Goal: Task Accomplishment & Management: Complete application form

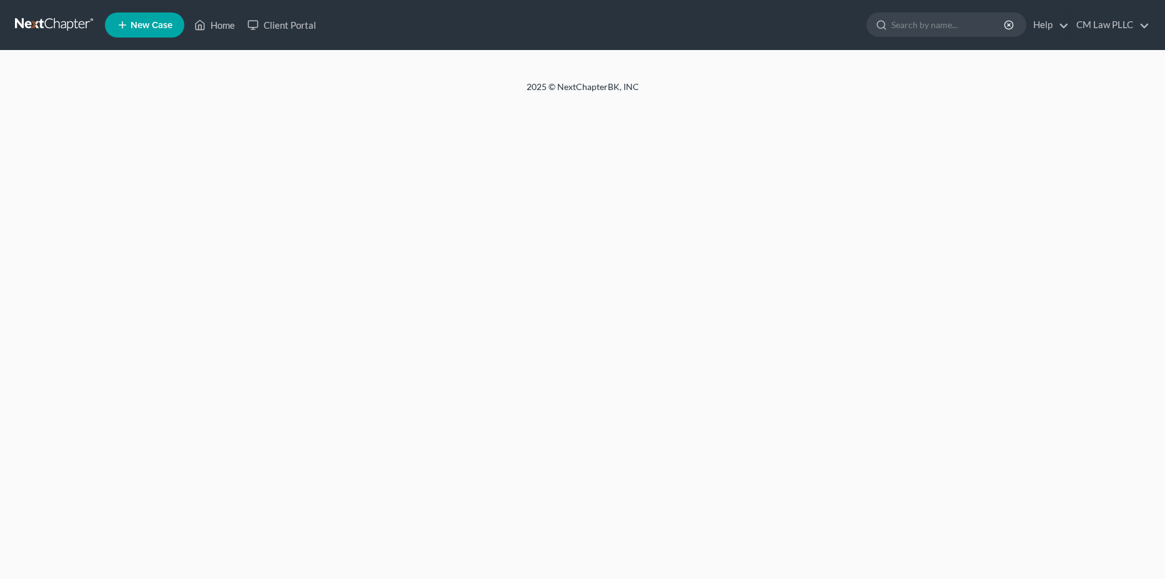
select select "1"
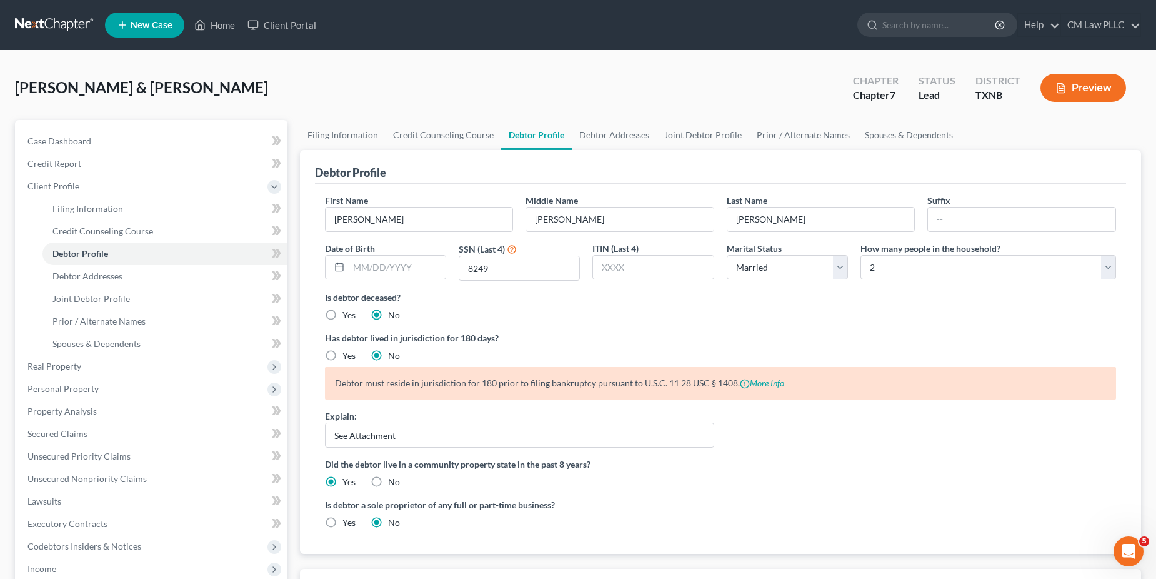
click at [49, 21] on link at bounding box center [55, 25] width 80 height 22
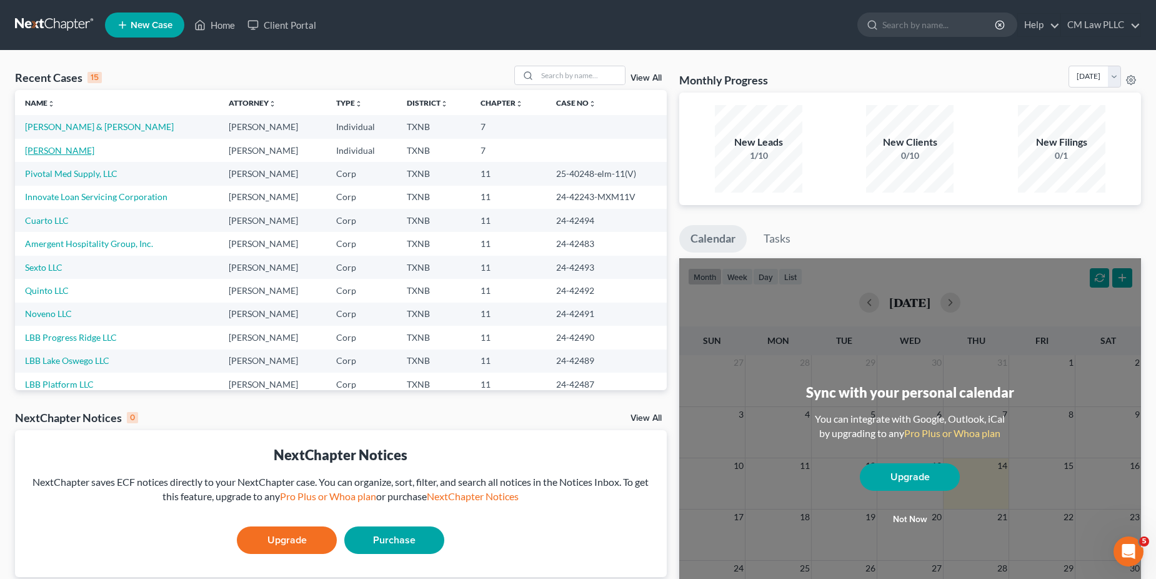
click at [64, 152] on link "[PERSON_NAME]" at bounding box center [59, 150] width 69 height 11
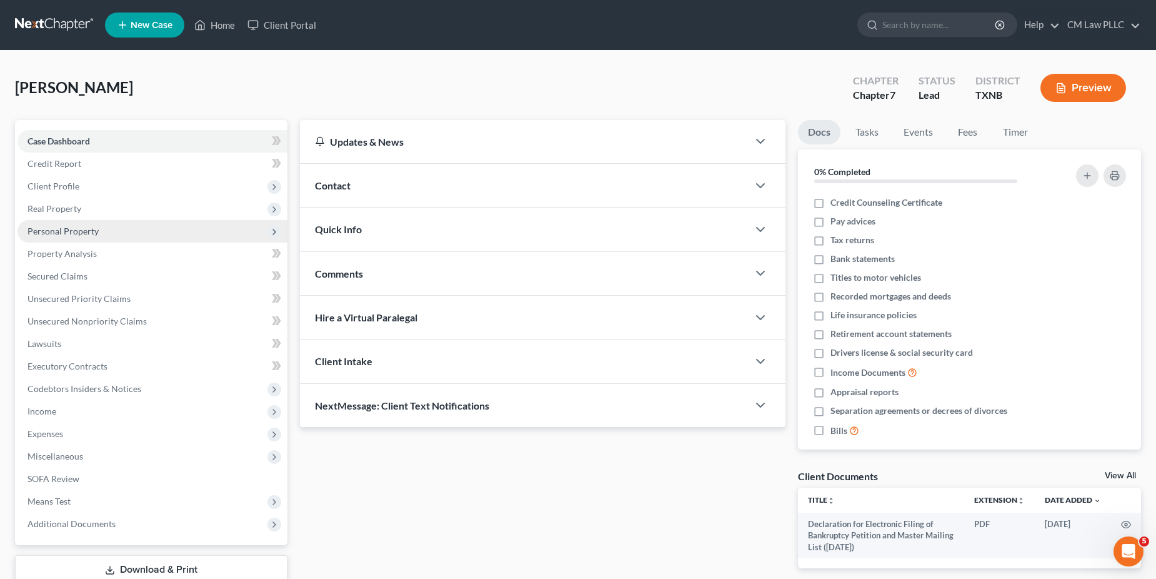
click at [56, 230] on span "Personal Property" at bounding box center [62, 231] width 71 height 11
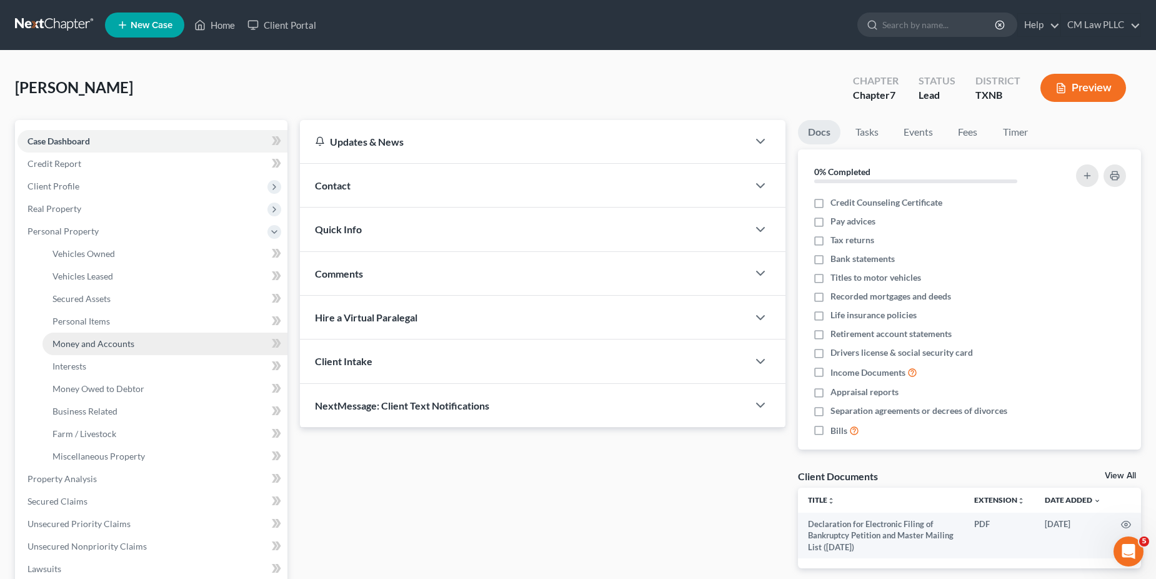
click at [83, 345] on span "Money and Accounts" at bounding box center [93, 343] width 82 height 11
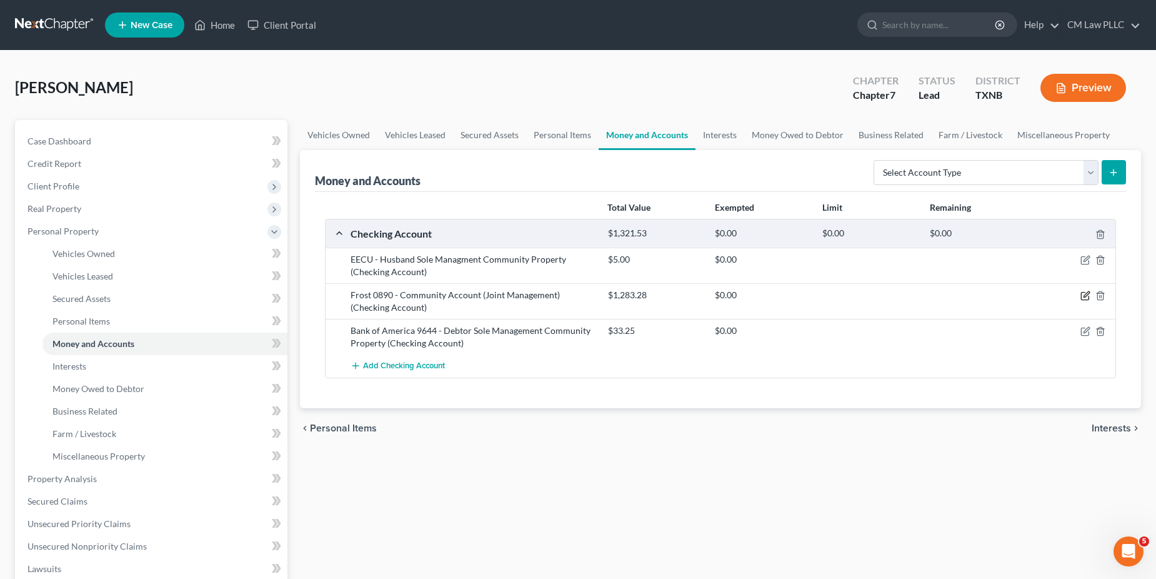
click at [1085, 296] on icon "button" at bounding box center [1085, 296] width 10 height 10
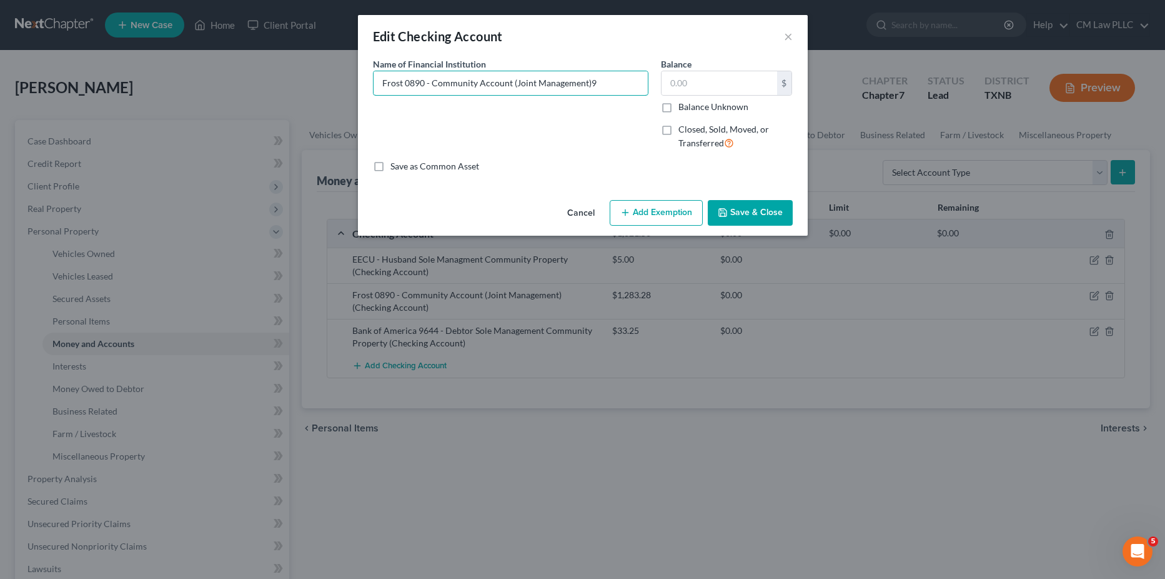
type input "Frost 0890 - Community Account (Joint Management)"
click at [691, 79] on input "text" at bounding box center [720, 83] width 116 height 24
type input "998.72"
click at [742, 210] on button "Save & Close" at bounding box center [750, 213] width 85 height 26
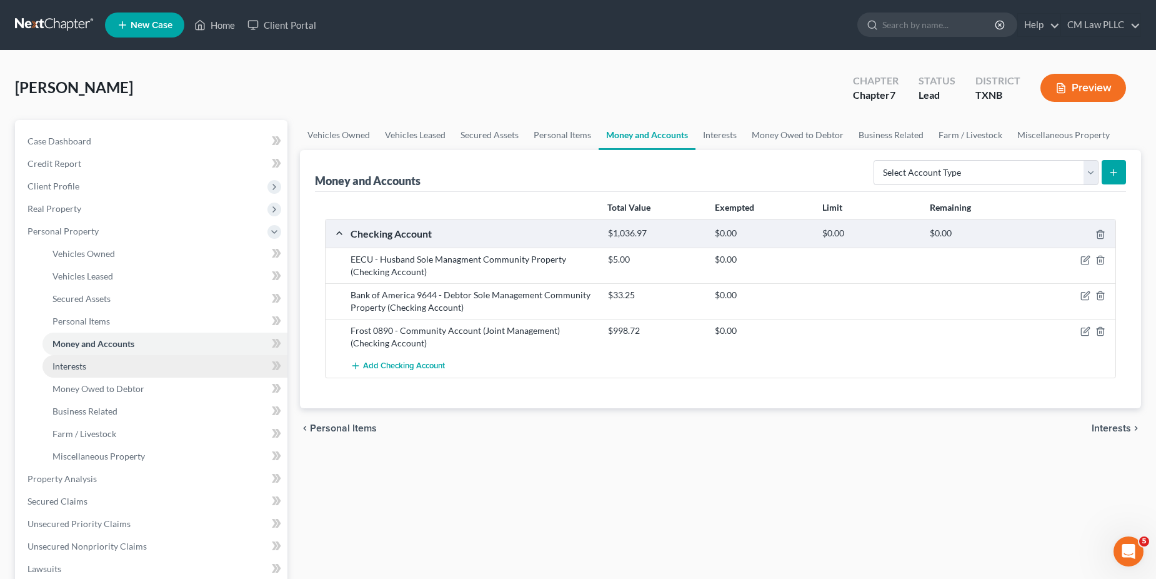
click at [86, 362] on span "Interests" at bounding box center [69, 366] width 34 height 11
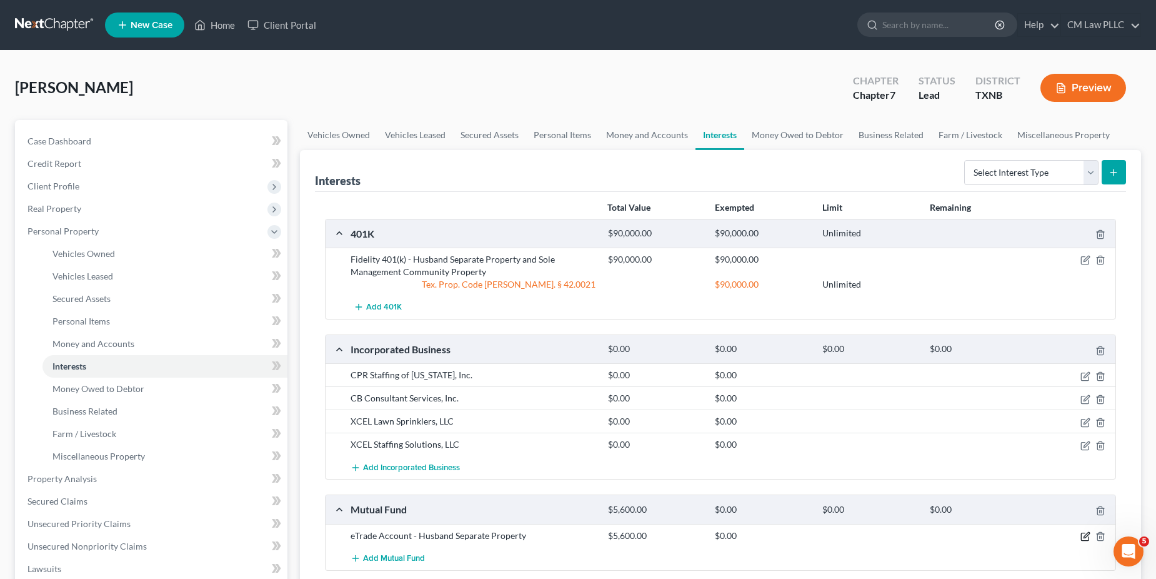
click at [1084, 536] on icon "button" at bounding box center [1085, 536] width 10 height 10
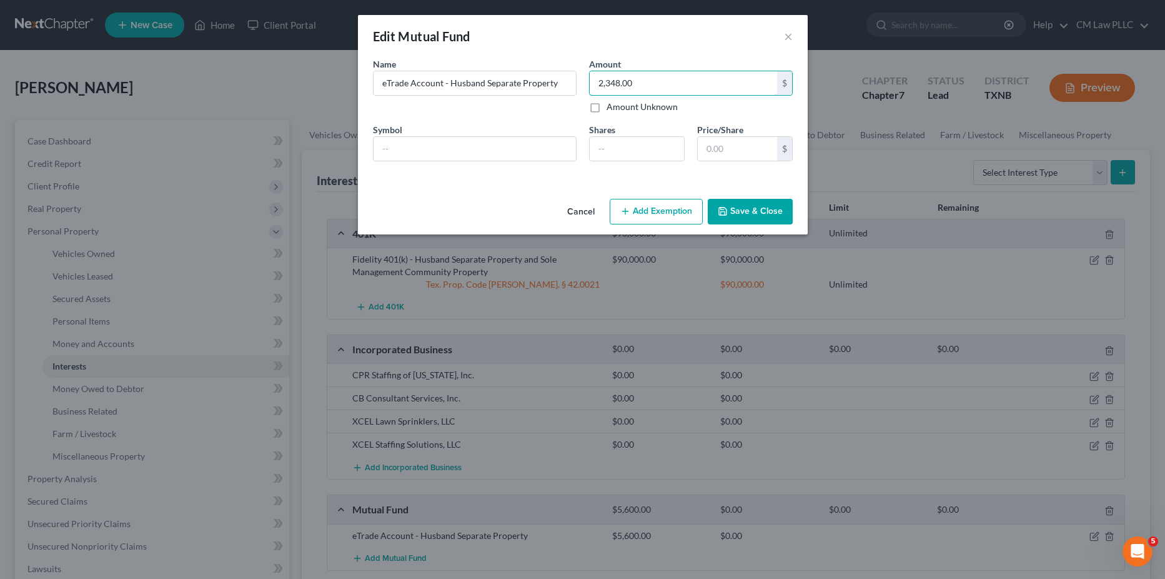
type input "2,348.00"
click at [742, 212] on button "Save & Close" at bounding box center [750, 212] width 85 height 26
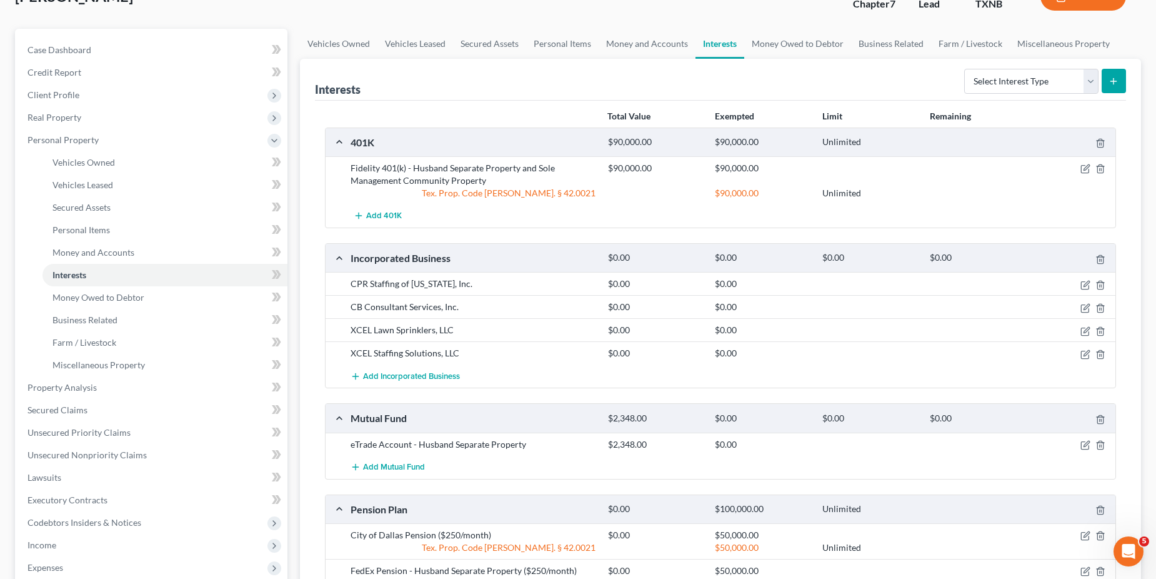
scroll to position [187, 0]
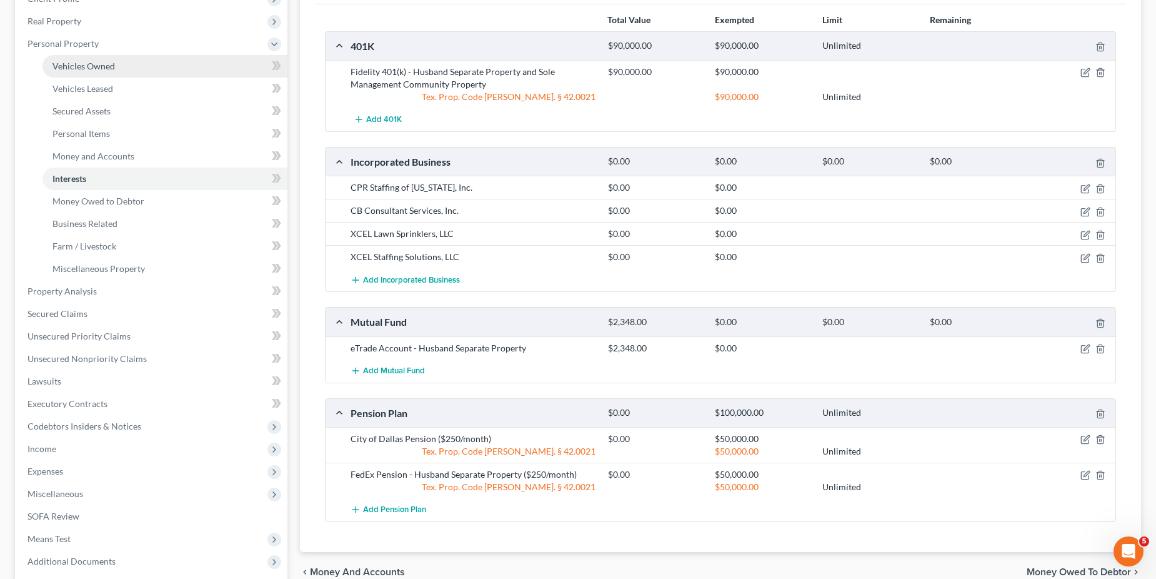
click at [85, 67] on span "Vehicles Owned" at bounding box center [83, 66] width 62 height 11
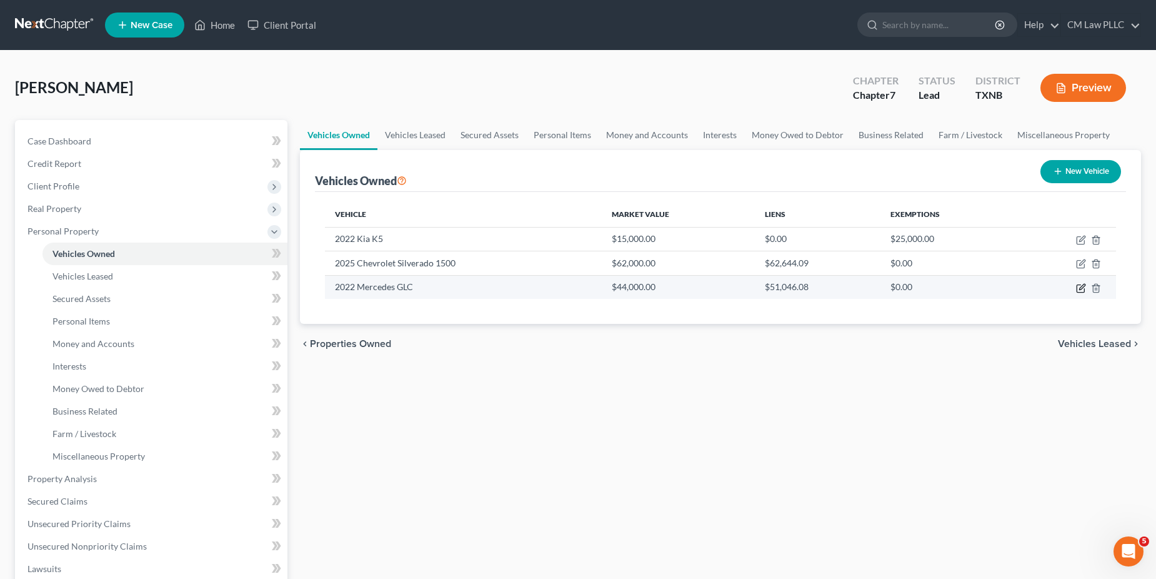
click at [1084, 286] on icon "button" at bounding box center [1082, 287] width 6 height 6
select select "0"
select select "4"
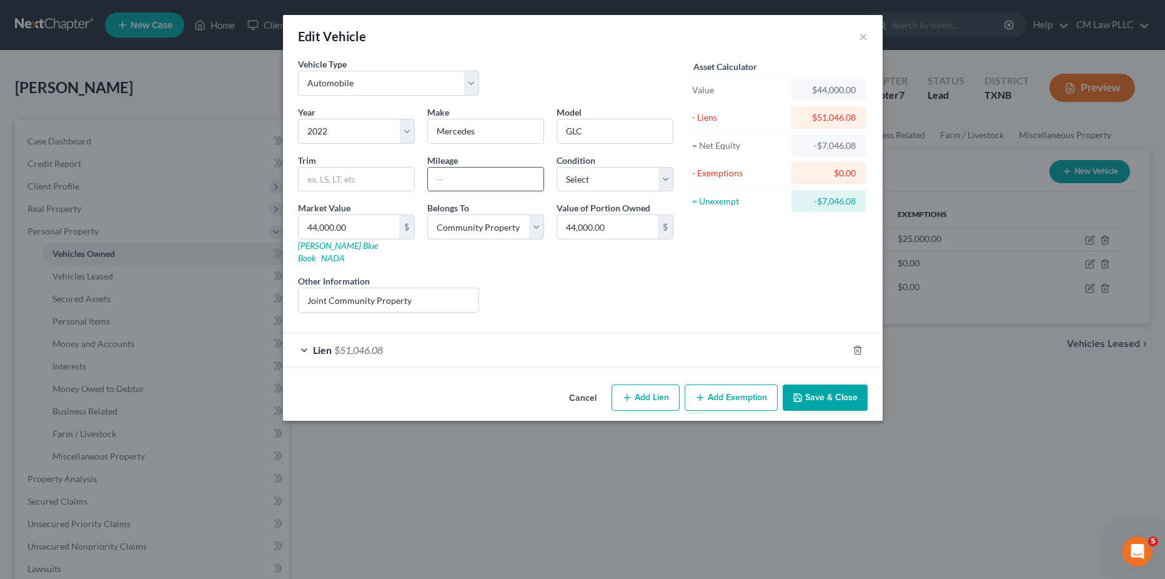
click at [462, 182] on input "text" at bounding box center [486, 179] width 116 height 24
type input "16500"
click at [828, 384] on button "Save & Close" at bounding box center [825, 397] width 85 height 26
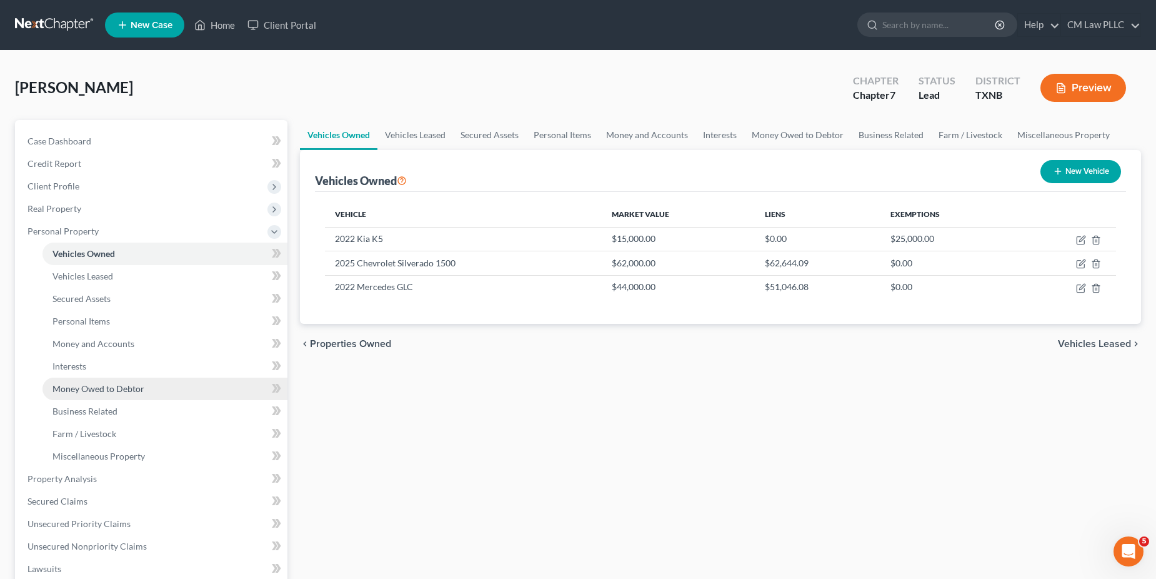
click at [80, 386] on span "Money Owed to Debtor" at bounding box center [98, 388] width 92 height 11
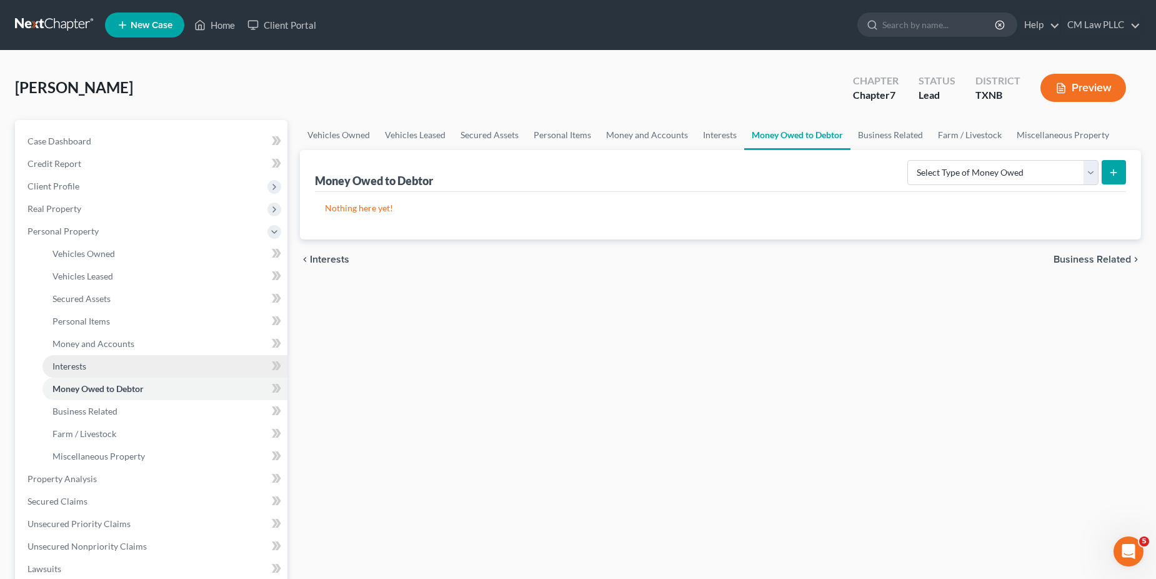
click at [75, 366] on span "Interests" at bounding box center [69, 366] width 34 height 11
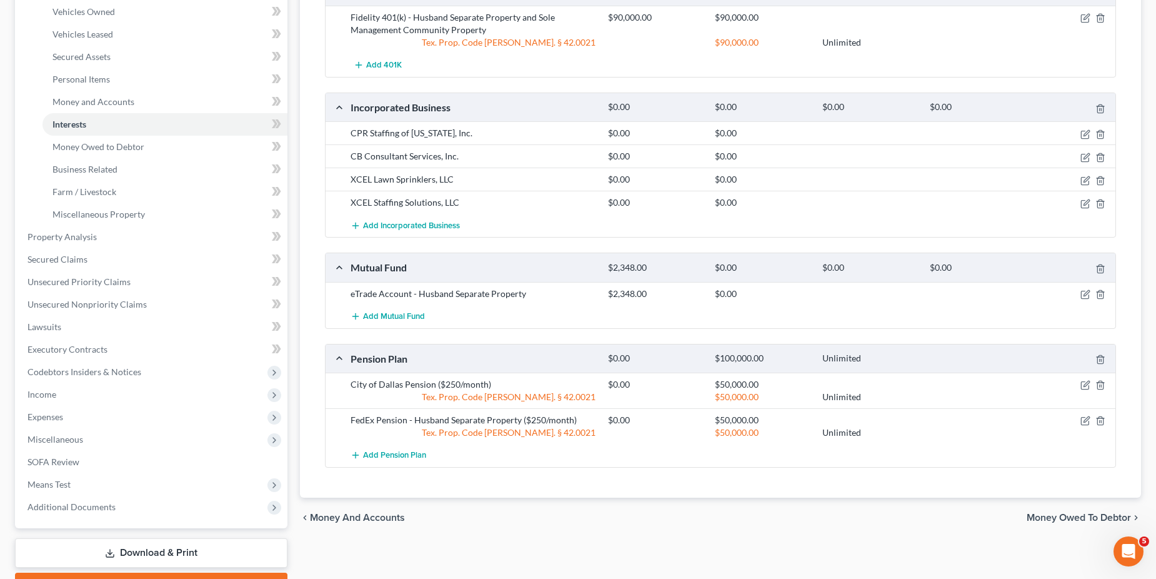
scroll to position [250, 0]
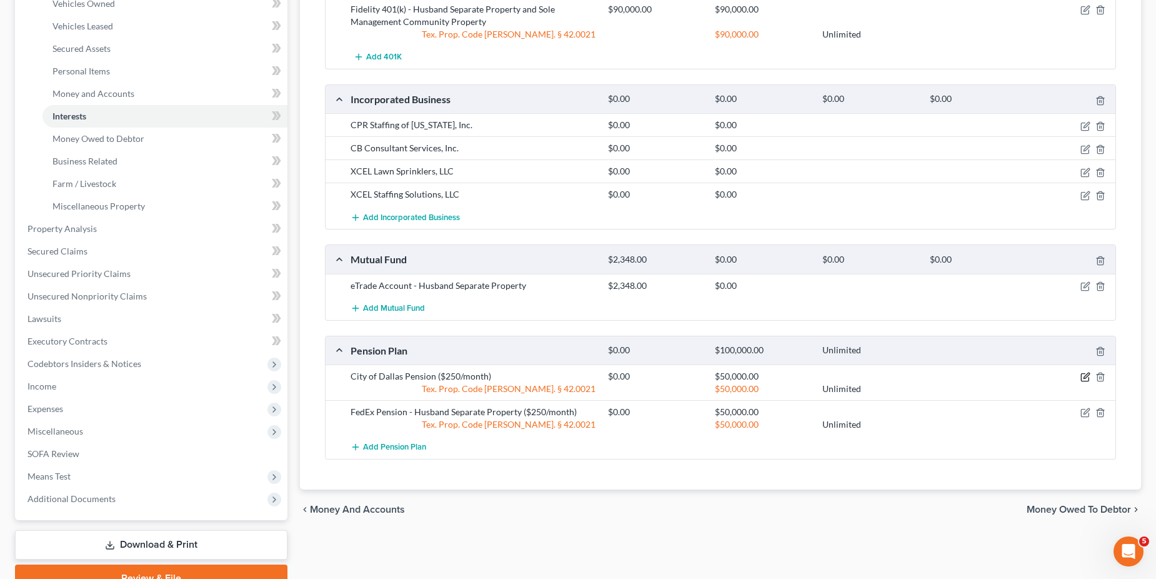
click at [1087, 378] on icon "button" at bounding box center [1085, 377] width 10 height 10
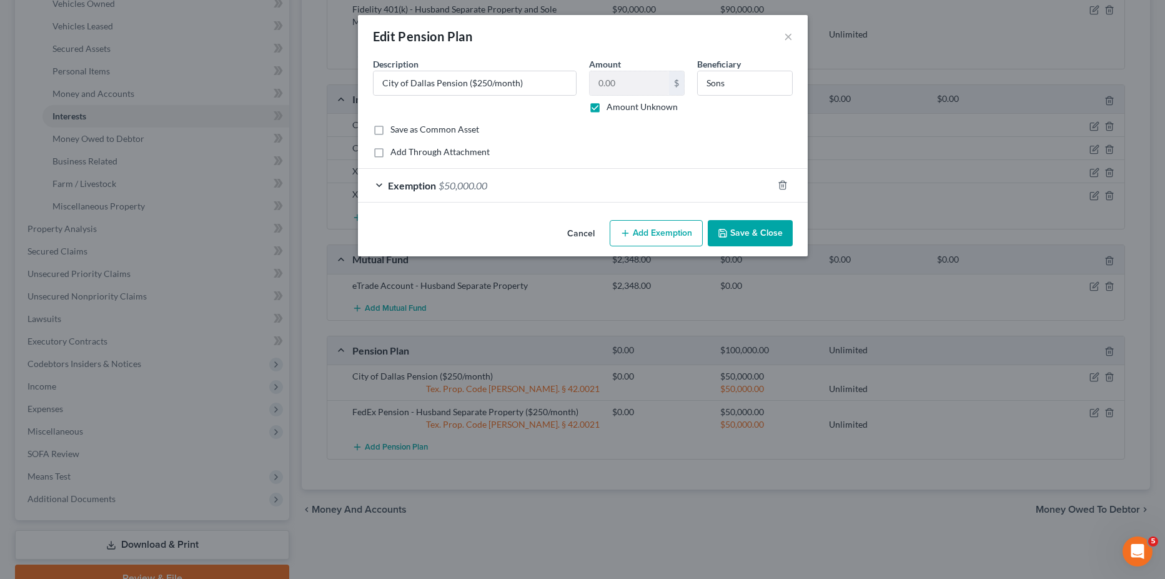
click at [607, 109] on label "Amount Unknown" at bounding box center [642, 107] width 71 height 12
click at [612, 109] on input "Amount Unknown" at bounding box center [616, 105] width 8 height 8
checkbox input "false"
type input "City of Dallas Pension ($250/month)"
type input "10,657.87"
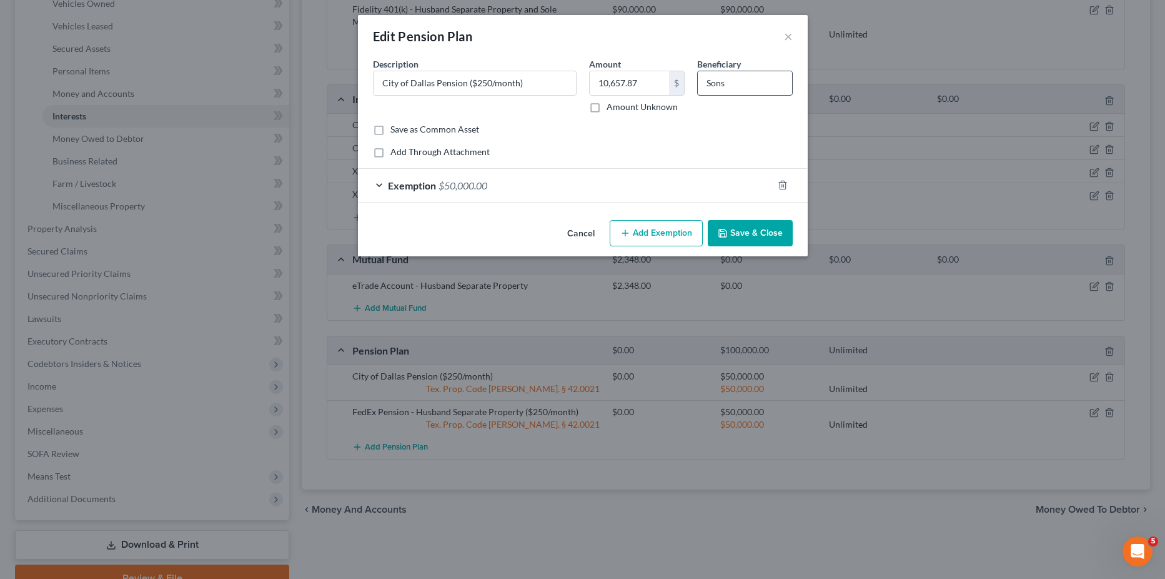
drag, startPoint x: 732, startPoint y: 83, endPoint x: 702, endPoint y: 87, distance: 30.8
click at [702, 87] on input "Sons" at bounding box center [745, 83] width 94 height 24
type input "Husband"
drag, startPoint x: 471, startPoint y: 83, endPoint x: 534, endPoint y: 86, distance: 63.2
click at [534, 86] on input "City of Dallas Pension ($250/month)" at bounding box center [475, 83] width 202 height 24
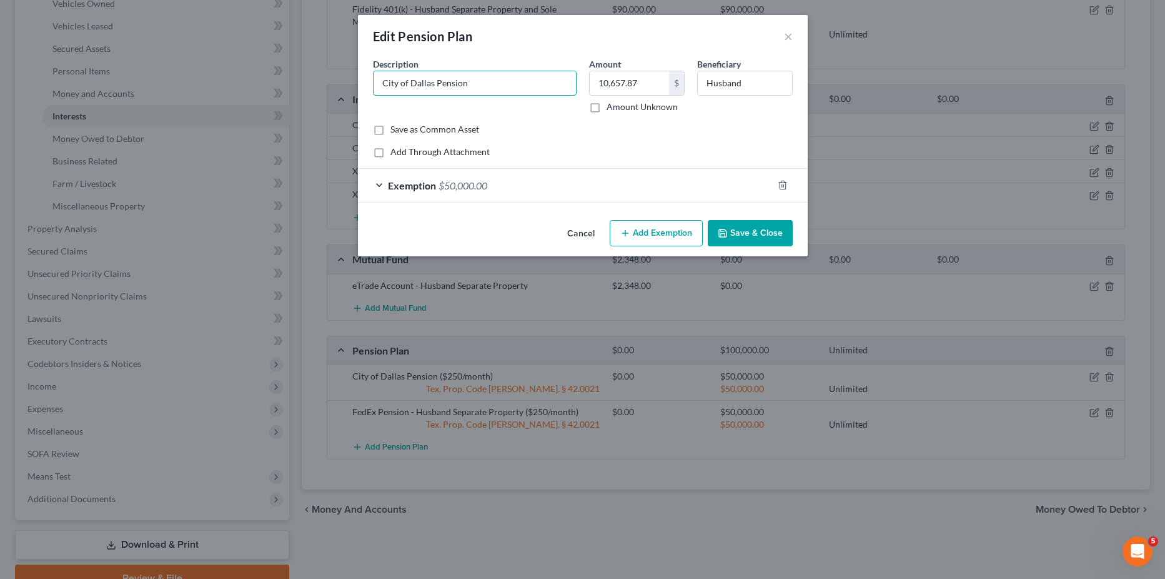
type input "City of Dallas Pension"
click at [380, 186] on div "Exemption $50,000.00" at bounding box center [565, 185] width 415 height 33
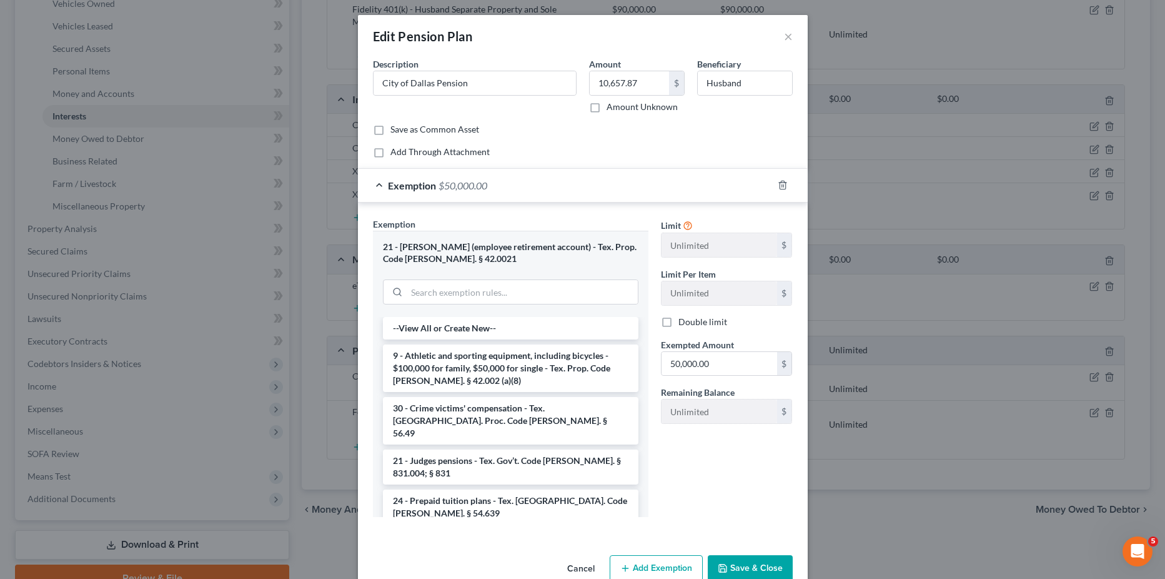
click at [739, 569] on button "Save & Close" at bounding box center [750, 568] width 85 height 26
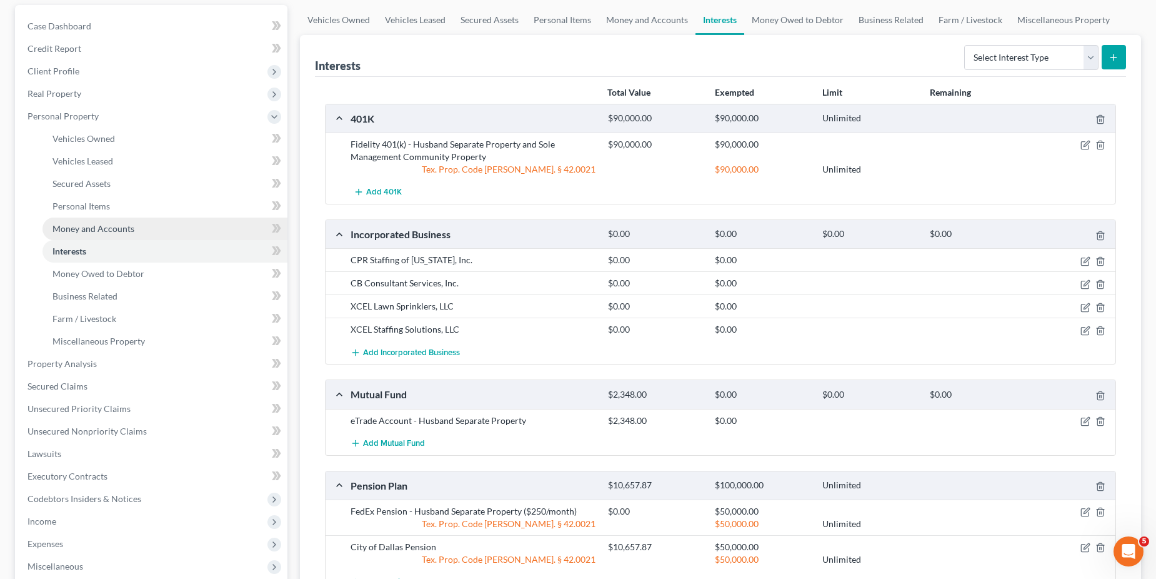
scroll to position [62, 0]
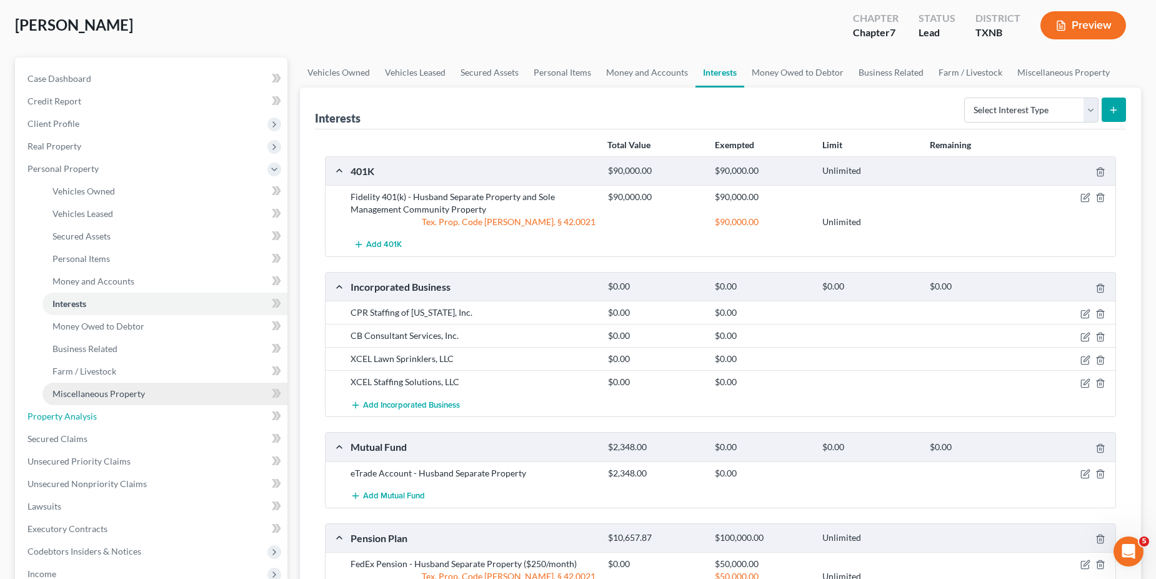
drag, startPoint x: 66, startPoint y: 417, endPoint x: 159, endPoint y: 389, distance: 97.9
click at [66, 417] on span "Property Analysis" at bounding box center [61, 416] width 69 height 11
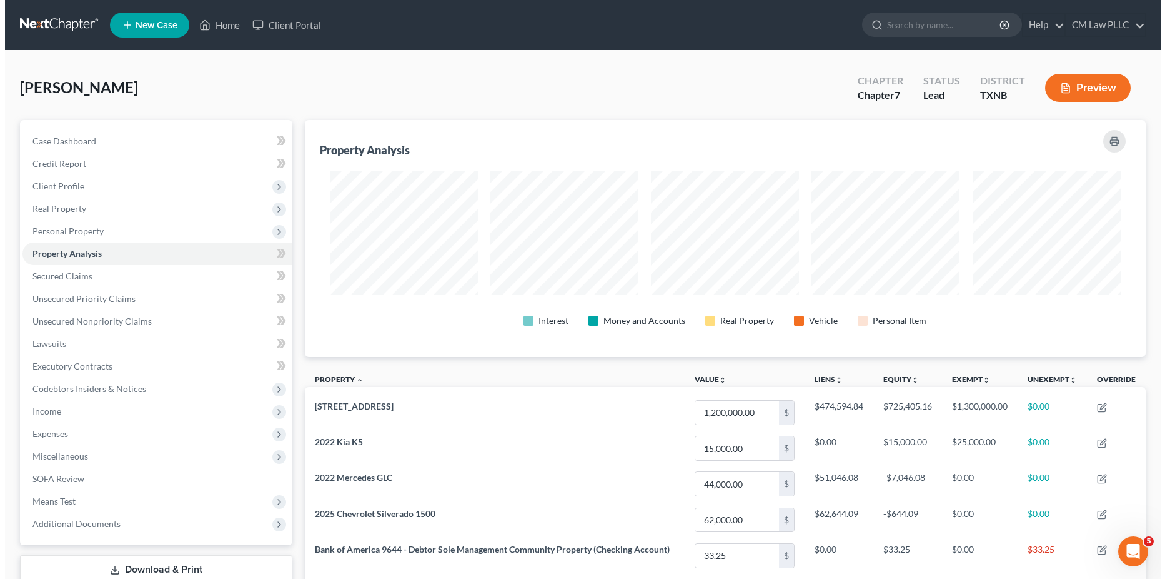
scroll to position [237, 841]
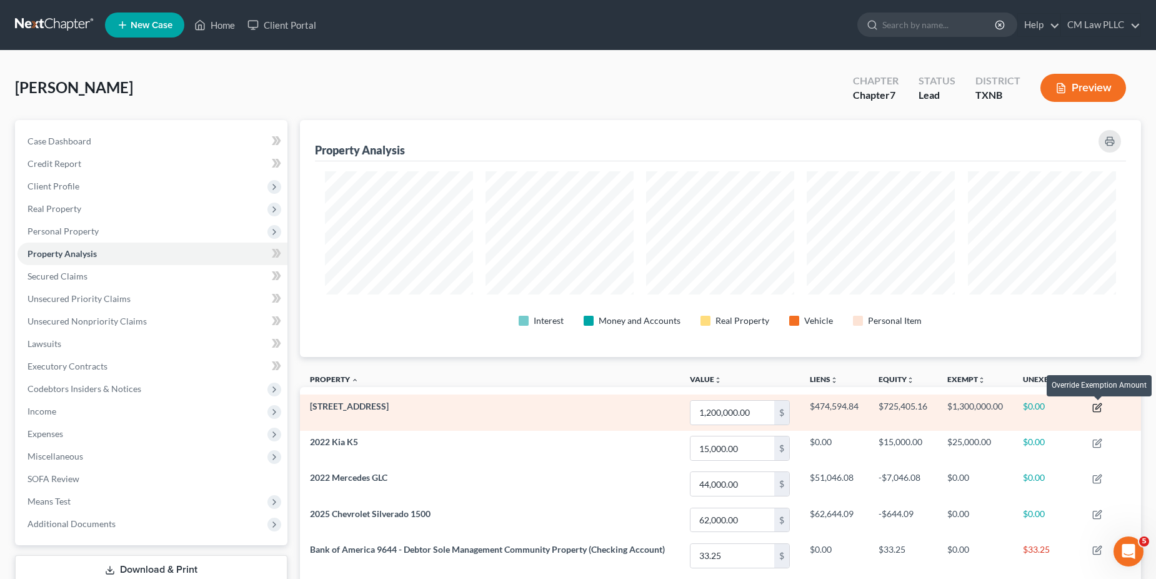
click at [1097, 405] on icon "button" at bounding box center [1097, 407] width 10 height 10
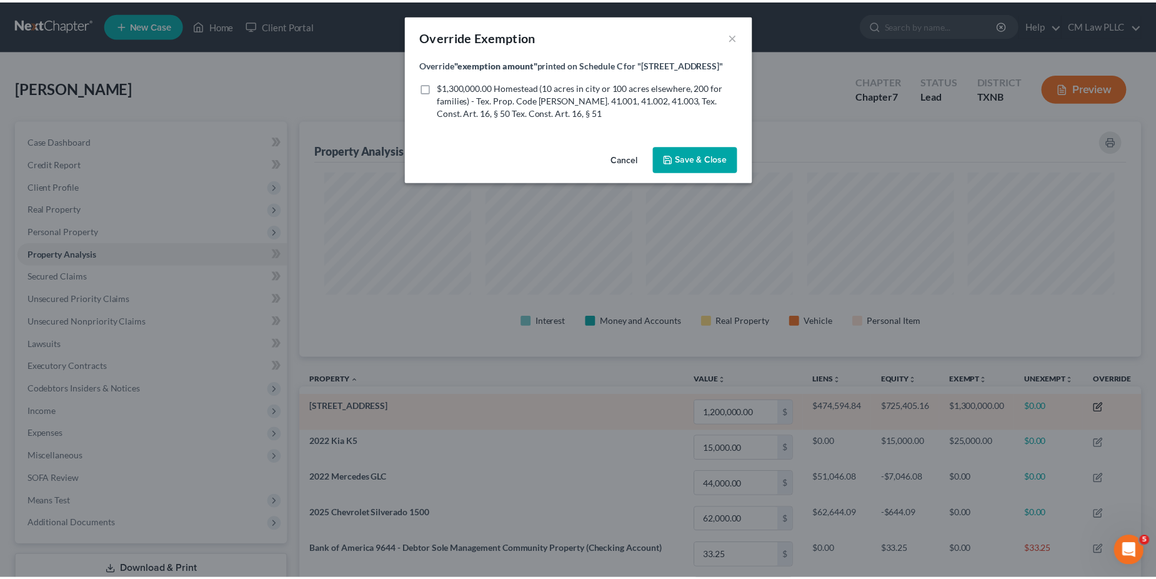
scroll to position [239, 849]
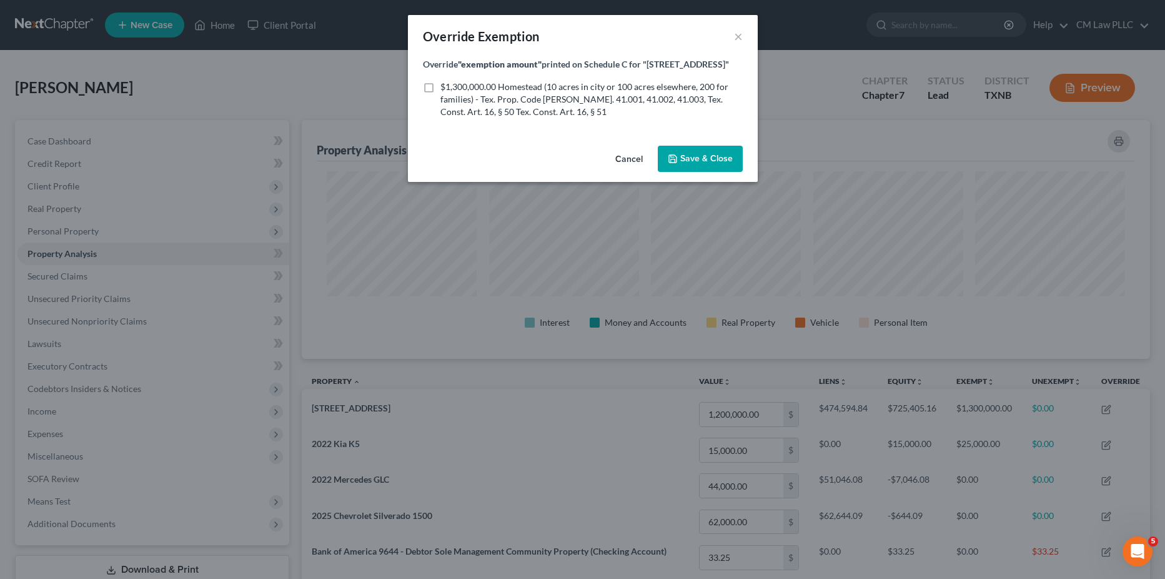
click at [632, 172] on button "Cancel" at bounding box center [629, 159] width 47 height 25
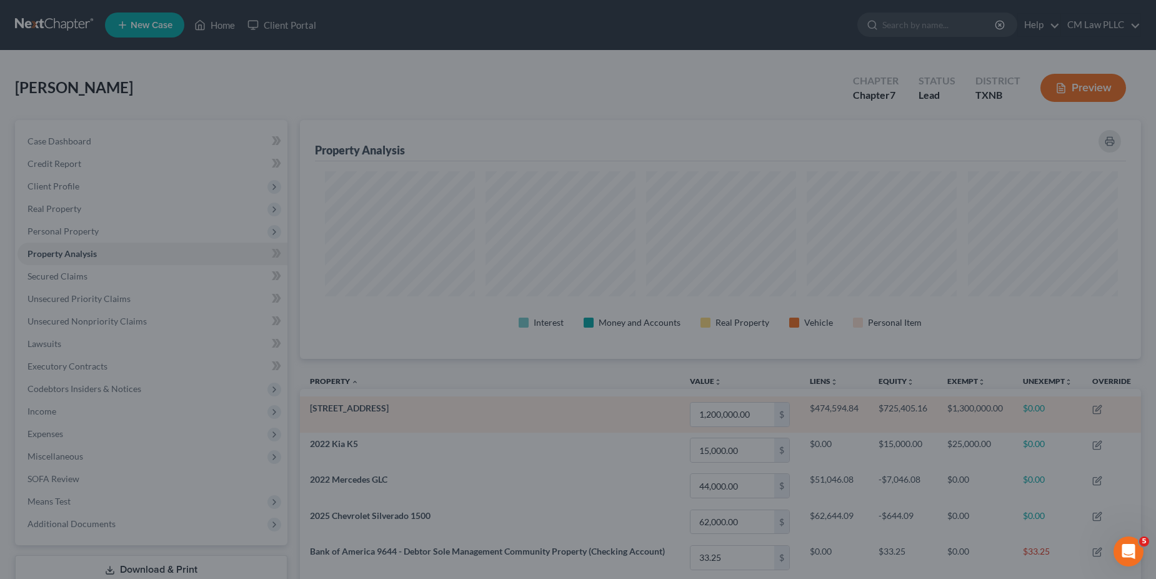
scroll to position [0, 0]
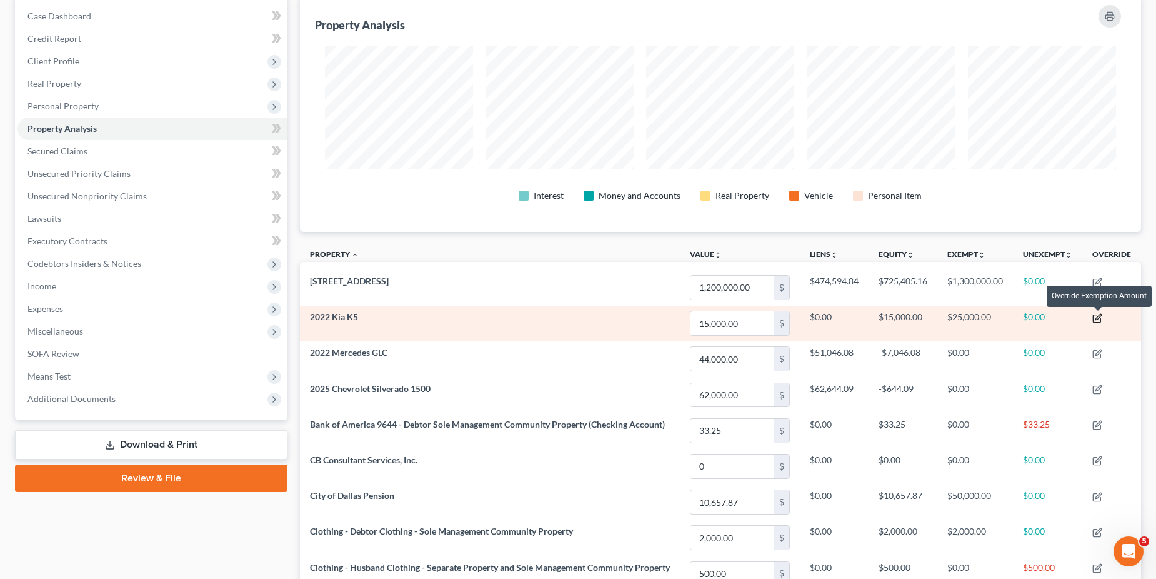
click at [1100, 317] on icon "button" at bounding box center [1098, 317] width 6 height 6
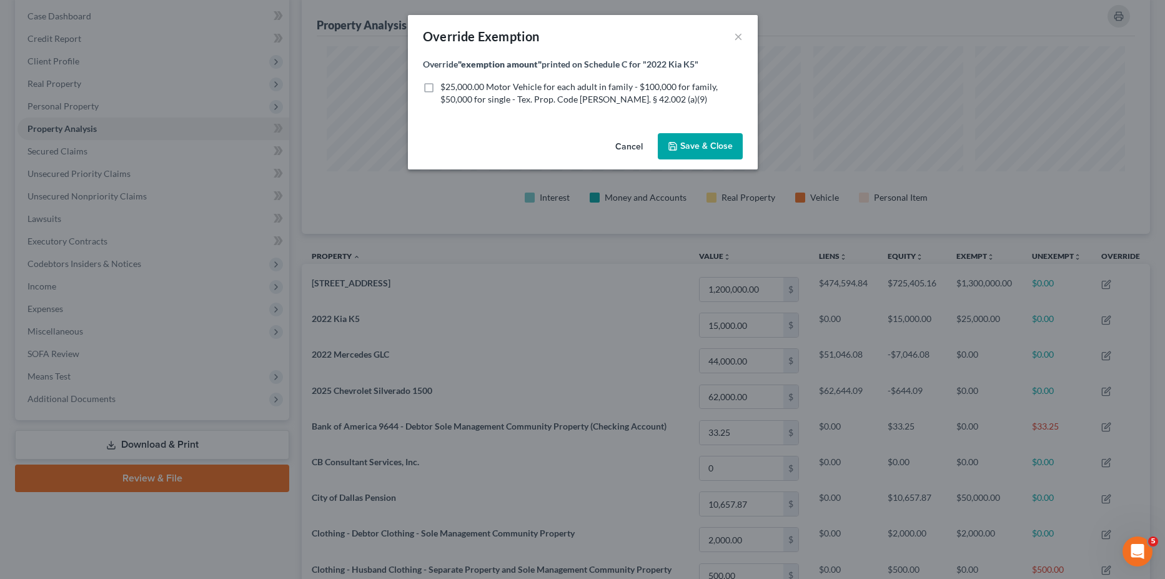
click at [441, 89] on label "$25,000.00 Motor Vehicle for each adult in family - $100,000 for family, $50,00…" at bounding box center [592, 93] width 302 height 25
click at [446, 89] on input "$25,000.00 Motor Vehicle for each adult in family - $100,000 for family, $50,00…" at bounding box center [450, 85] width 8 height 8
checkbox input "true"
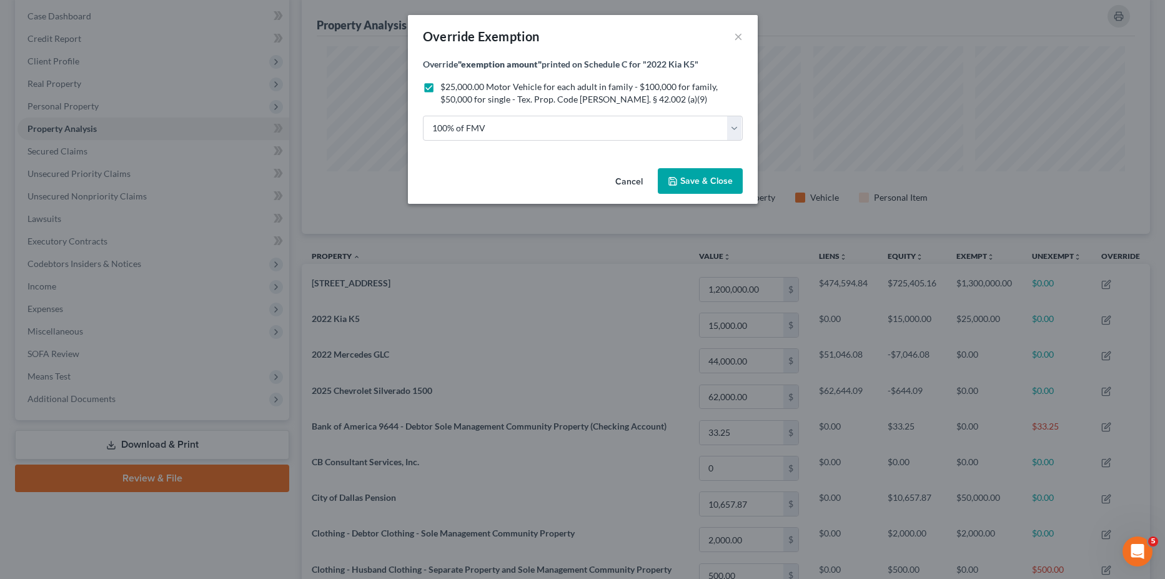
click at [700, 176] on span "Save & Close" at bounding box center [707, 181] width 52 height 11
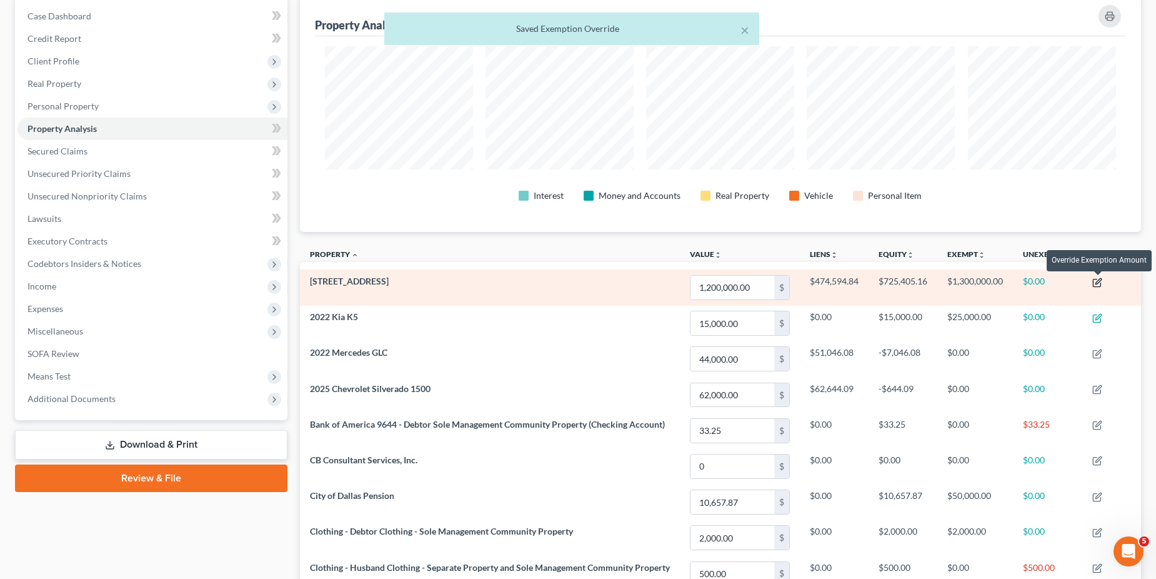
click at [1095, 282] on icon "button" at bounding box center [1097, 282] width 10 height 10
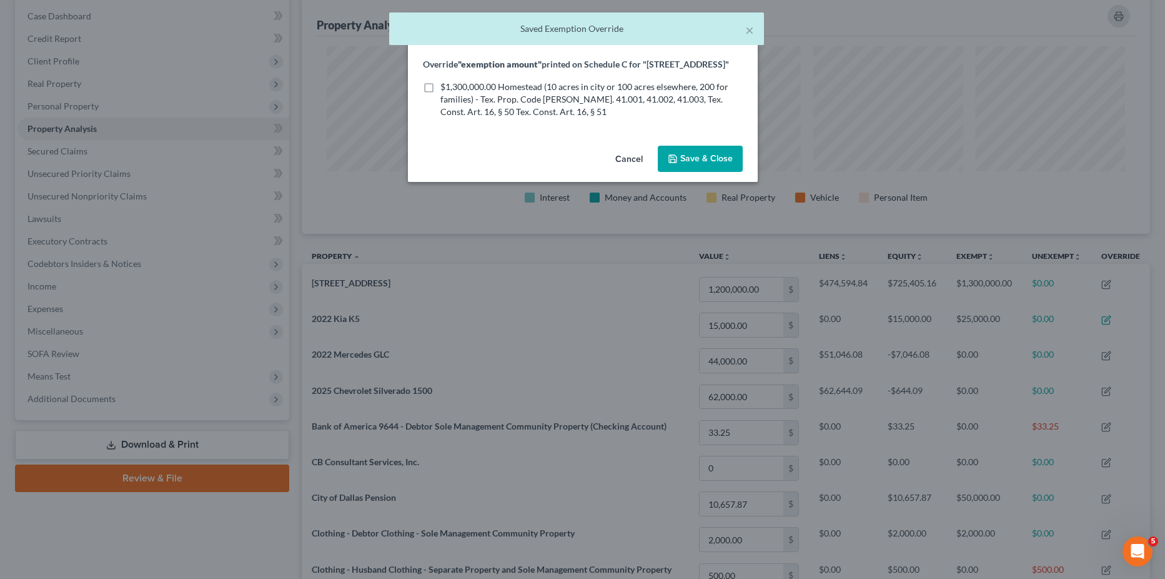
click at [441, 102] on label "$1,300,000.00 Homestead (10 acres in city or 100 acres elsewhere, 200 for famil…" at bounding box center [592, 99] width 302 height 37
click at [446, 89] on input "$1,300,000.00 Homestead (10 acres in city or 100 acres elsewhere, 200 for famil…" at bounding box center [450, 85] width 8 height 8
checkbox input "true"
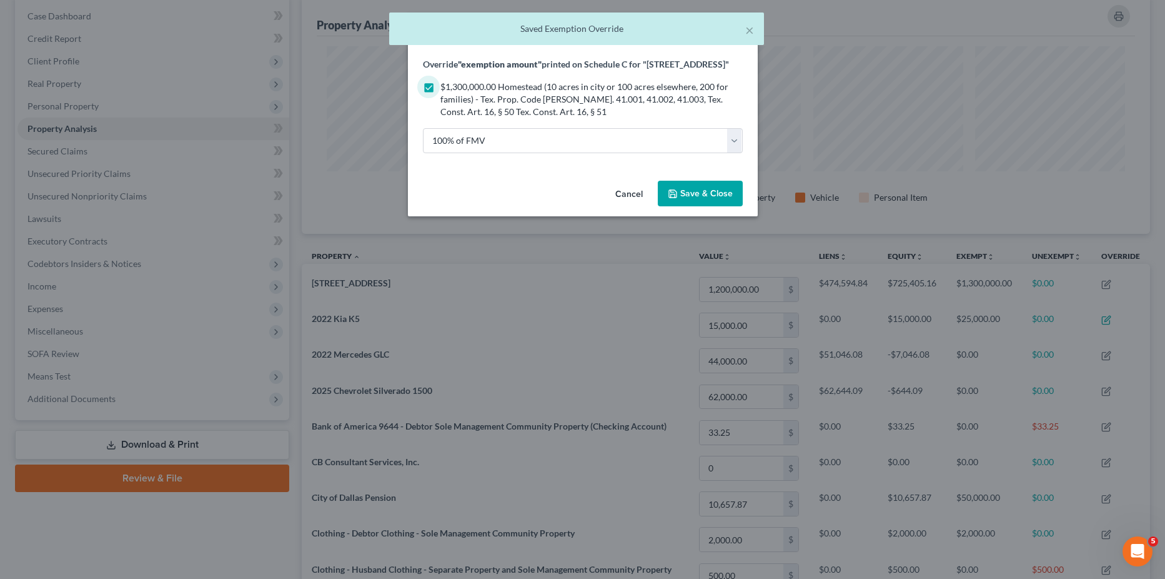
click at [695, 199] on span "Save & Close" at bounding box center [707, 193] width 52 height 11
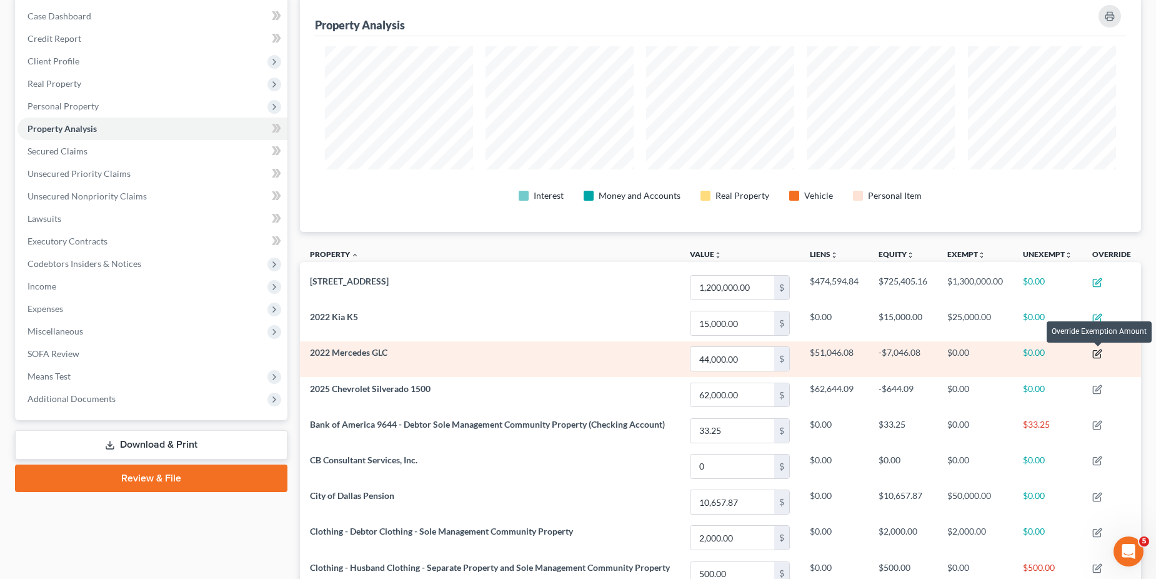
click at [1100, 354] on icon "button" at bounding box center [1098, 352] width 6 height 6
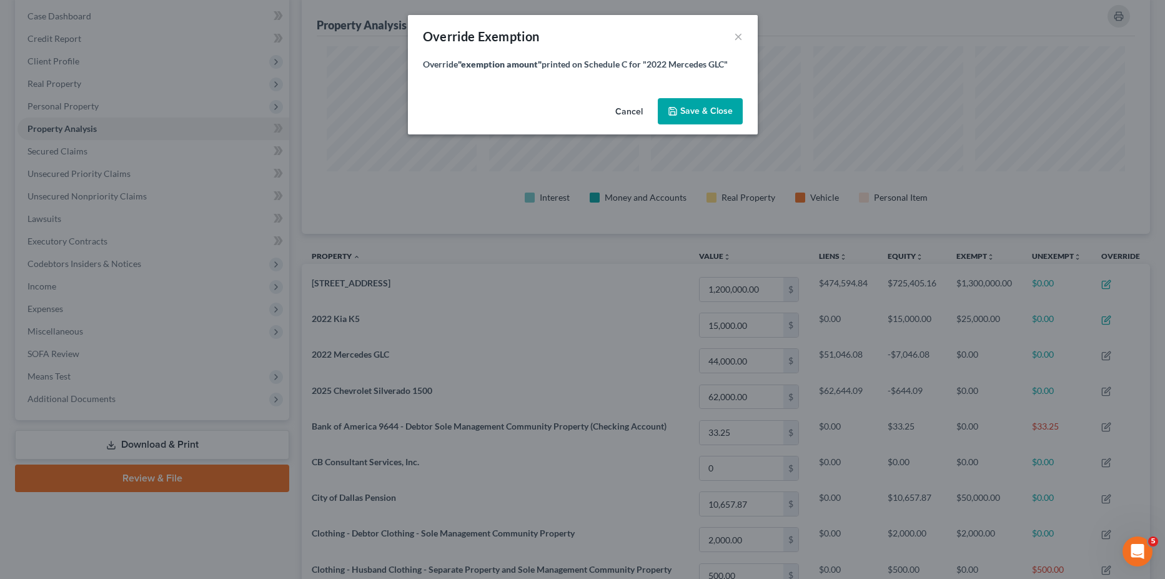
click at [706, 115] on span "Save & Close" at bounding box center [707, 111] width 52 height 11
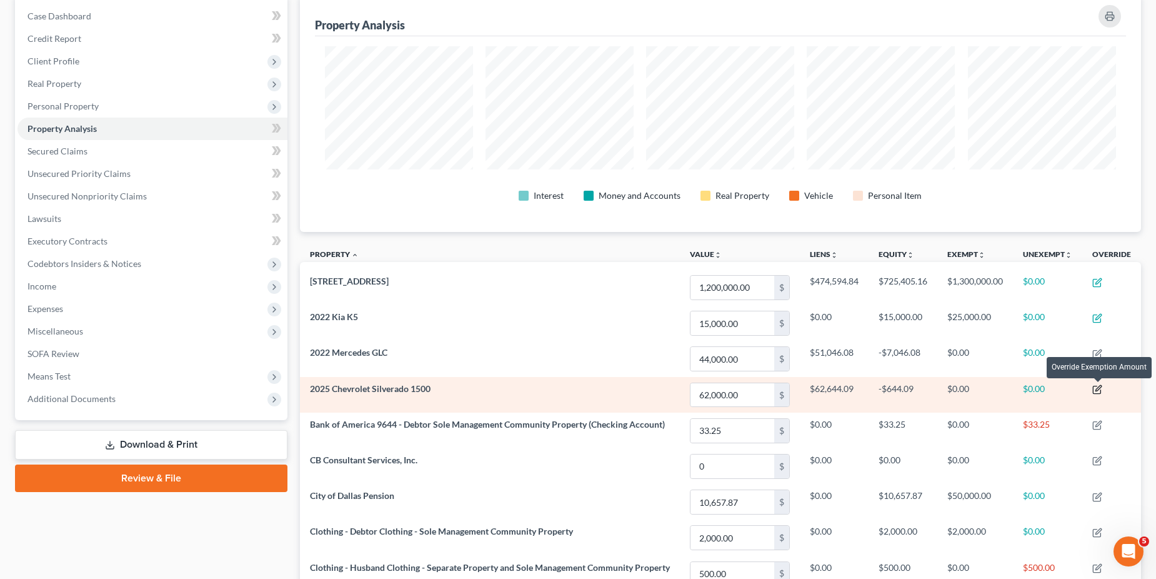
click at [1096, 389] on icon "button" at bounding box center [1097, 389] width 10 height 10
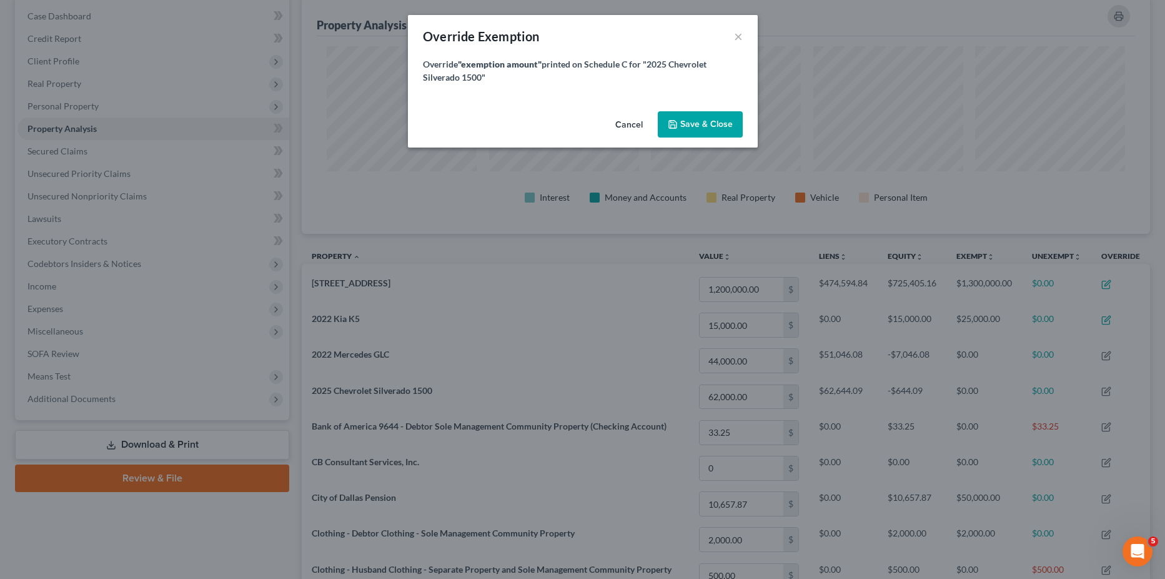
click at [691, 119] on span "Save & Close" at bounding box center [707, 124] width 52 height 11
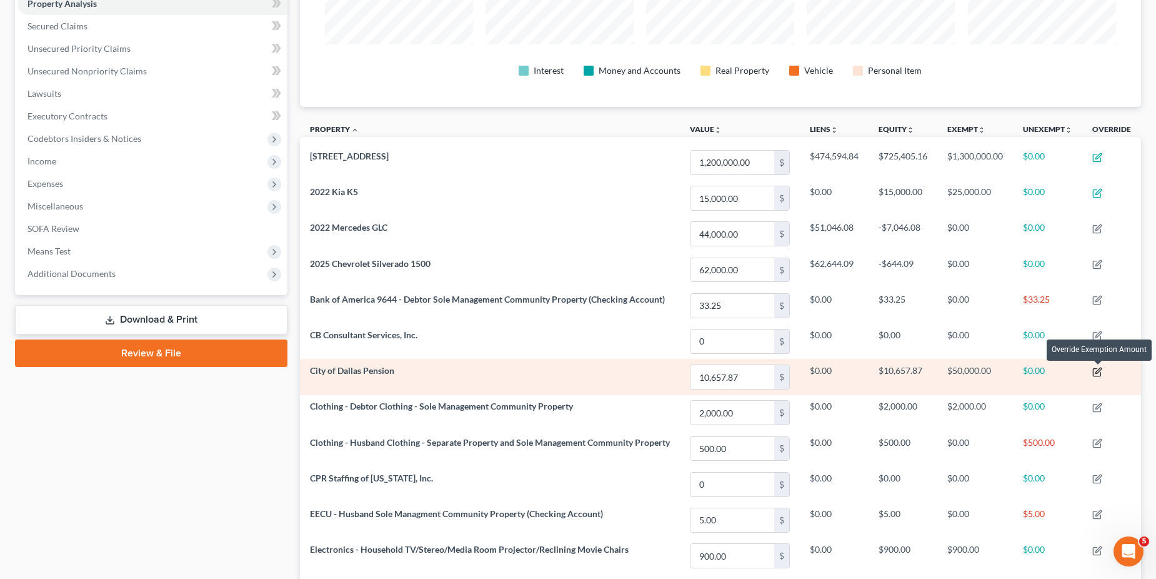
click at [1097, 371] on icon "button" at bounding box center [1098, 370] width 6 height 6
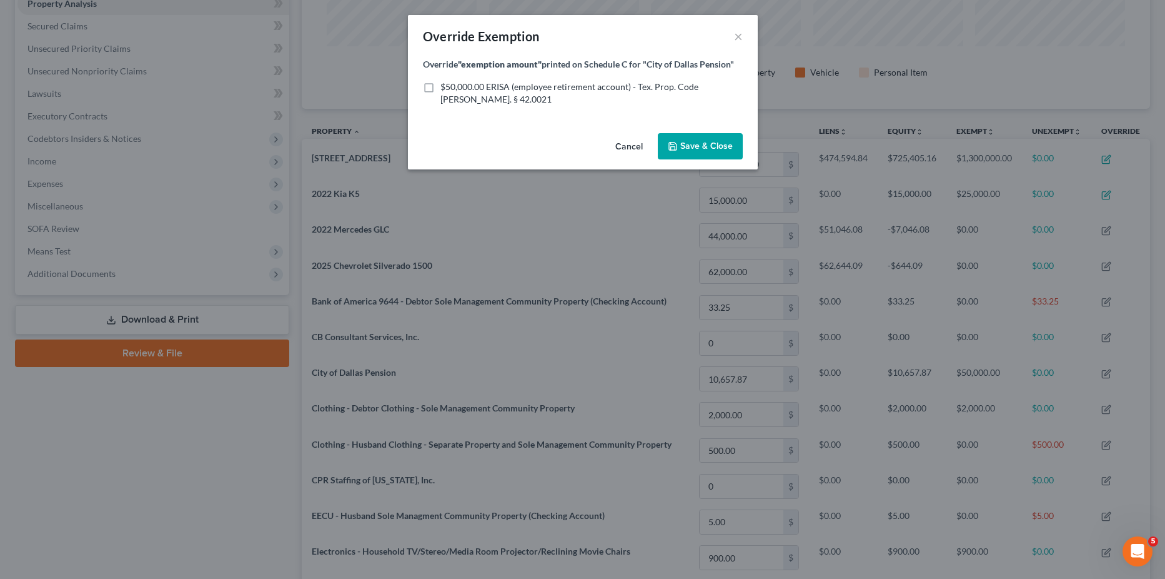
click at [441, 89] on label "$50,000.00 ERISA (employee retirement account) - Tex. Prop. Code [PERSON_NAME].…" at bounding box center [592, 93] width 302 height 25
click at [446, 89] on input "$50,000.00 ERISA (employee retirement account) - Tex. Prop. Code [PERSON_NAME].…" at bounding box center [450, 85] width 8 height 8
checkbox input "true"
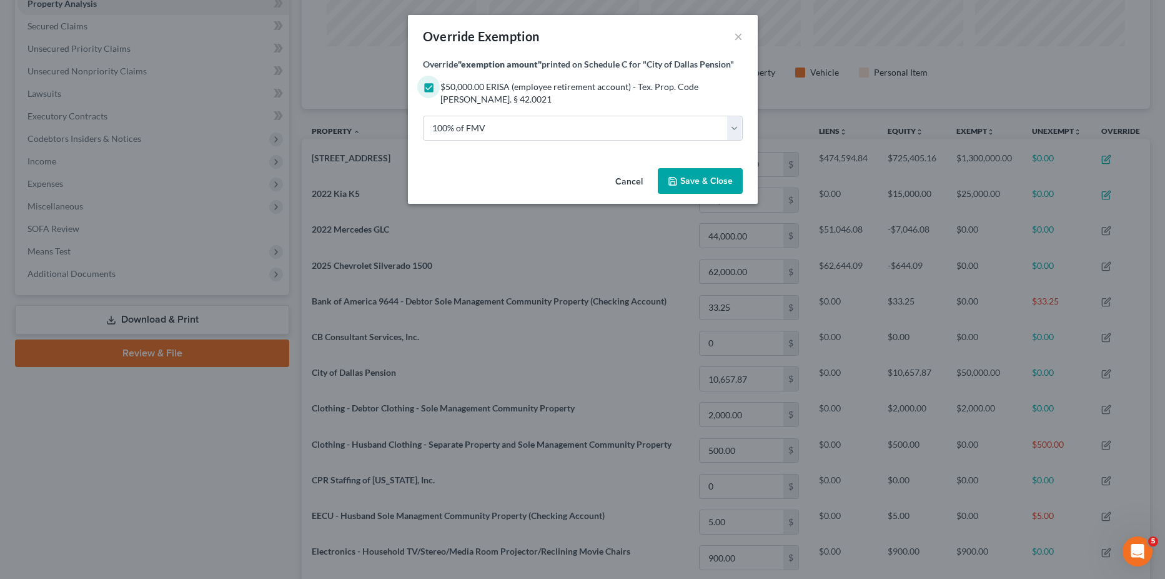
click at [693, 179] on span "Save & Close" at bounding box center [707, 181] width 52 height 11
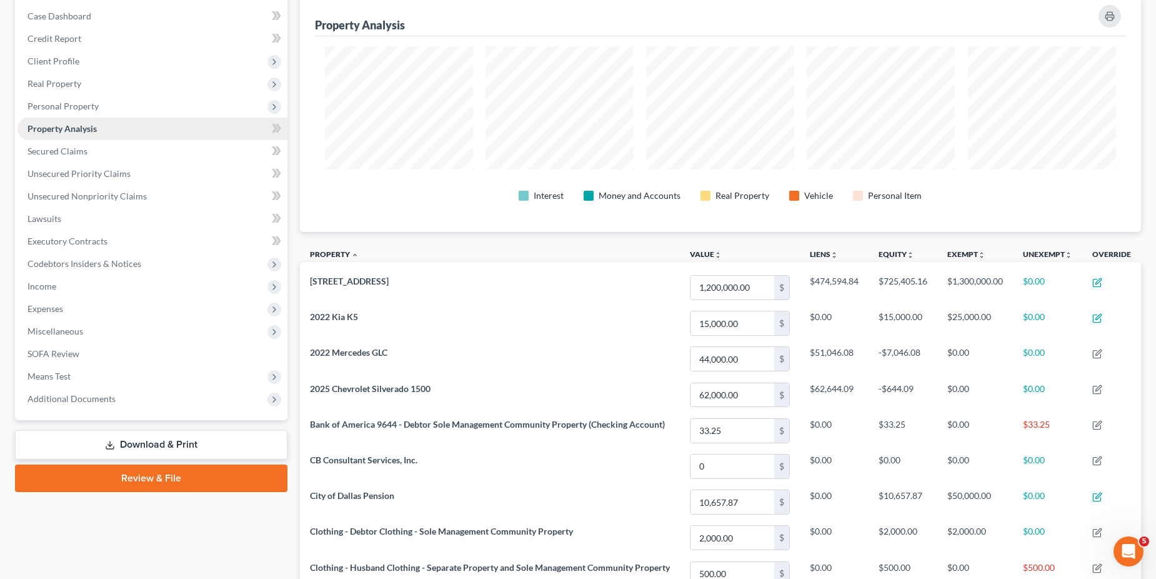
click at [67, 127] on span "Property Analysis" at bounding box center [61, 128] width 69 height 11
click at [59, 111] on span "Personal Property" at bounding box center [62, 106] width 71 height 11
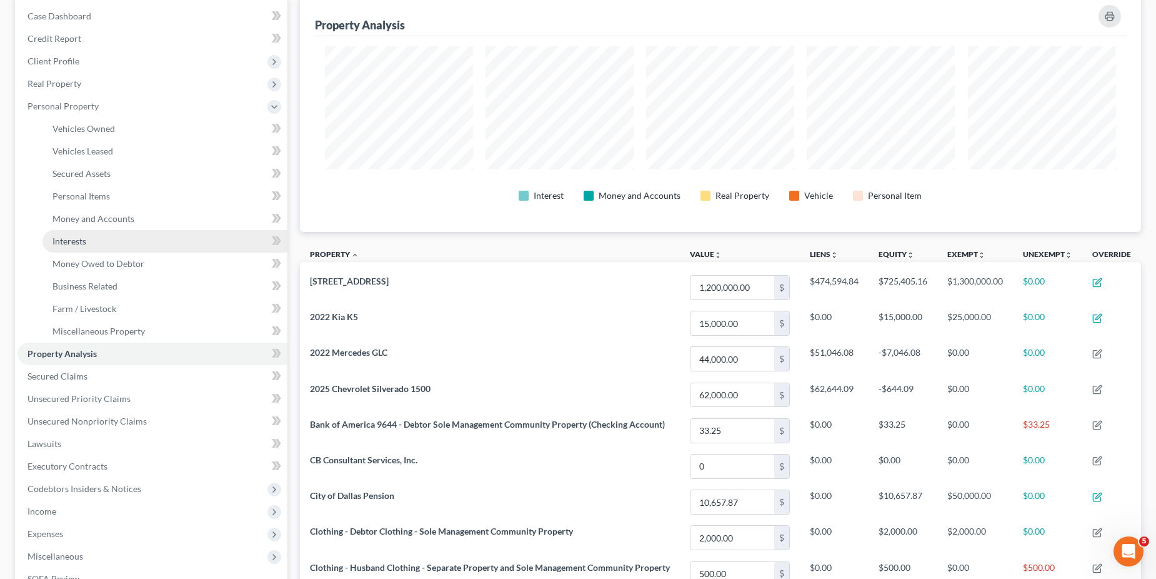
click at [64, 239] on span "Interests" at bounding box center [69, 241] width 34 height 11
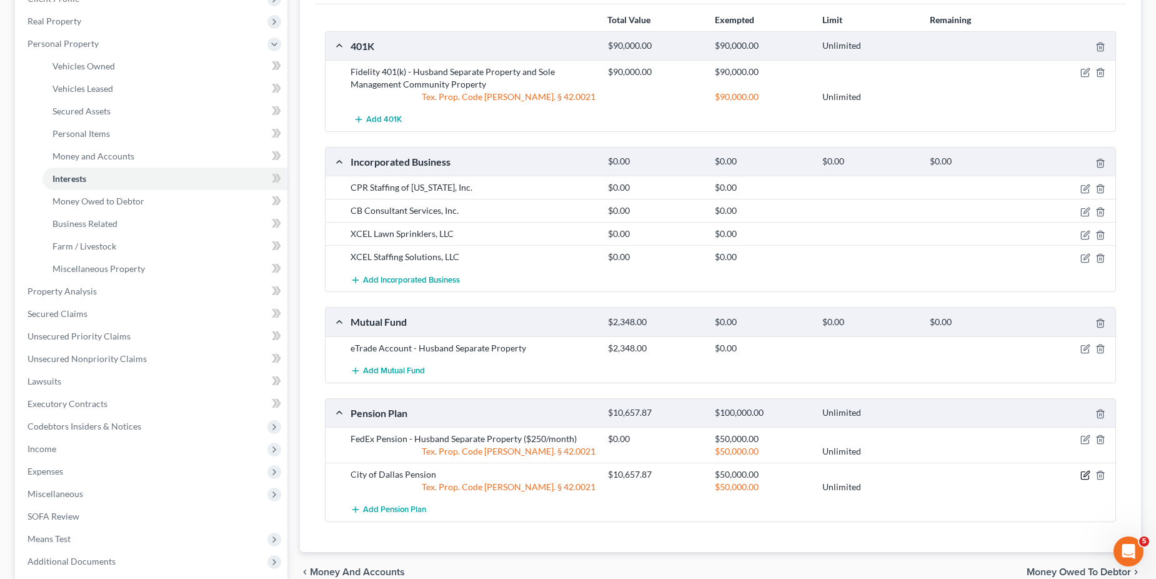
drag, startPoint x: 1083, startPoint y: 476, endPoint x: 1027, endPoint y: 466, distance: 56.6
click at [1084, 476] on icon "button" at bounding box center [1085, 475] width 10 height 10
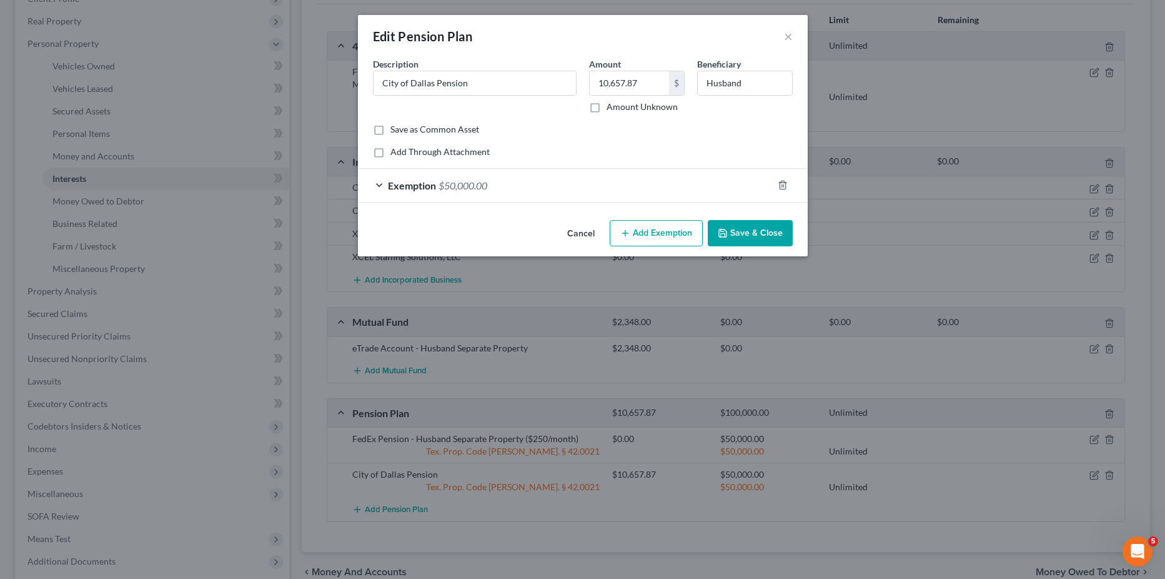
click at [396, 183] on span "Exemption" at bounding box center [412, 185] width 48 height 12
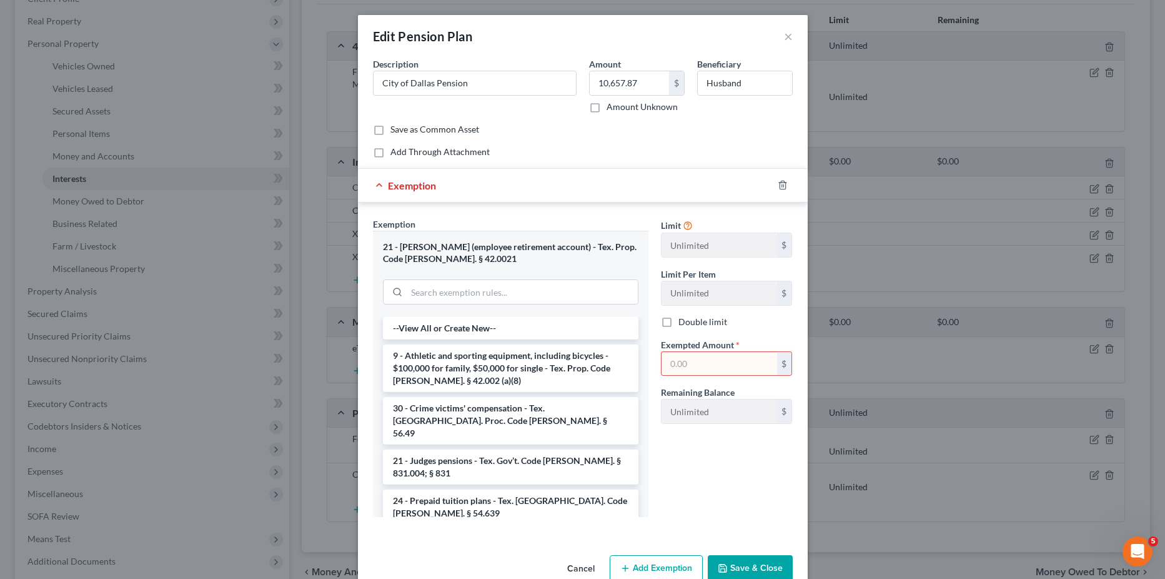
click at [752, 566] on button "Save & Close" at bounding box center [750, 568] width 85 height 26
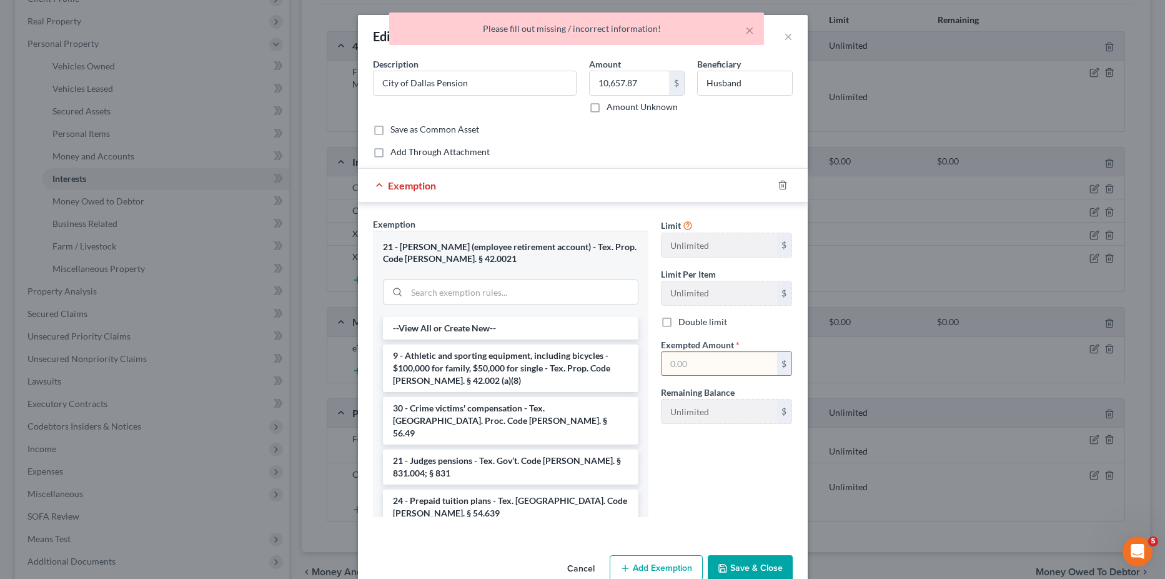
click at [696, 364] on input "text" at bounding box center [720, 364] width 116 height 24
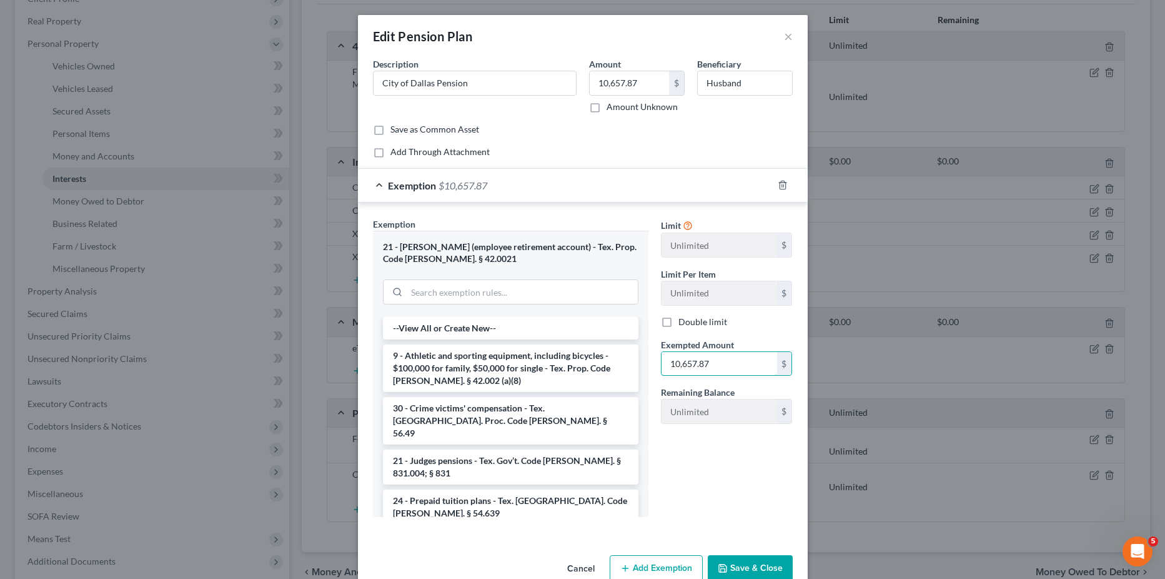
type input "10,657.87"
click at [759, 565] on button "Save & Close" at bounding box center [750, 568] width 85 height 26
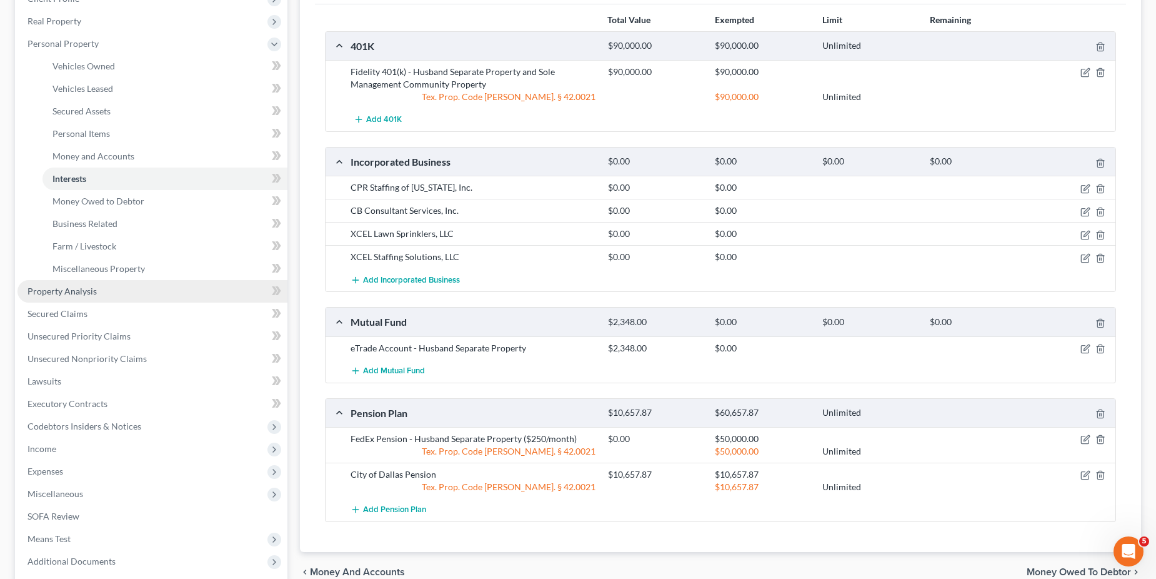
click at [51, 292] on span "Property Analysis" at bounding box center [61, 291] width 69 height 11
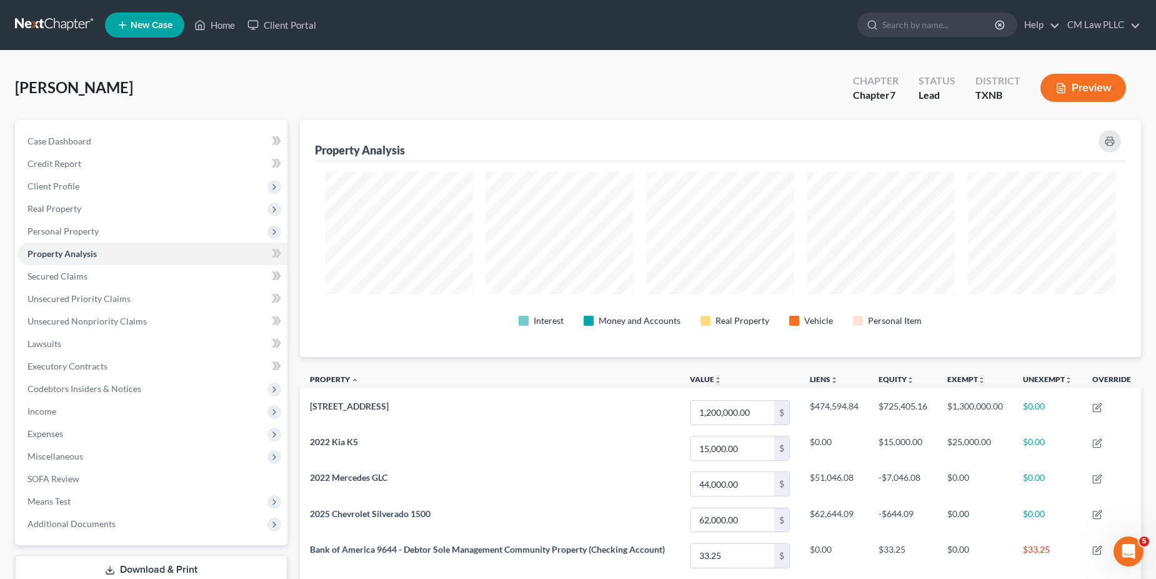
scroll to position [237, 841]
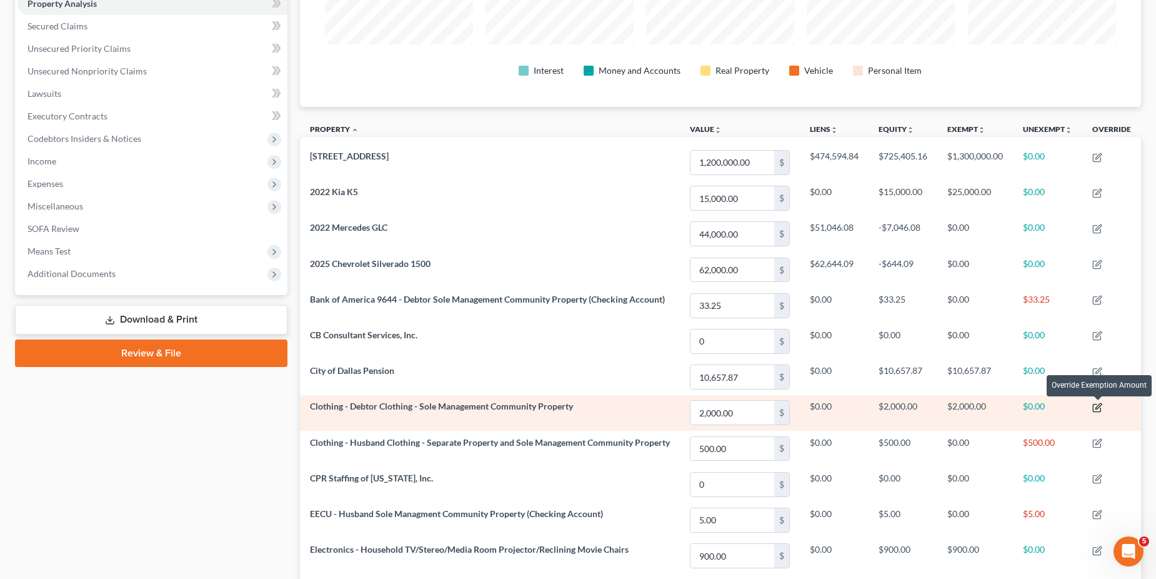
click at [1101, 409] on icon "button" at bounding box center [1097, 407] width 10 height 10
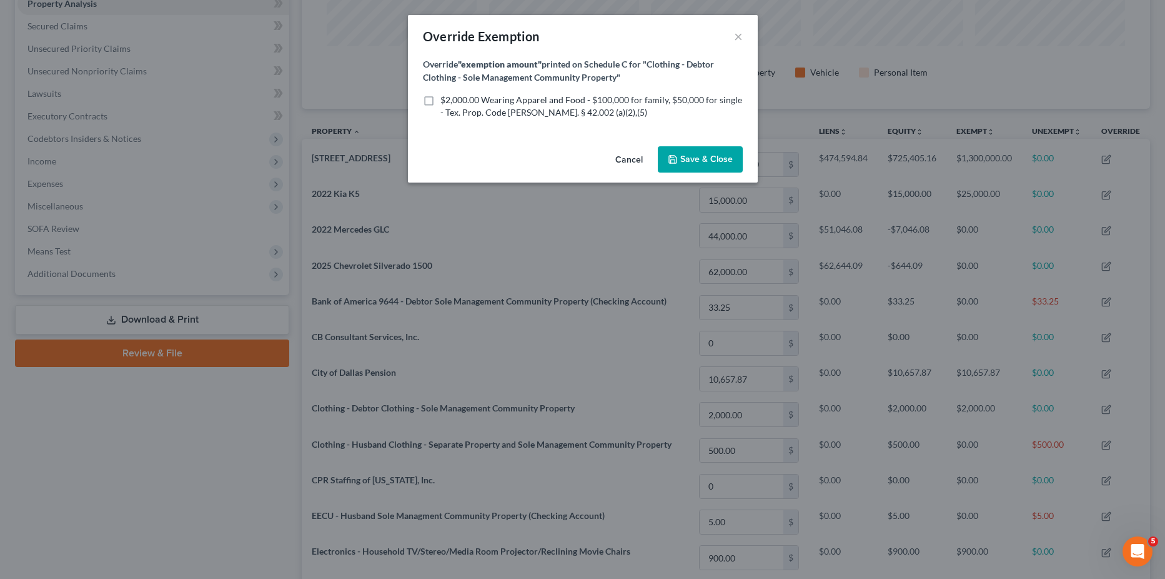
scroll to position [624659, 624049]
click at [441, 98] on label "$2,000.00 Wearing Apparel and Food - $100,000 for family, $50,000 for single - …" at bounding box center [592, 106] width 302 height 25
click at [446, 98] on input "$2,000.00 Wearing Apparel and Food - $100,000 for family, $50,000 for single - …" at bounding box center [450, 98] width 8 height 8
checkbox input "true"
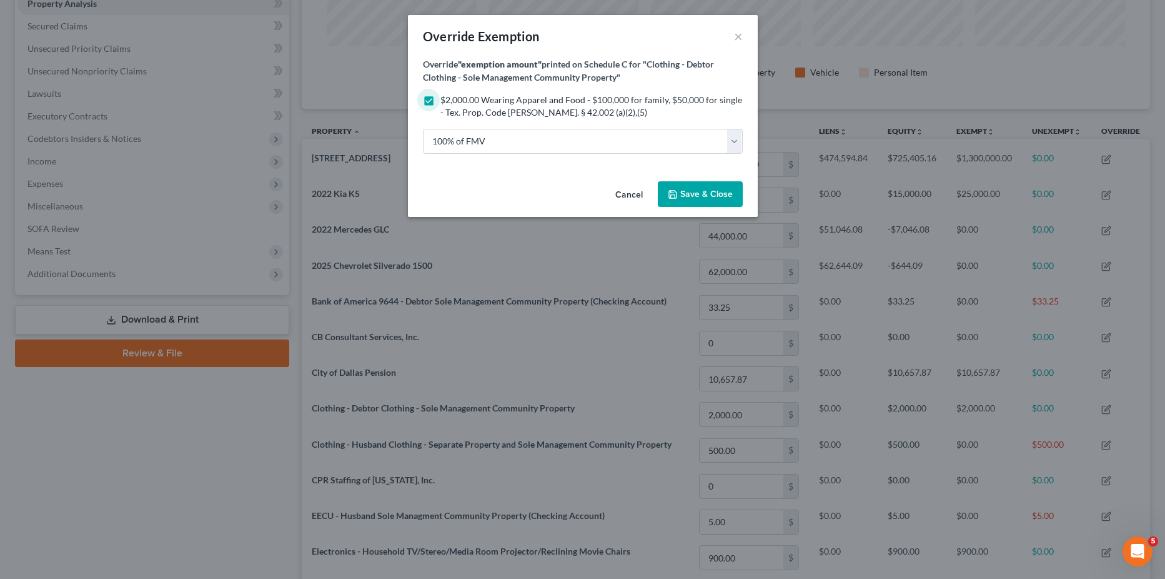
click at [717, 196] on span "Save & Close" at bounding box center [707, 194] width 52 height 11
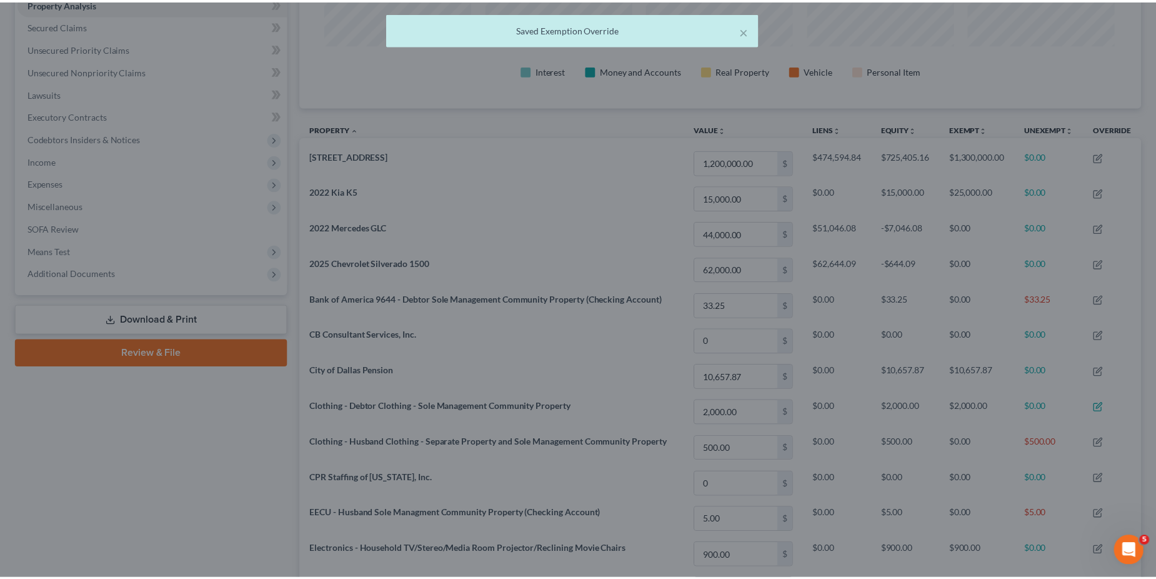
scroll to position [237, 841]
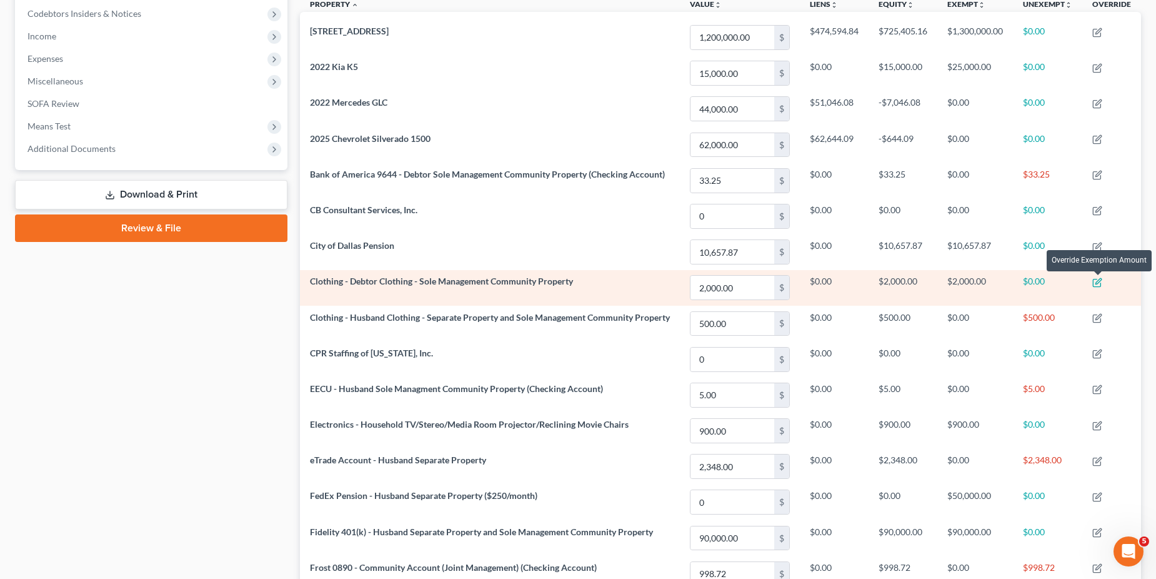
click at [1096, 284] on icon "button" at bounding box center [1097, 282] width 10 height 10
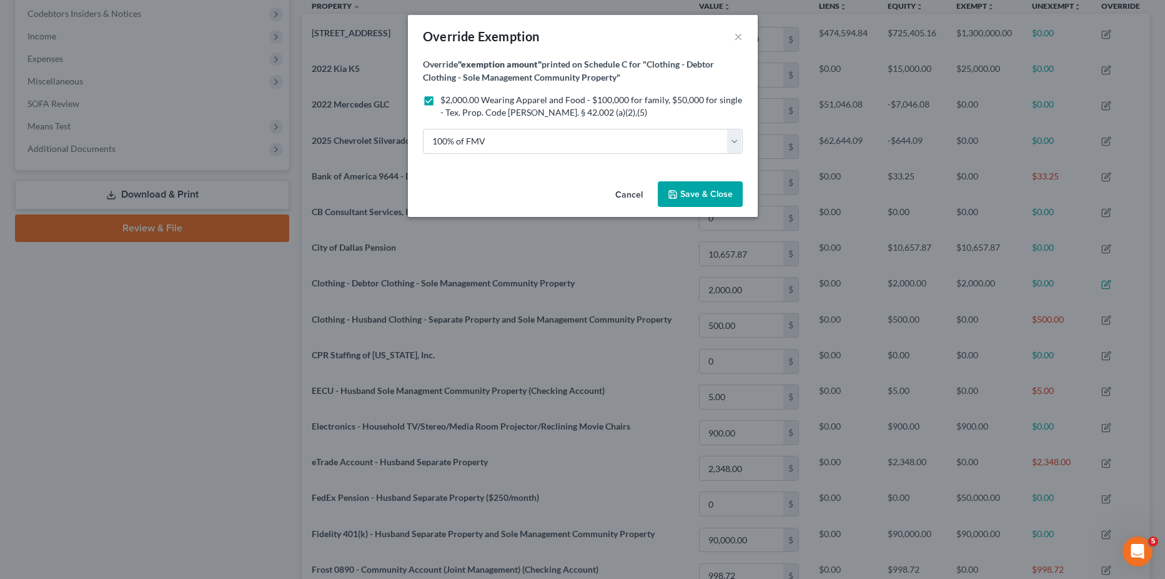
click at [684, 189] on span "Save & Close" at bounding box center [707, 194] width 52 height 11
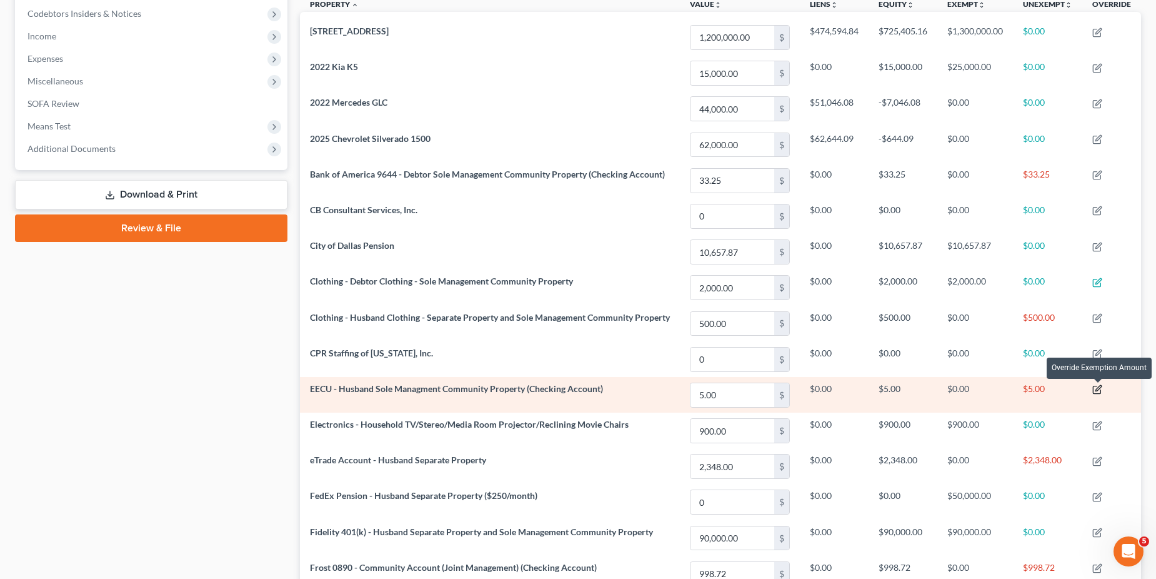
click at [1100, 392] on icon "button" at bounding box center [1097, 389] width 10 height 10
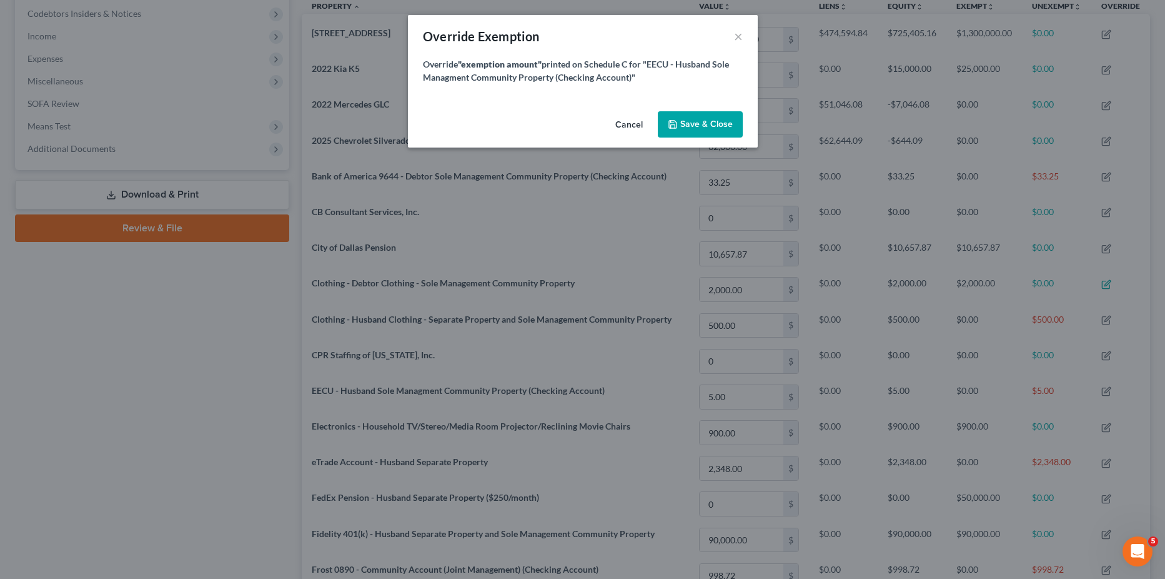
click at [703, 122] on span "Save & Close" at bounding box center [707, 124] width 52 height 11
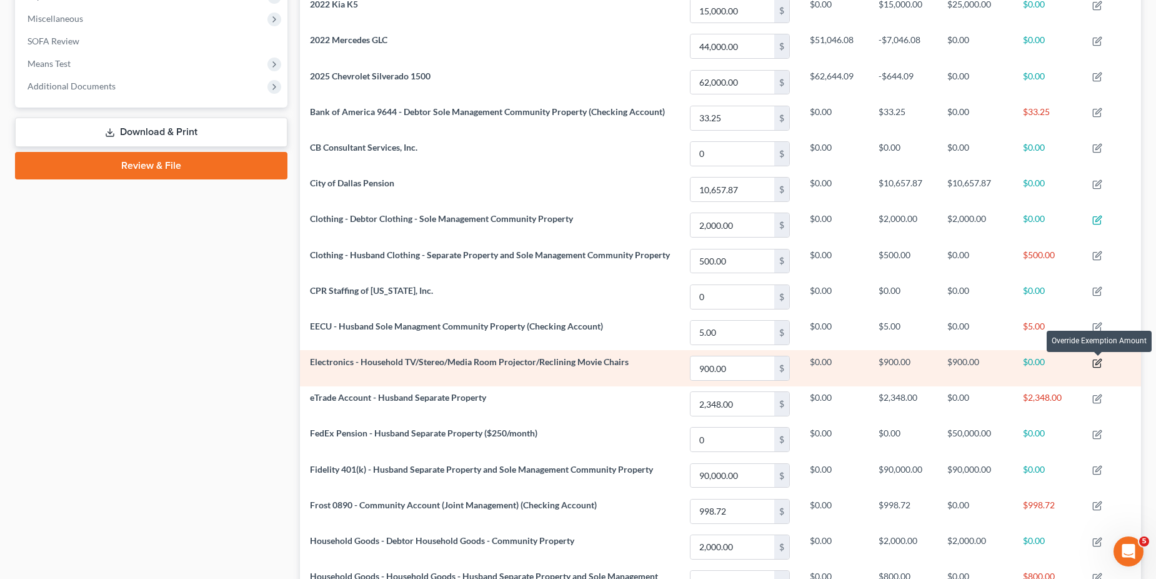
click at [1095, 364] on icon "button" at bounding box center [1097, 363] width 10 height 10
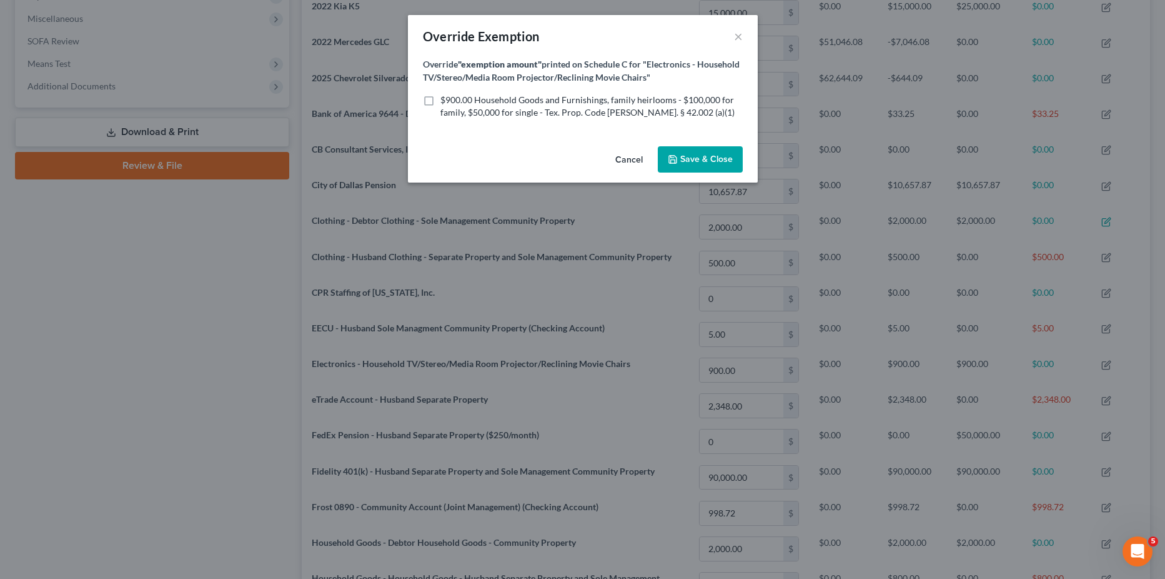
click at [441, 97] on label "$900.00 Household Goods and Furnishings, family heirlooms - $100,000 for family…" at bounding box center [592, 106] width 302 height 25
click at [446, 97] on input "$900.00 Household Goods and Furnishings, family heirlooms - $100,000 for family…" at bounding box center [450, 98] width 8 height 8
checkbox input "true"
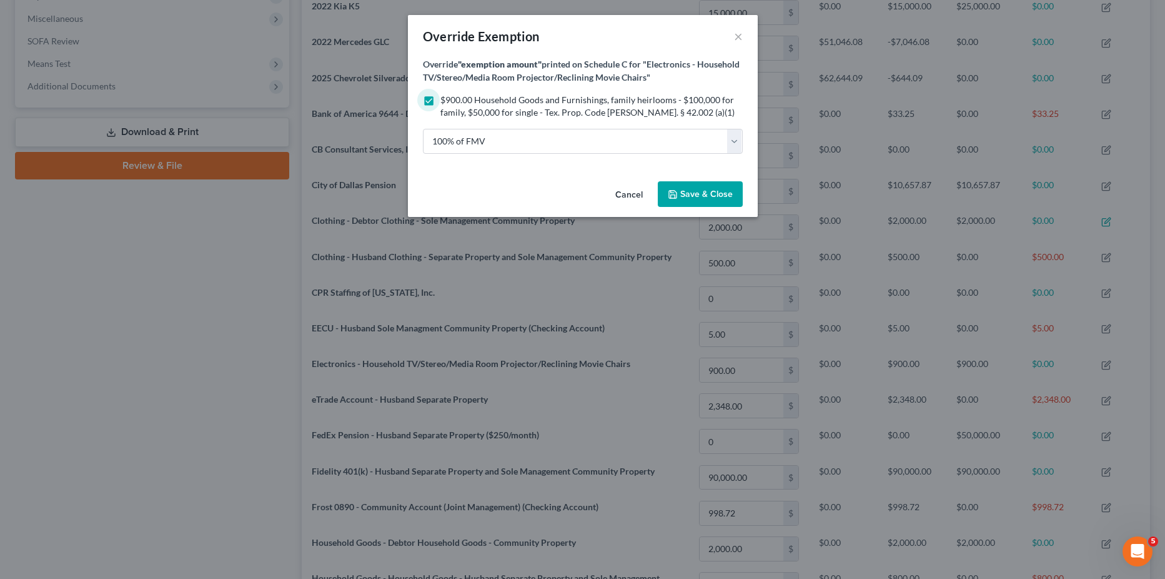
click at [707, 196] on span "Save & Close" at bounding box center [707, 194] width 52 height 11
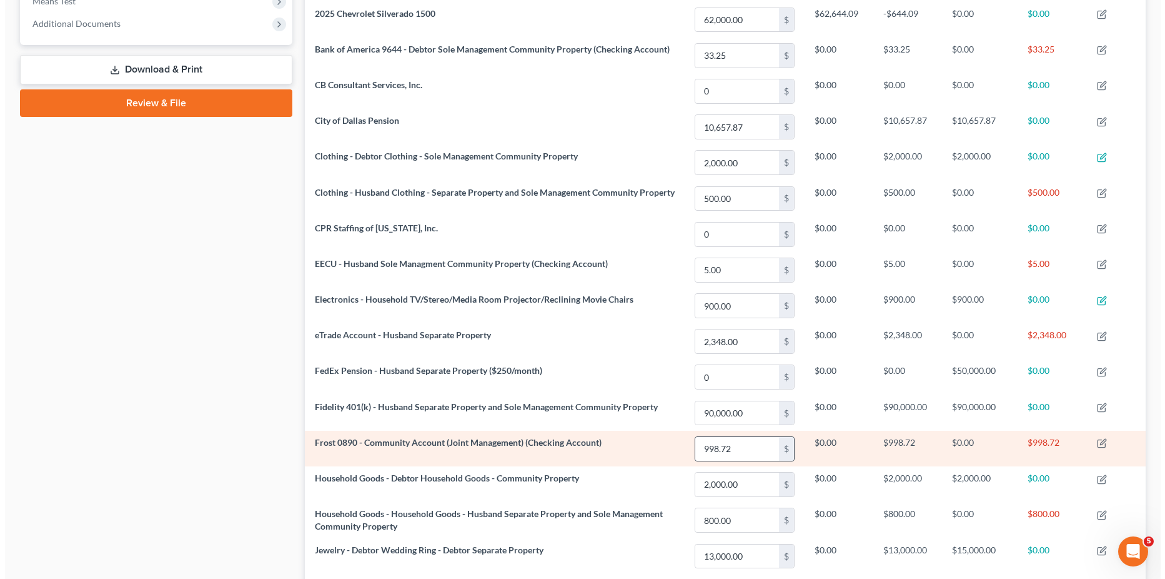
scroll to position [562, 0]
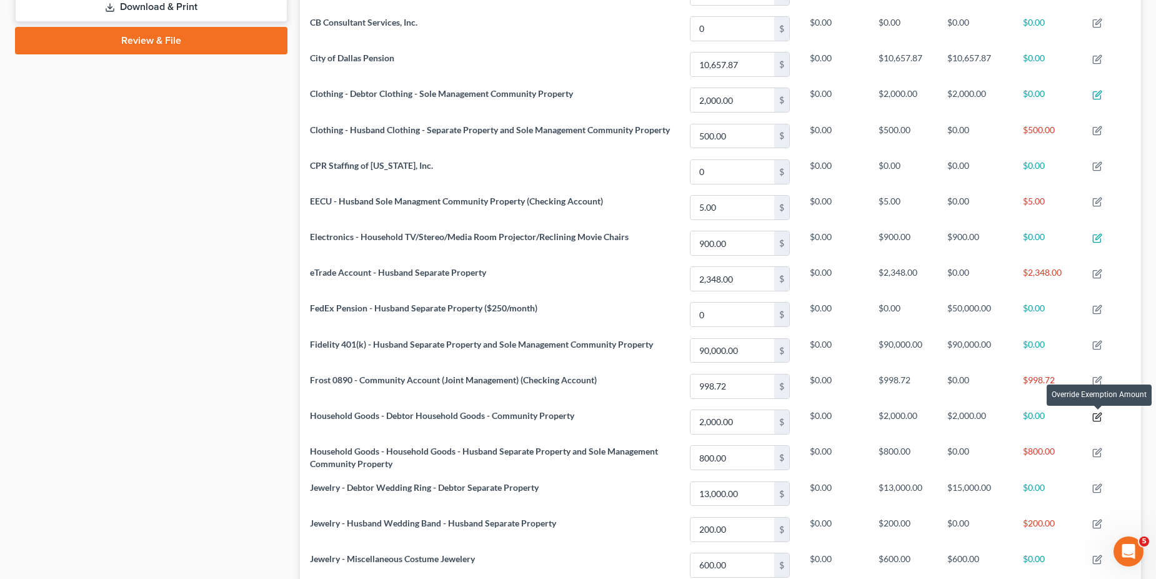
drag, startPoint x: 1096, startPoint y: 412, endPoint x: 1090, endPoint y: 404, distance: 9.8
click at [1097, 412] on icon "button" at bounding box center [1097, 417] width 10 height 10
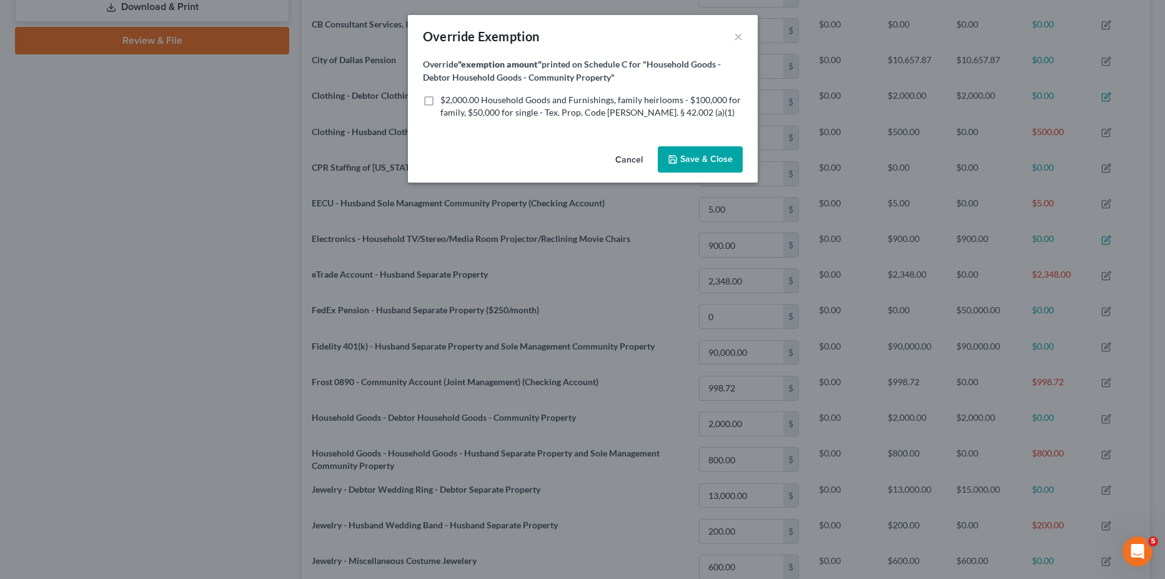
click at [444, 99] on span "$2,000.00 Household Goods and Furnishings, family heirlooms - $100,000 for fami…" at bounding box center [591, 105] width 301 height 23
click at [446, 99] on input "$2,000.00 Household Goods and Furnishings, family heirlooms - $100,000 for fami…" at bounding box center [450, 98] width 8 height 8
checkbox input "true"
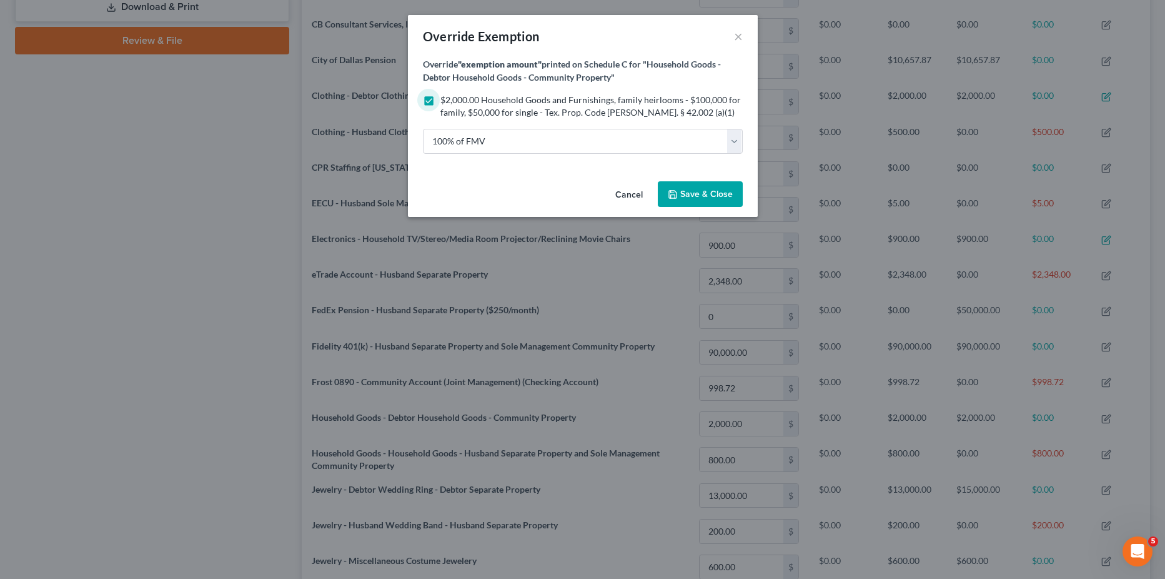
click at [711, 191] on span "Save & Close" at bounding box center [707, 194] width 52 height 11
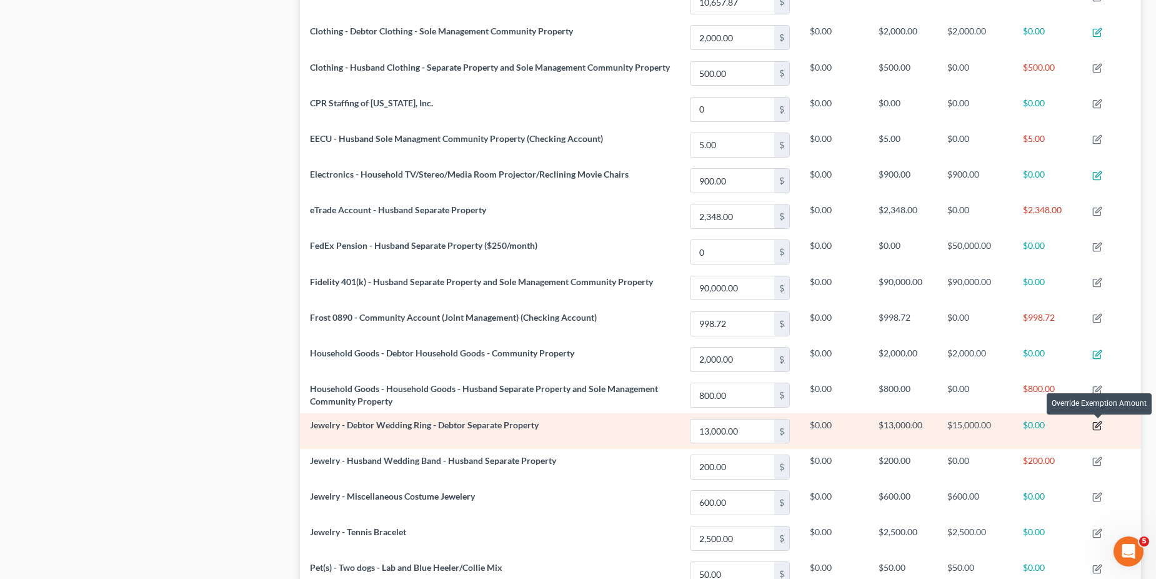
click at [1100, 424] on icon "button" at bounding box center [1097, 426] width 10 height 10
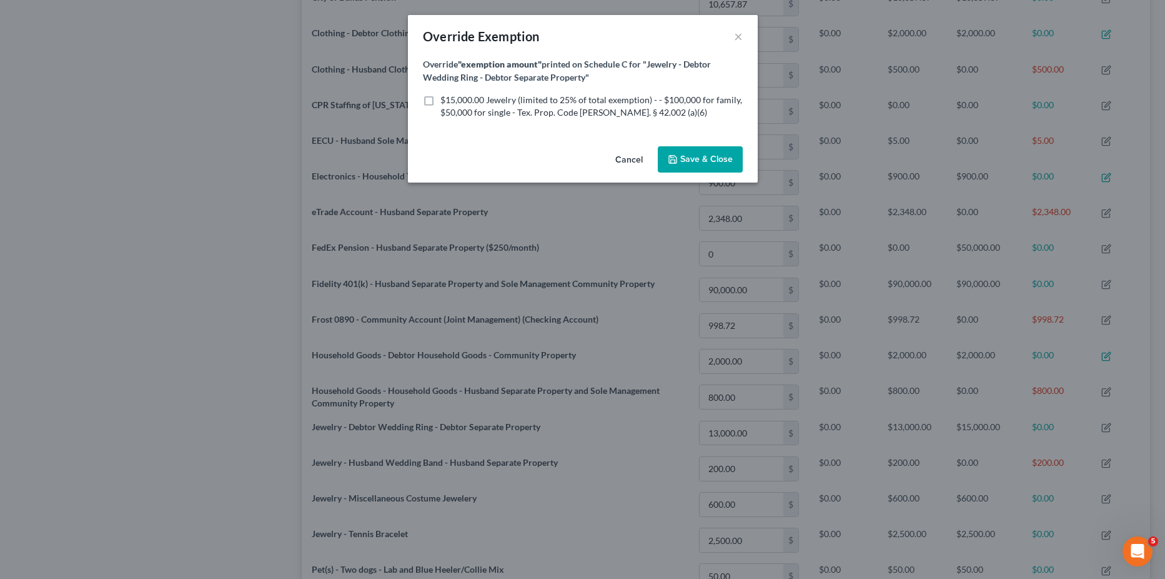
click at [450, 102] on span "$15,000.00 Jewelry (limited to 25% of total exemption) - - $100,000 for family,…" at bounding box center [592, 105] width 302 height 23
click at [450, 102] on input "$15,000.00 Jewelry (limited to 25% of total exemption) - - $100,000 for family,…" at bounding box center [450, 98] width 8 height 8
checkbox input "true"
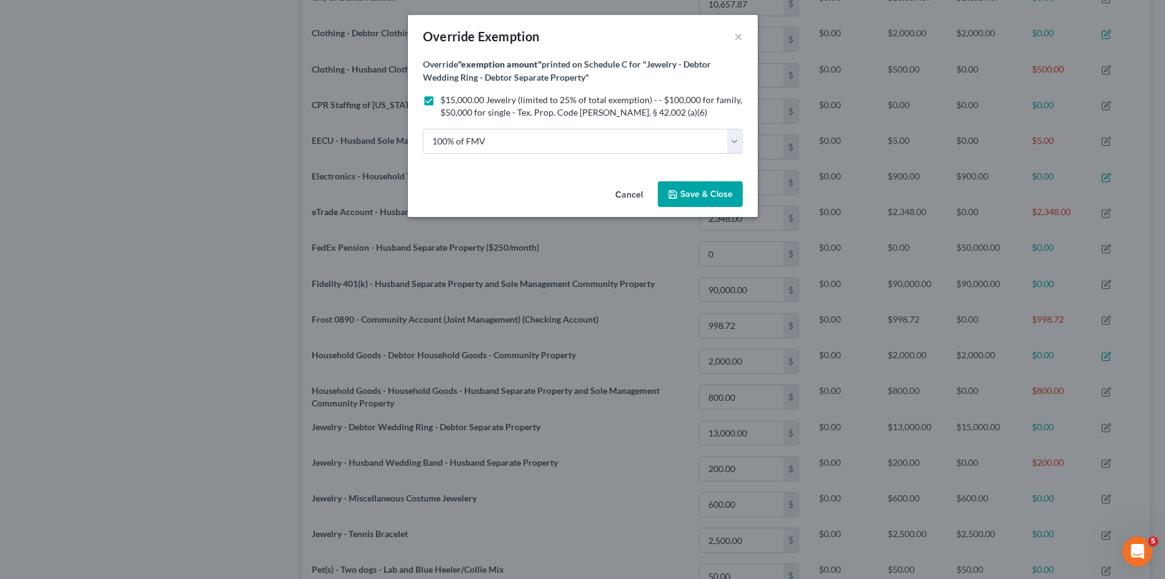
click at [706, 190] on span "Save & Close" at bounding box center [707, 194] width 52 height 11
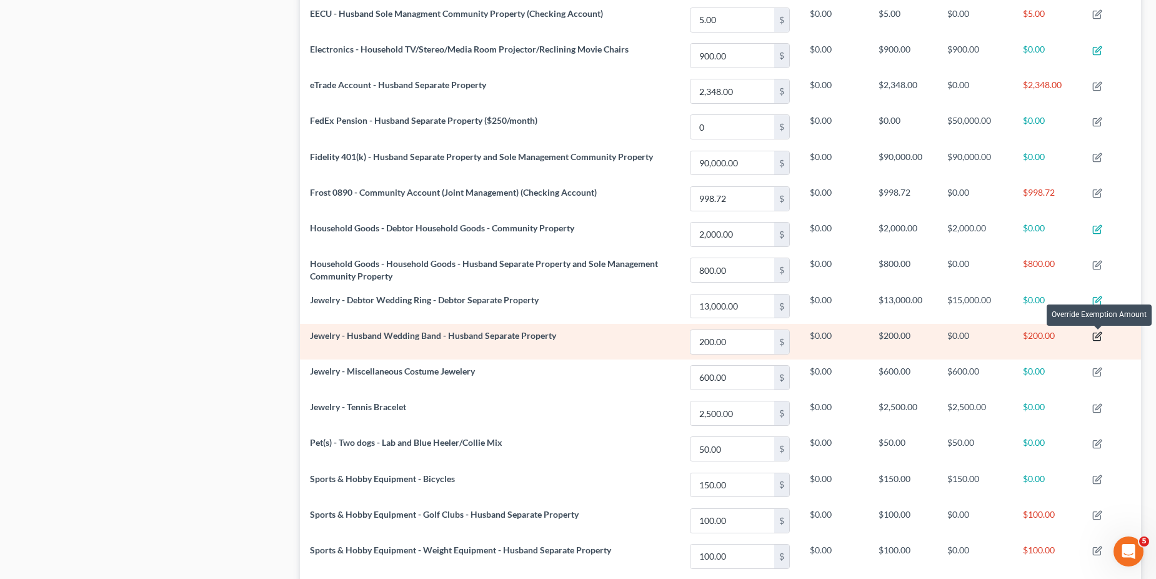
click at [1095, 333] on icon "button" at bounding box center [1096, 336] width 7 height 7
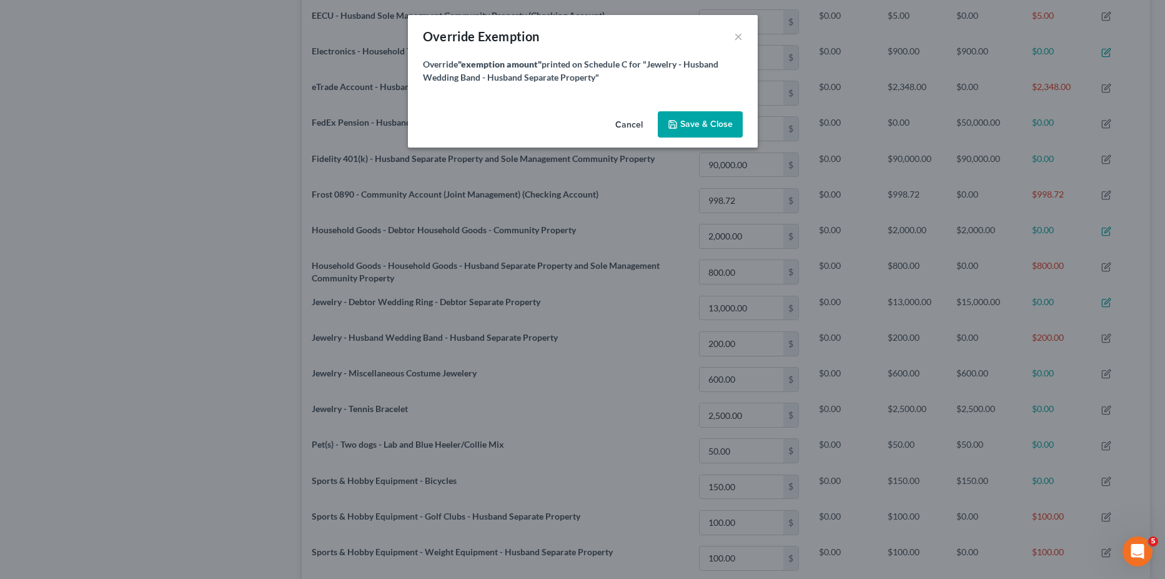
click at [694, 123] on span "Save & Close" at bounding box center [707, 124] width 52 height 11
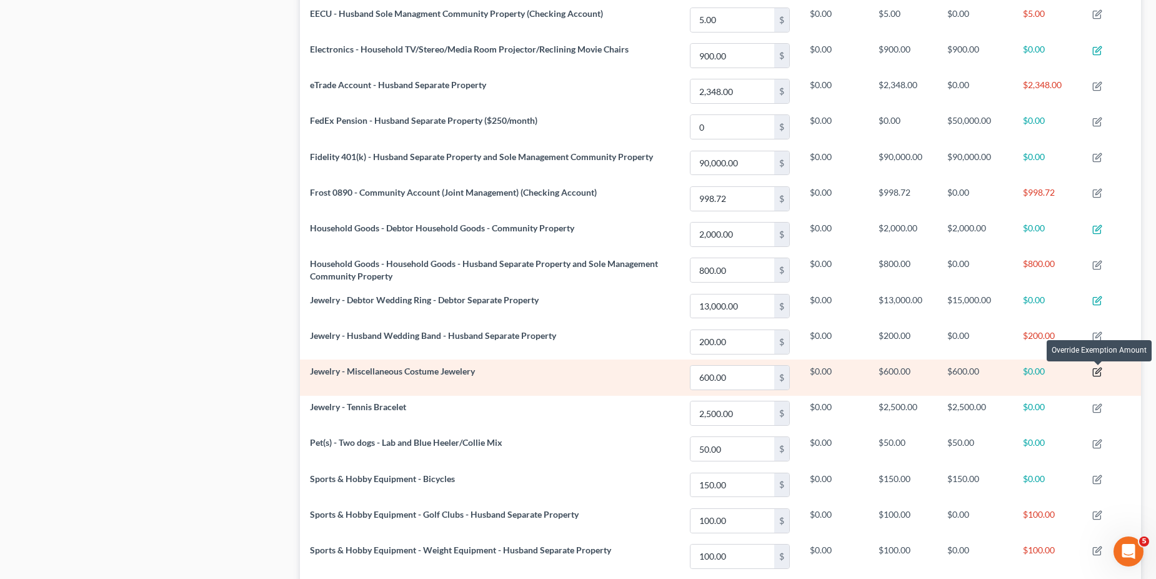
click at [1099, 374] on icon "button" at bounding box center [1097, 372] width 10 height 10
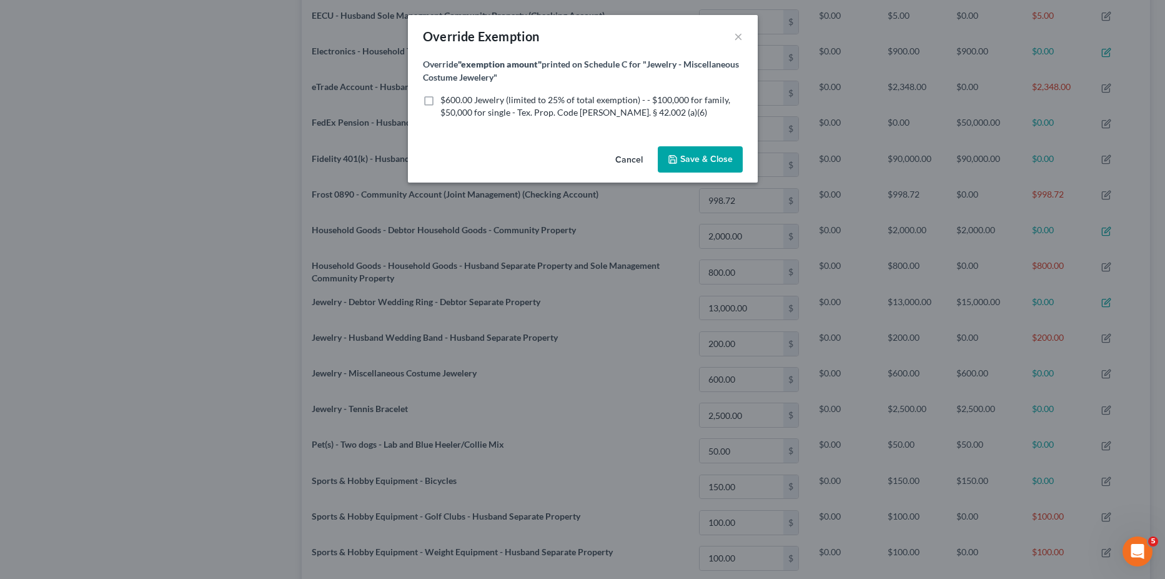
click at [476, 106] on label "$600.00 Jewelry (limited to 25% of total exemption) - - $100,000 for family, $5…" at bounding box center [592, 106] width 302 height 25
click at [454, 102] on input "$600.00 Jewelry (limited to 25% of total exemption) - - $100,000 for family, $5…" at bounding box center [450, 98] width 8 height 8
checkbox input "true"
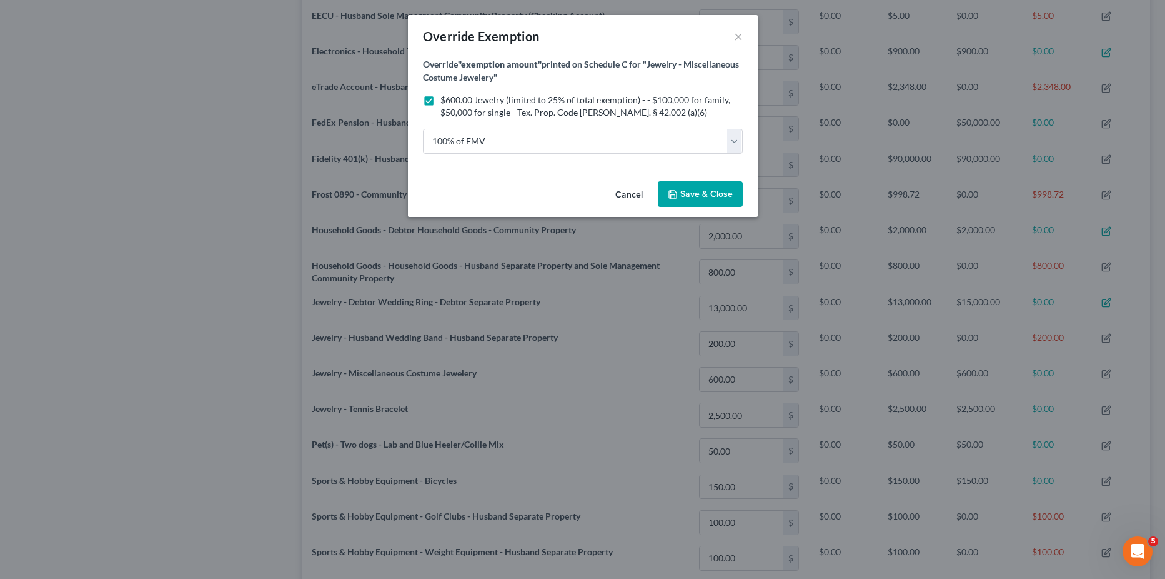
click at [696, 202] on button "Save & Close" at bounding box center [700, 194] width 85 height 26
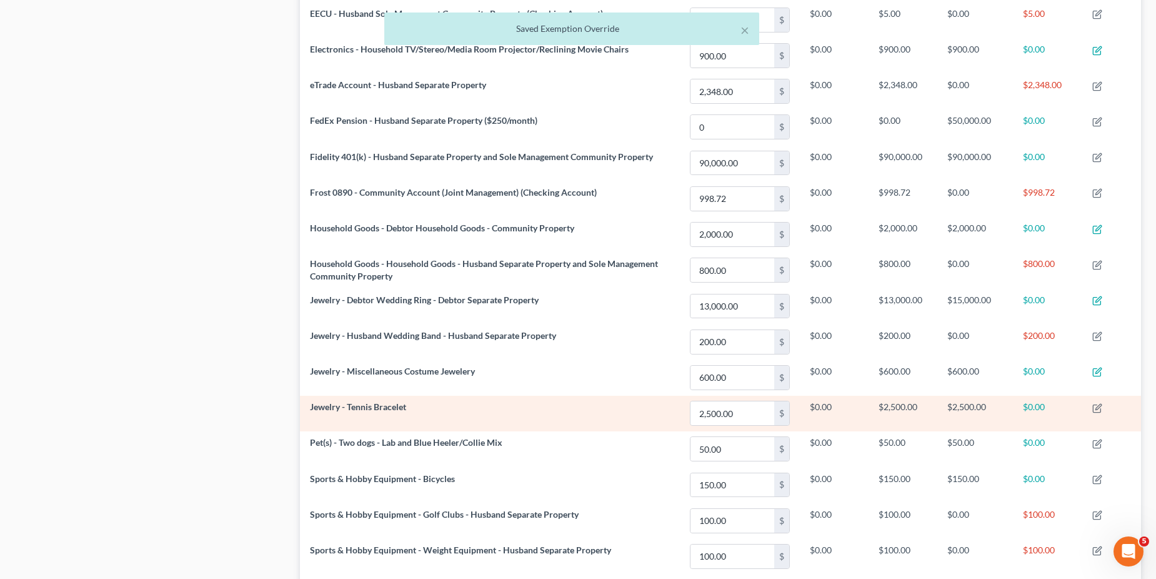
click at [1109, 407] on td at bounding box center [1111, 414] width 59 height 36
click at [1100, 412] on icon "button" at bounding box center [1096, 407] width 7 height 7
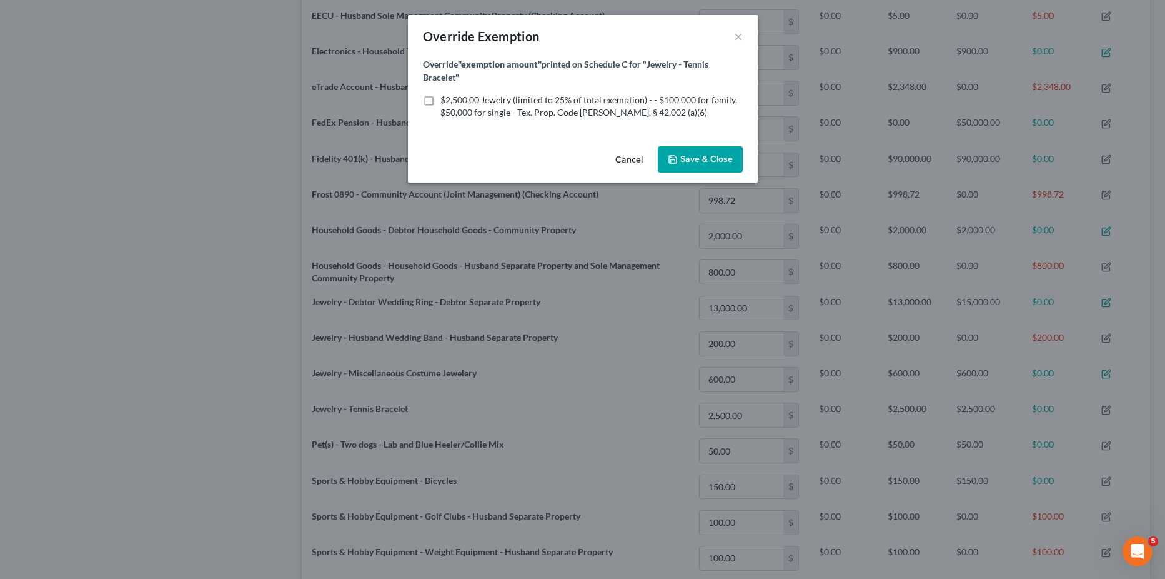
click at [441, 100] on label "$2,500.00 Jewelry (limited to 25% of total exemption) - - $100,000 for family, …" at bounding box center [592, 106] width 302 height 25
click at [446, 100] on input "$2,500.00 Jewelry (limited to 25% of total exemption) - - $100,000 for family, …" at bounding box center [450, 98] width 8 height 8
checkbox input "true"
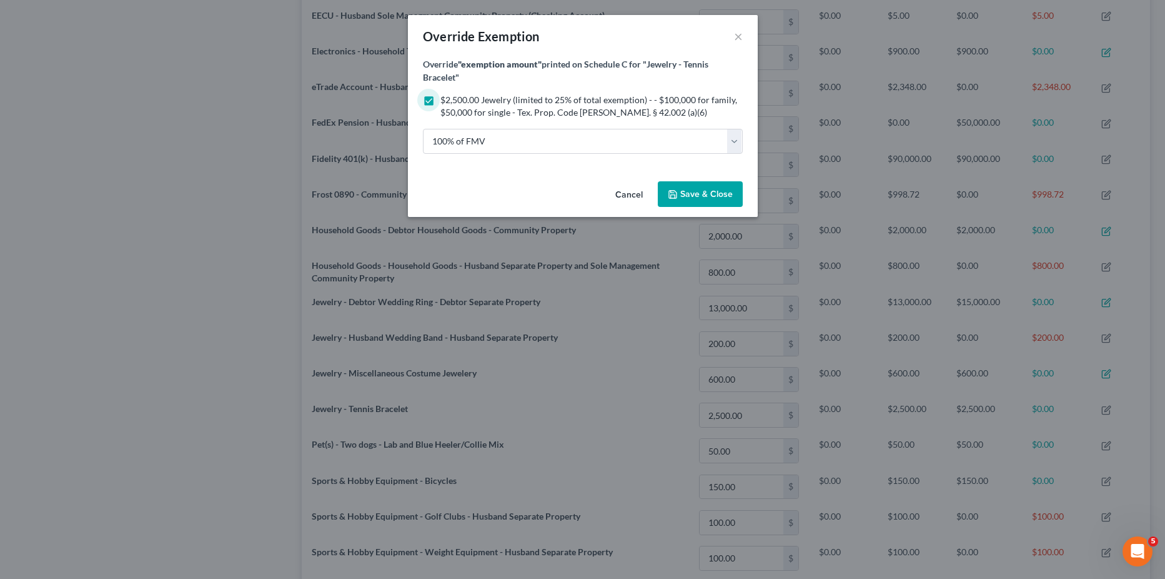
click at [707, 189] on span "Save & Close" at bounding box center [707, 194] width 52 height 11
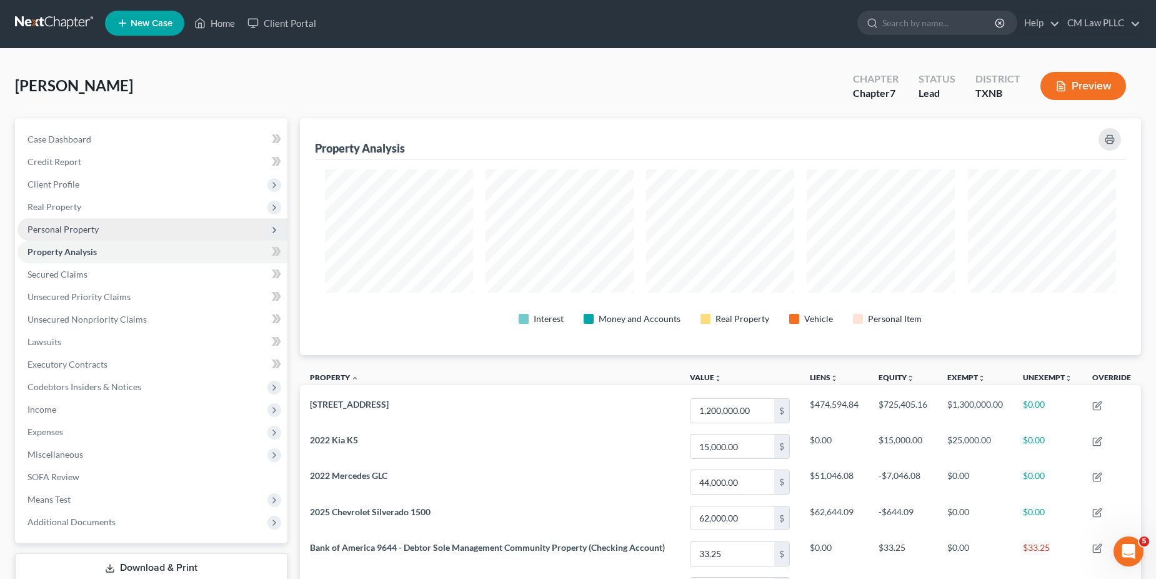
click at [54, 231] on span "Personal Property" at bounding box center [62, 229] width 71 height 11
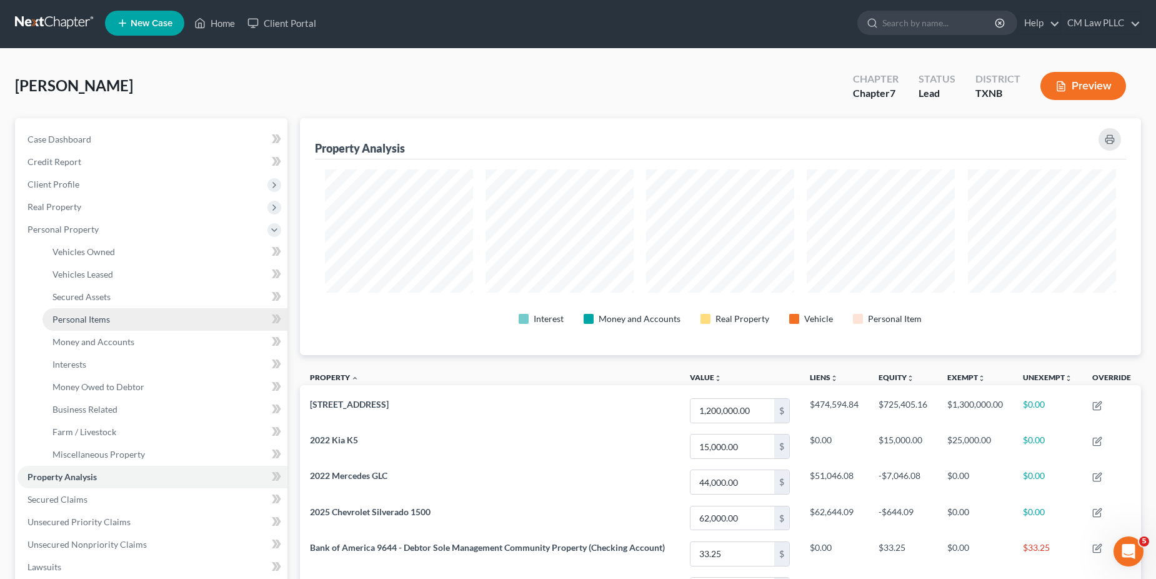
click at [119, 320] on link "Personal Items" at bounding box center [164, 319] width 245 height 22
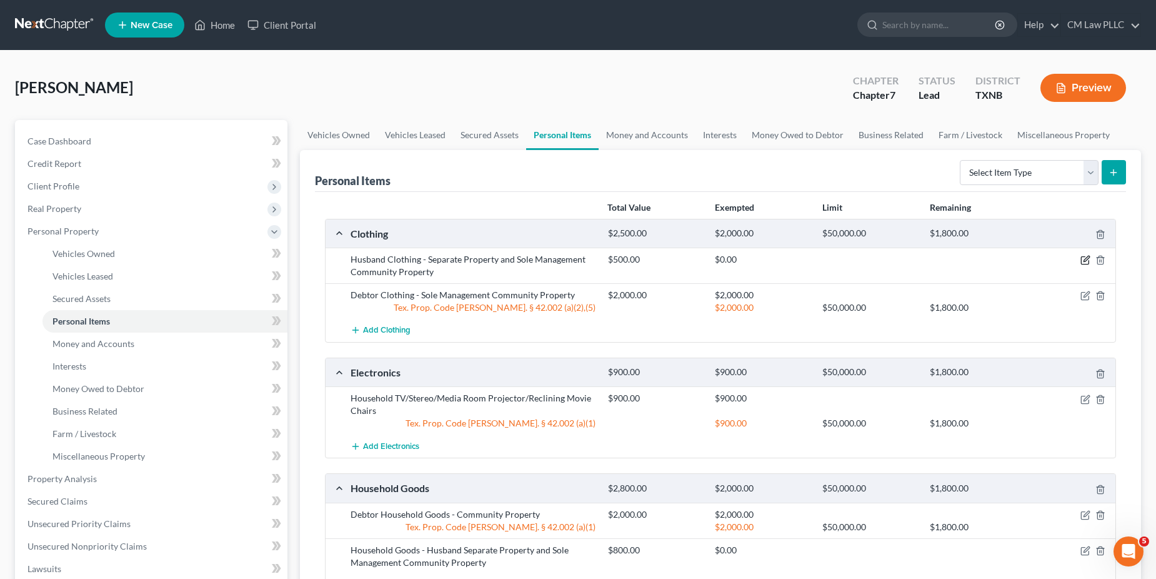
click at [1085, 259] on icon "button" at bounding box center [1087, 259] width 6 height 6
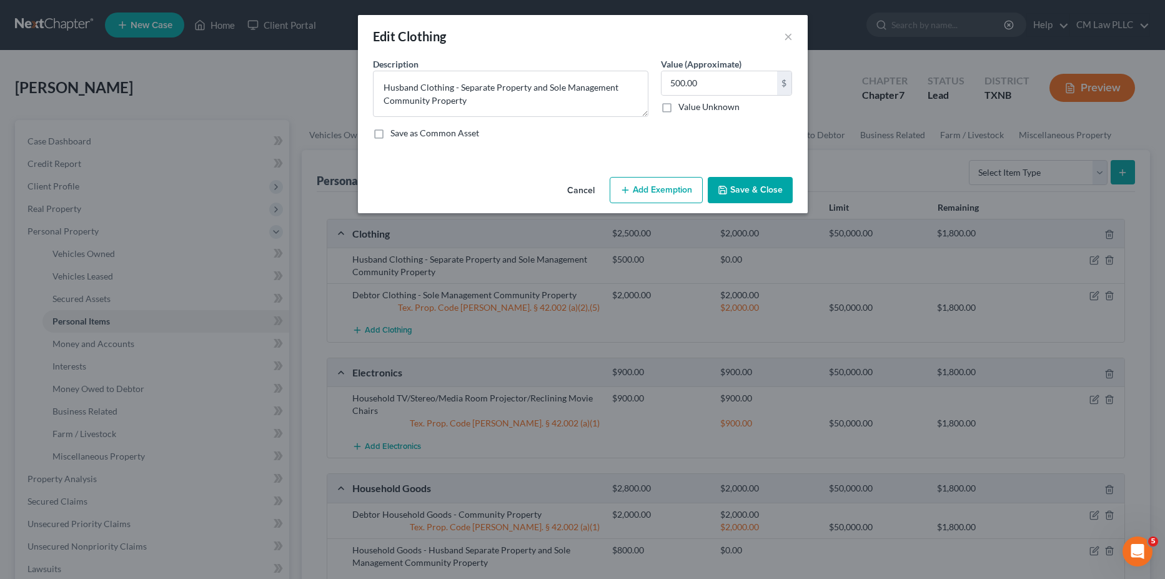
click at [666, 202] on button "Add Exemption" at bounding box center [656, 190] width 93 height 26
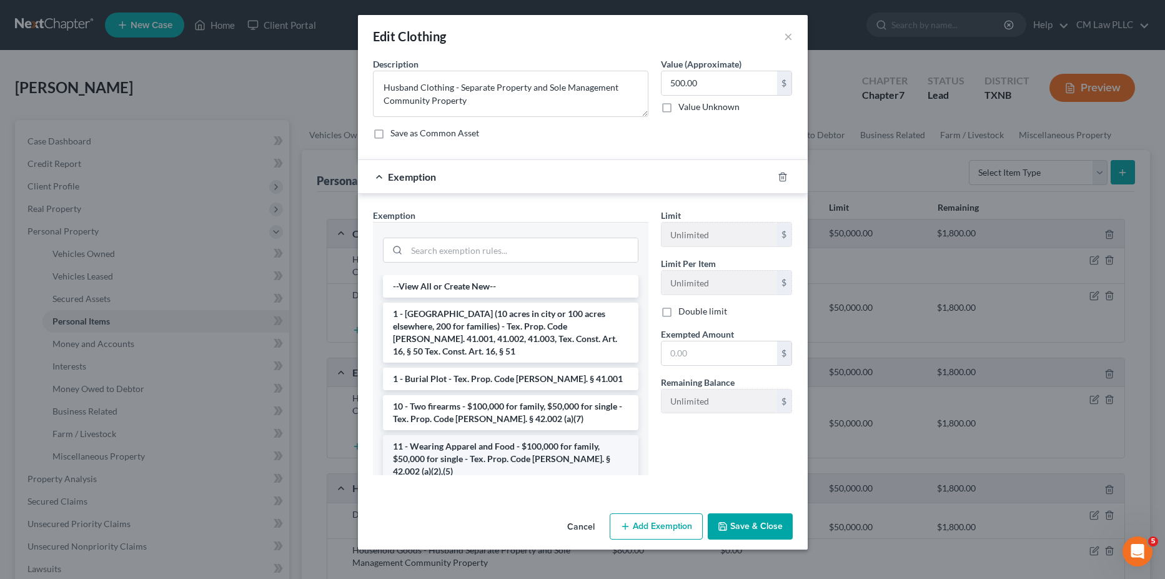
click at [497, 442] on li "11 - Wearing Apparel and Food - $100,000 for family, $50,000 for single - Tex. …" at bounding box center [511, 458] width 256 height 47
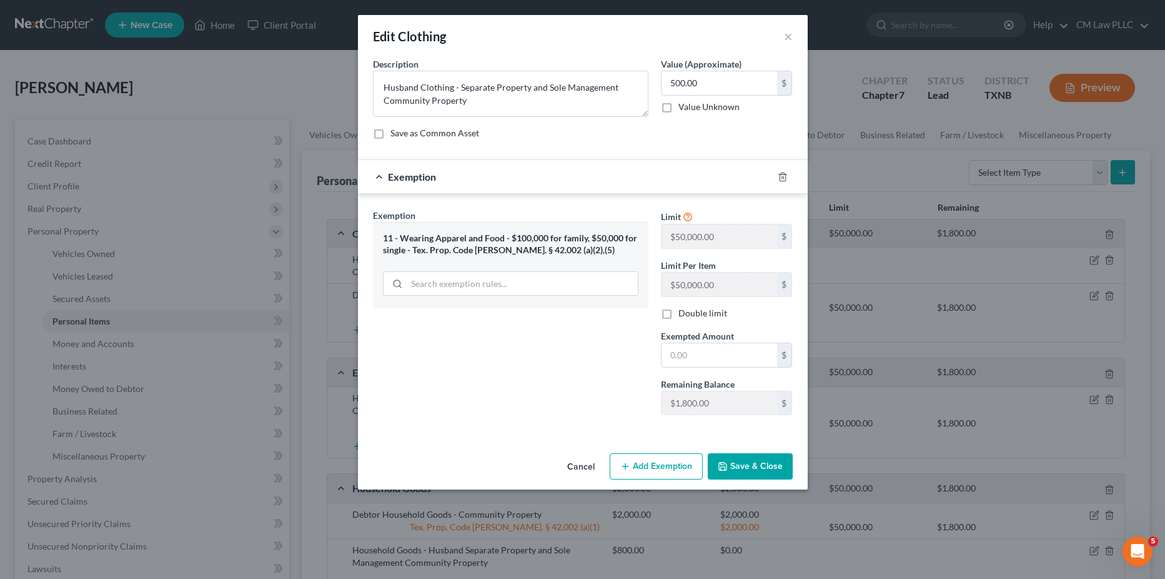
click at [740, 466] on button "Save & Close" at bounding box center [750, 466] width 85 height 26
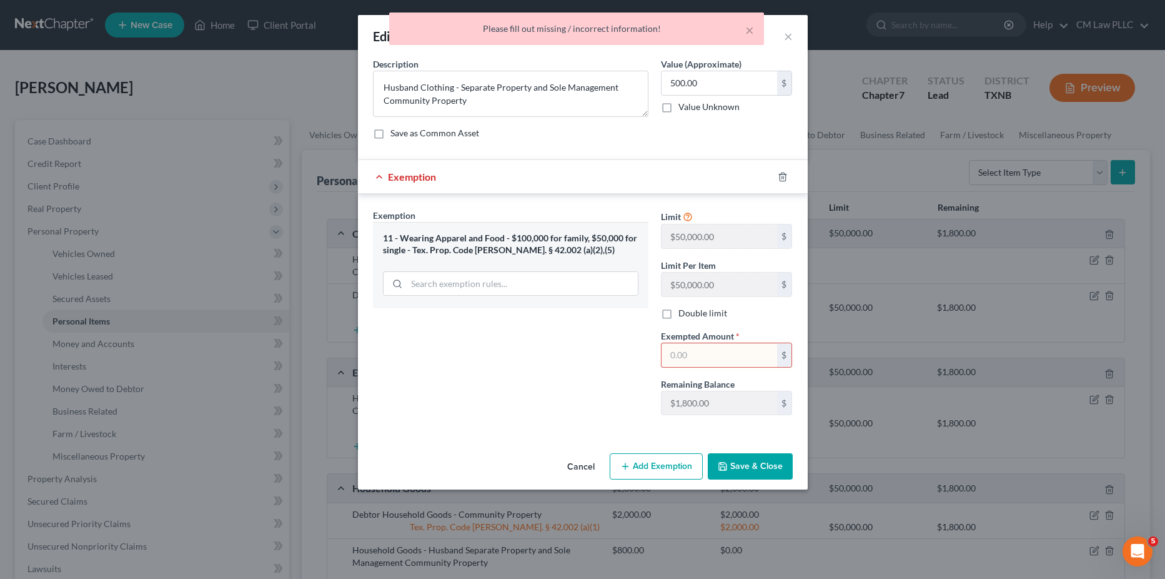
click at [716, 351] on input "text" at bounding box center [720, 355] width 116 height 24
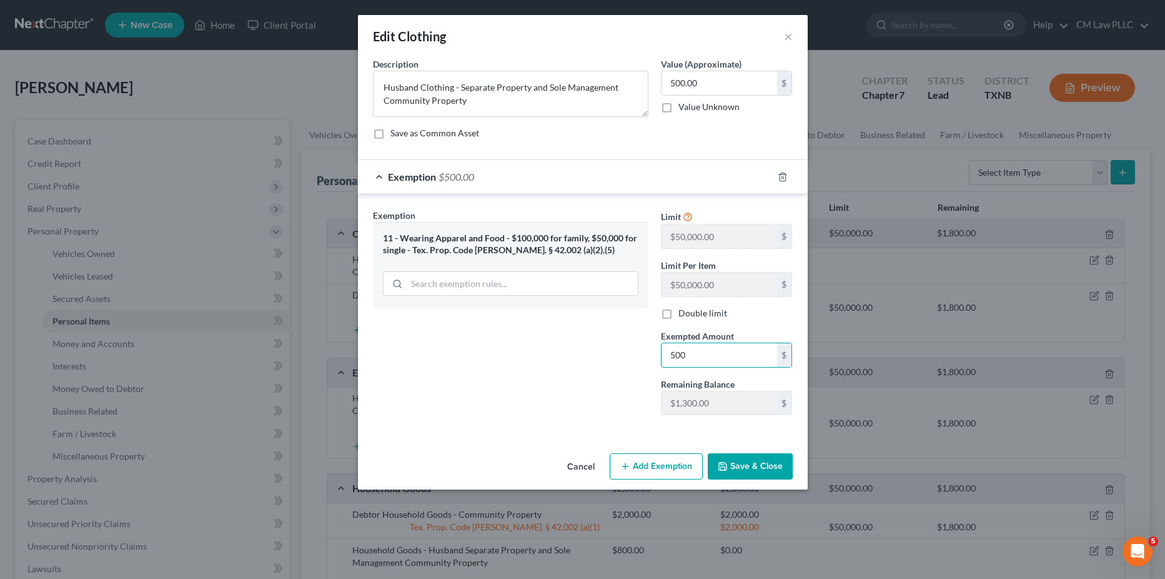
type input "500"
click at [741, 464] on button "Save & Close" at bounding box center [750, 466] width 85 height 26
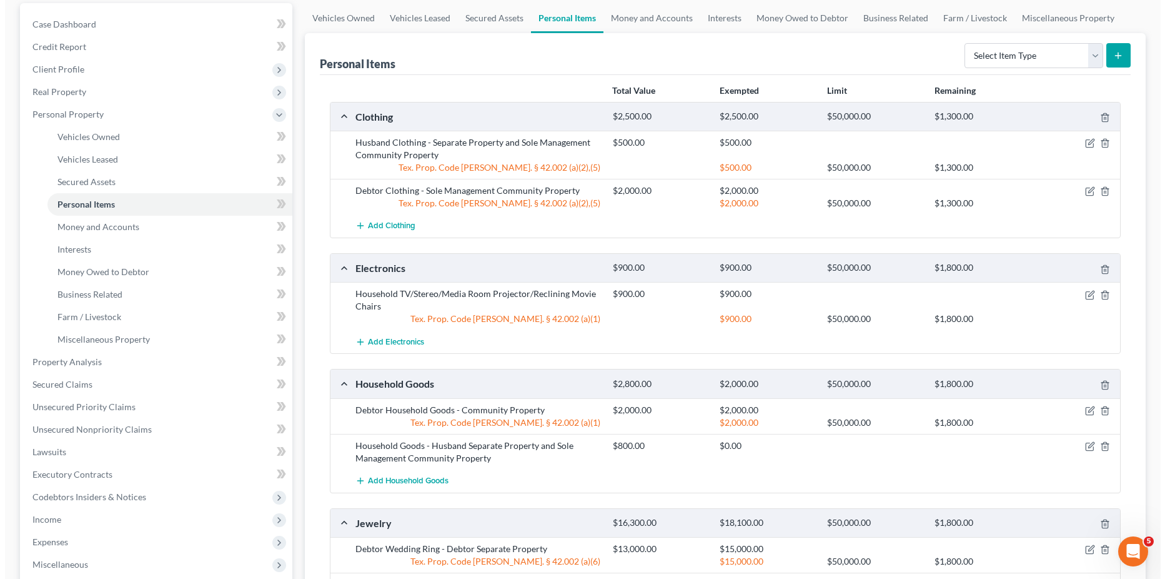
scroll to position [125, 0]
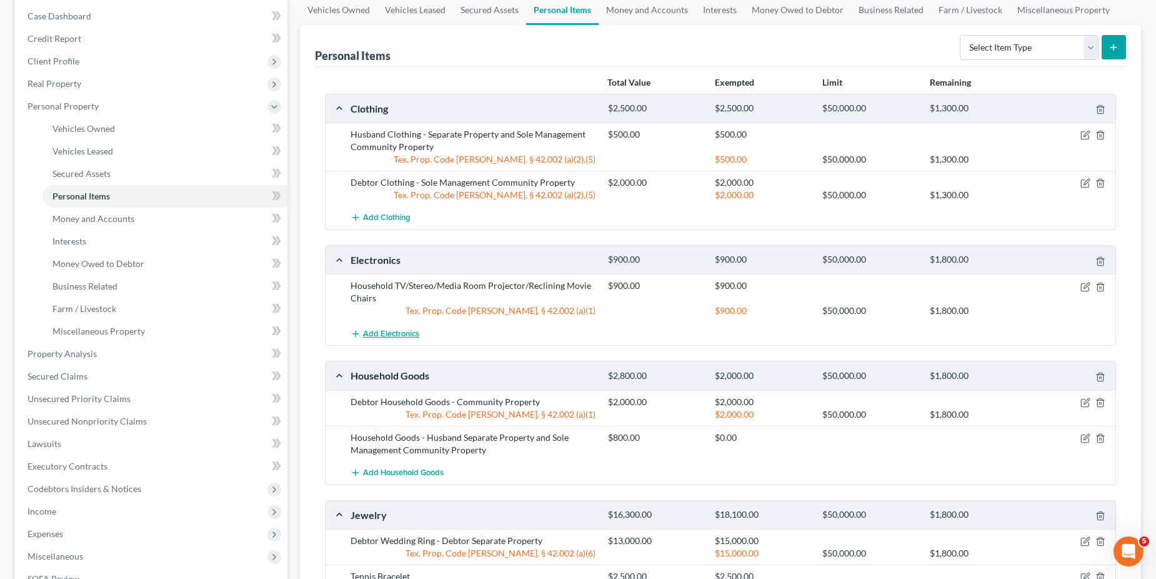
click at [381, 335] on span "Add Electronics" at bounding box center [391, 334] width 56 height 10
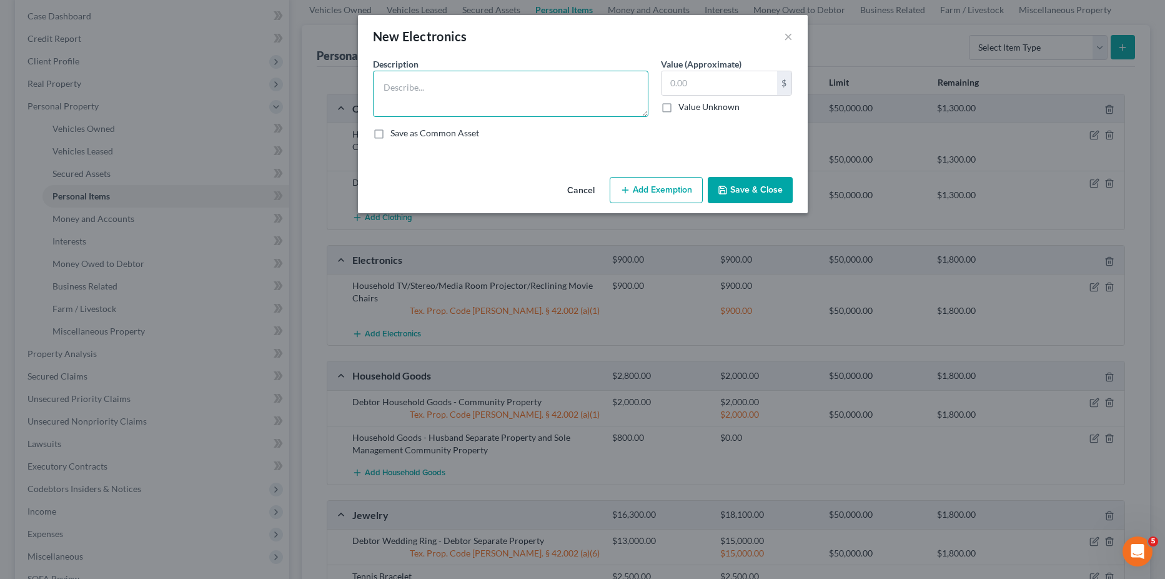
click at [407, 94] on textarea at bounding box center [511, 94] width 276 height 46
type textarea "Husband Separate Property Household Goods"
type input "500"
click at [657, 188] on button "Add Exemption" at bounding box center [656, 190] width 93 height 26
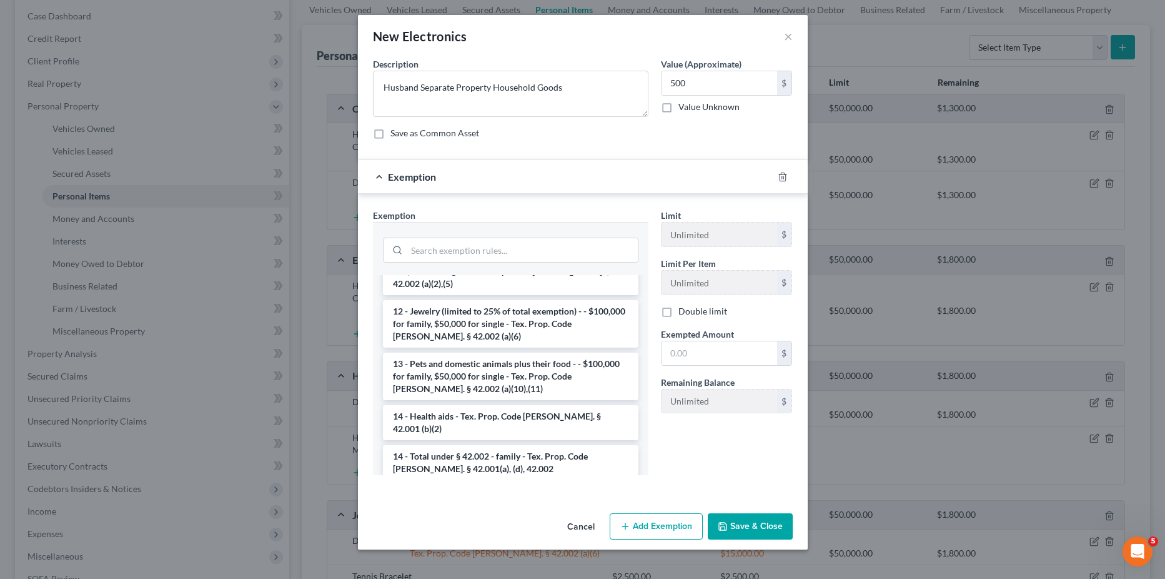
scroll to position [250, 0]
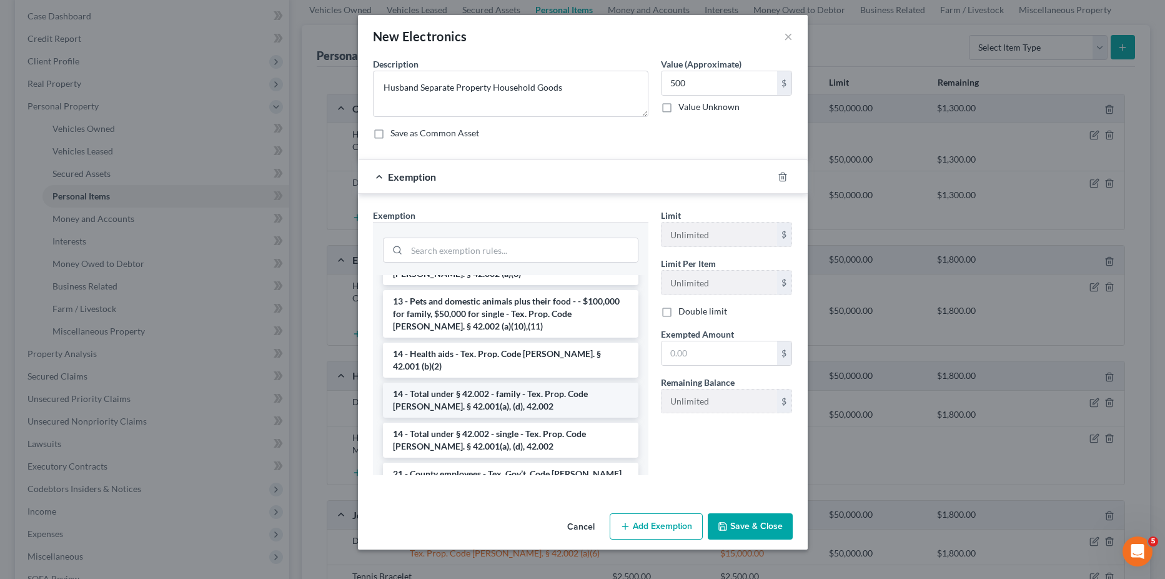
click at [509, 382] on li "14 - Total under § 42.002 - family - Tex. Prop. Code [PERSON_NAME]. § 42.001(a)…" at bounding box center [511, 399] width 256 height 35
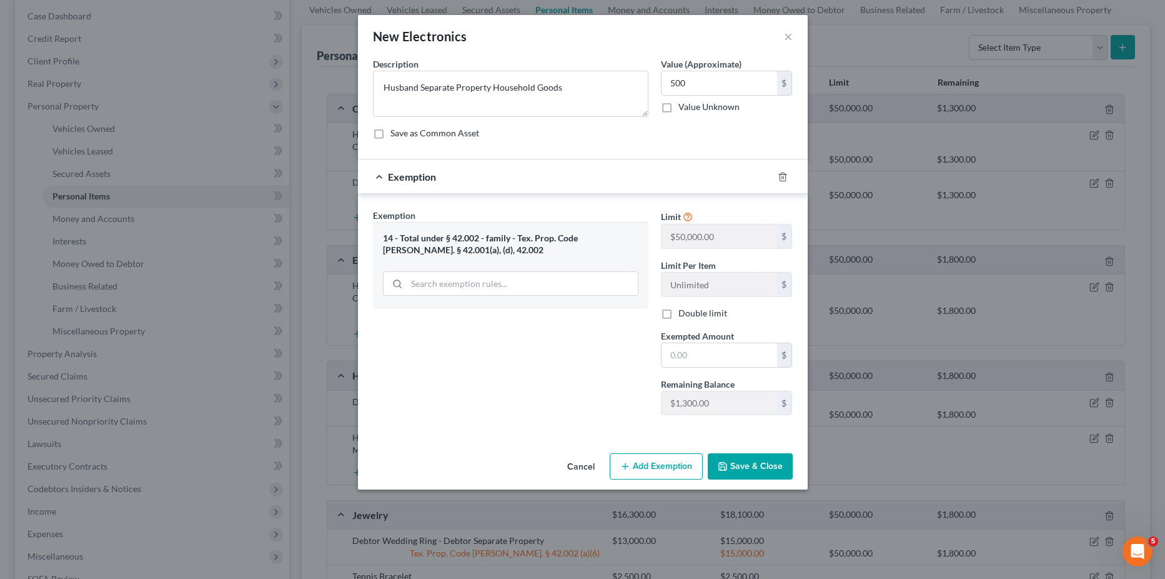
click at [751, 470] on button "Save & Close" at bounding box center [750, 466] width 85 height 26
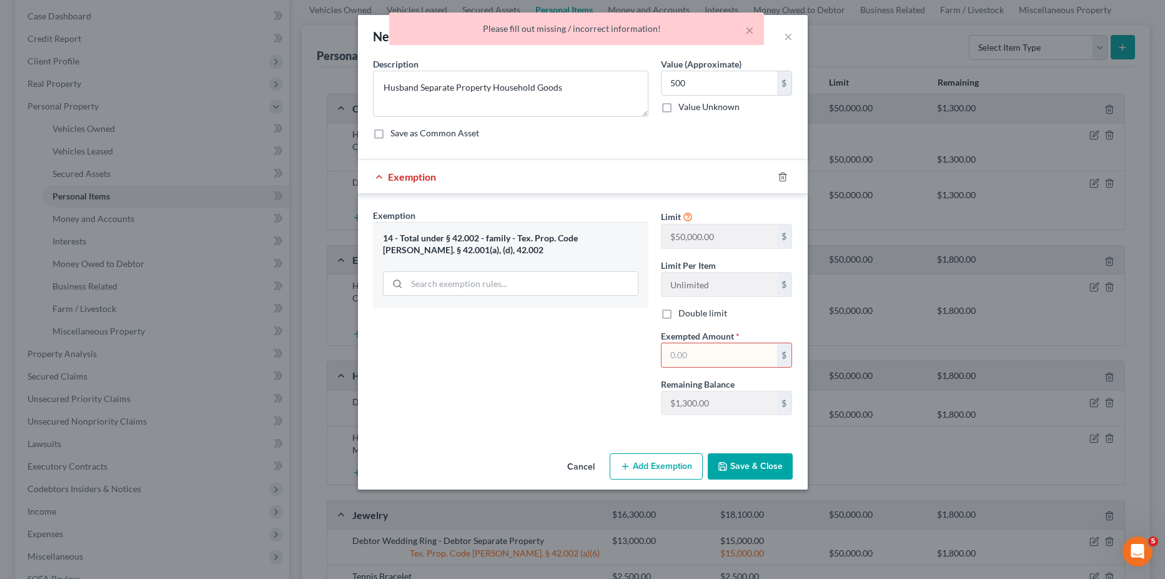
click at [693, 354] on input "text" at bounding box center [720, 355] width 116 height 24
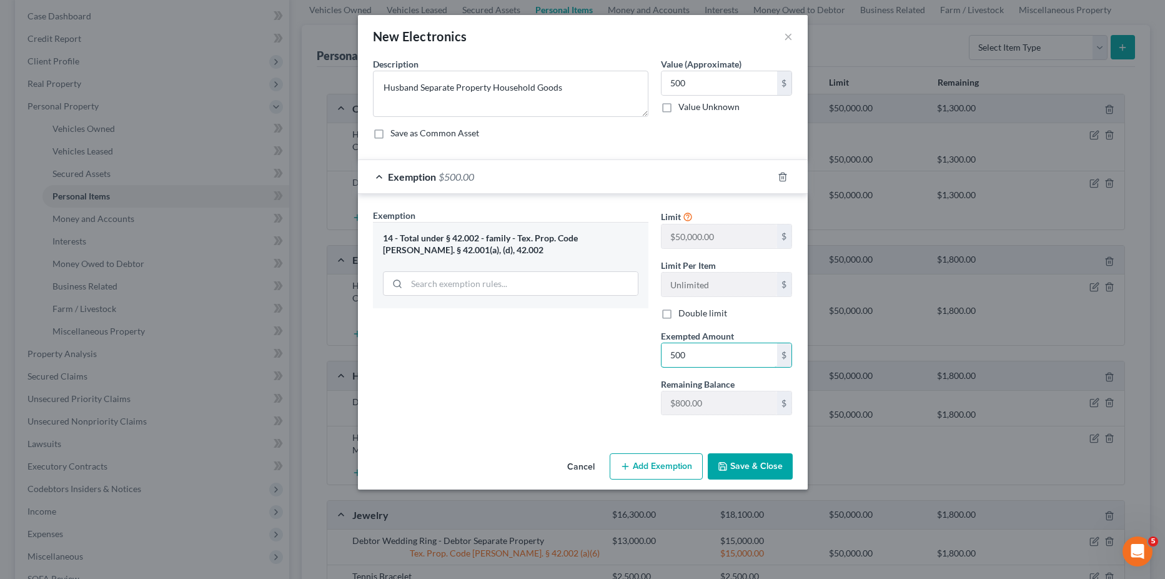
type input "500"
click at [746, 464] on button "Save & Close" at bounding box center [750, 466] width 85 height 26
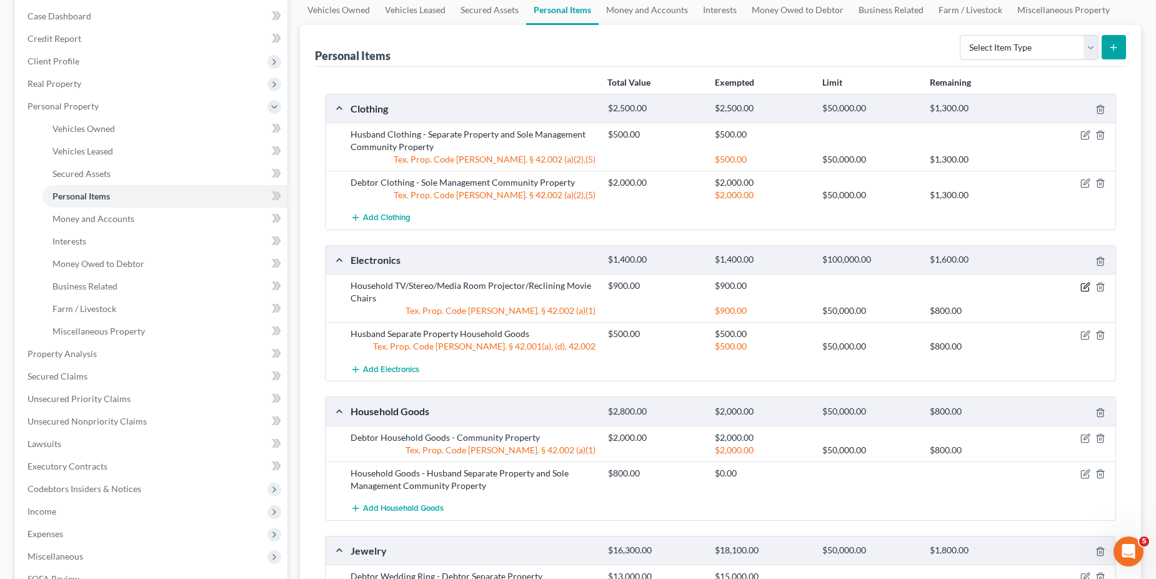
click at [1085, 284] on icon "button" at bounding box center [1085, 287] width 10 height 10
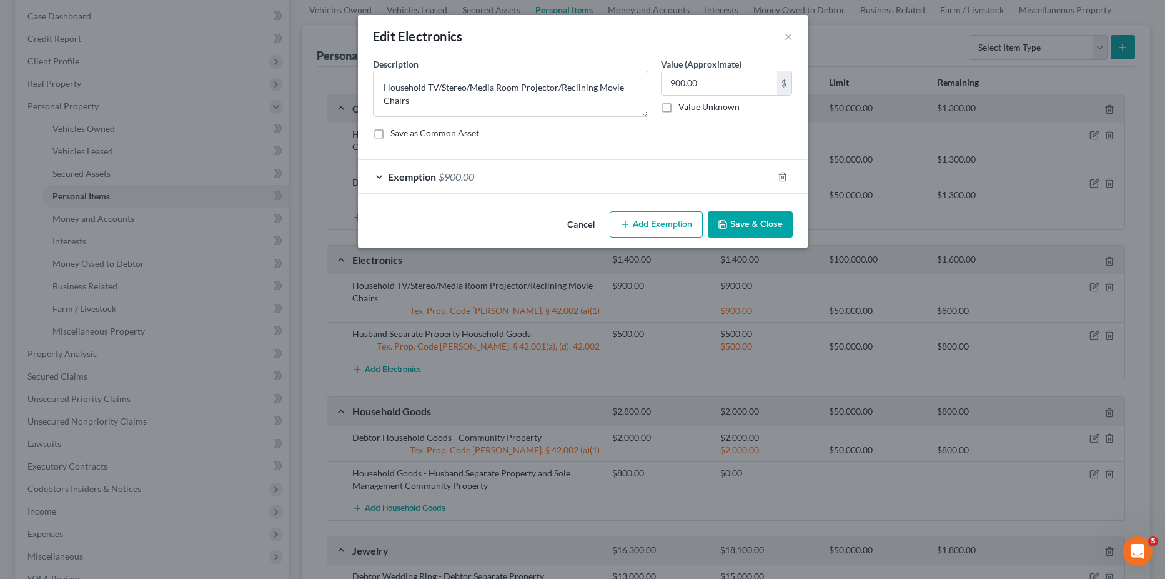
click at [373, 178] on div "Exemption $900.00" at bounding box center [565, 176] width 415 height 33
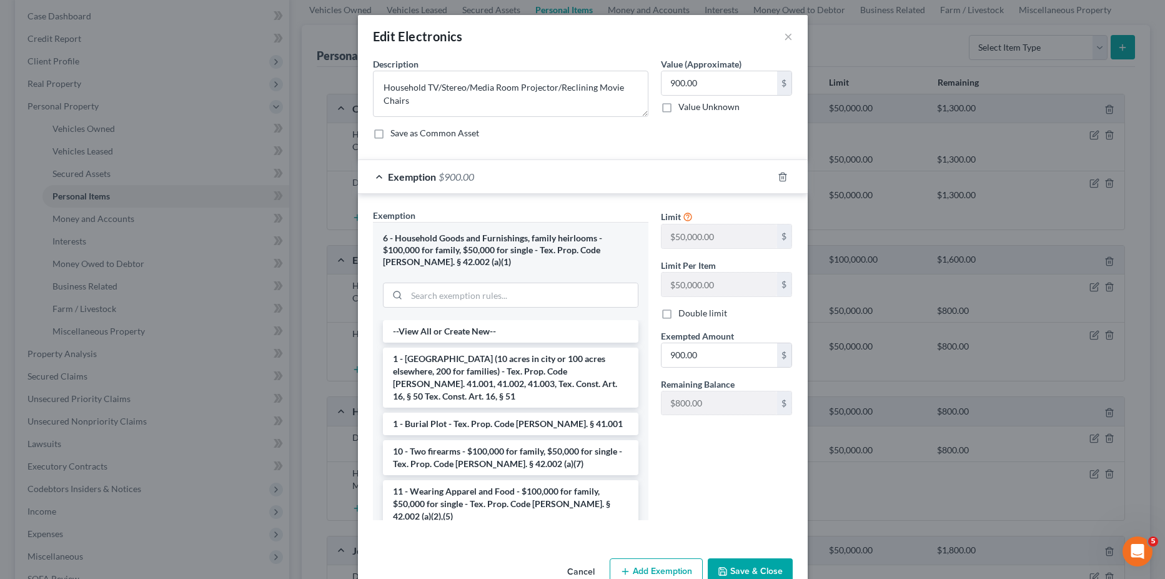
click at [736, 569] on button "Save & Close" at bounding box center [750, 571] width 85 height 26
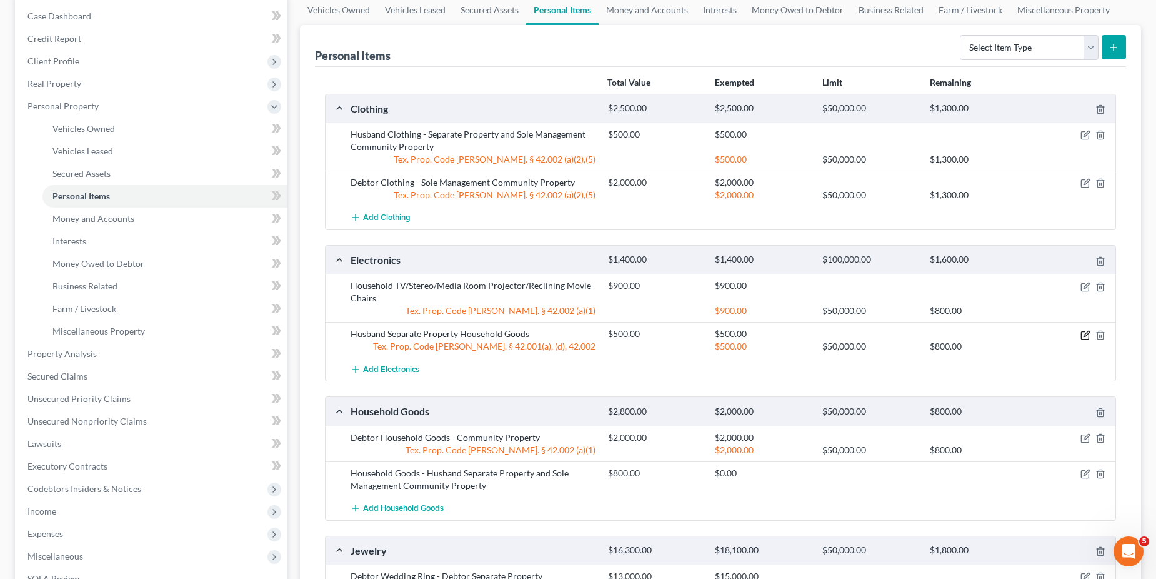
click at [1085, 336] on icon "button" at bounding box center [1087, 334] width 6 height 6
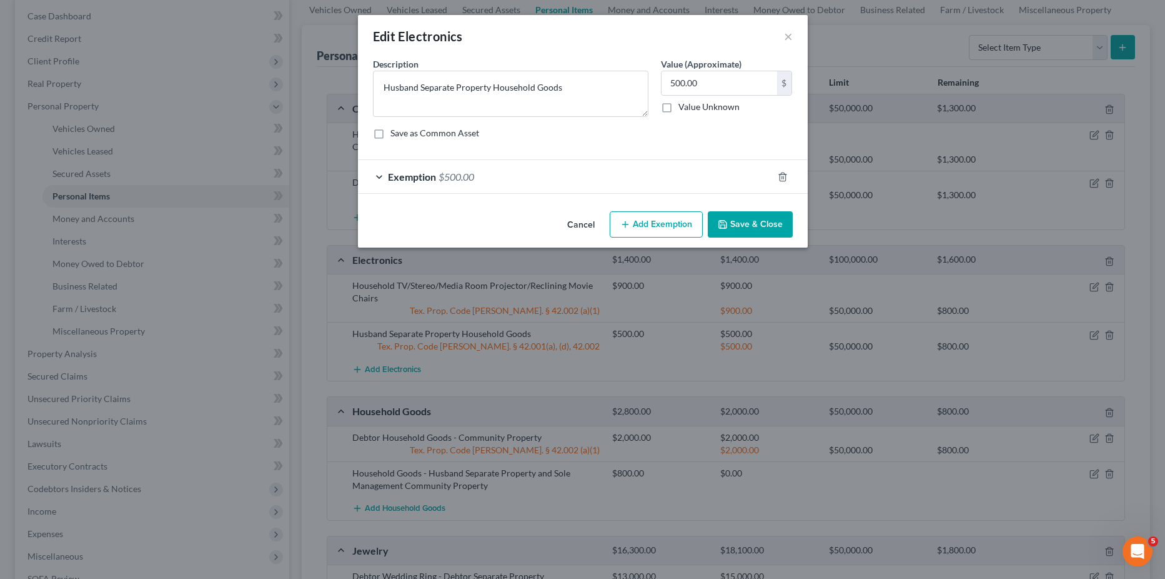
click at [386, 176] on div "Exemption $500.00" at bounding box center [565, 176] width 415 height 33
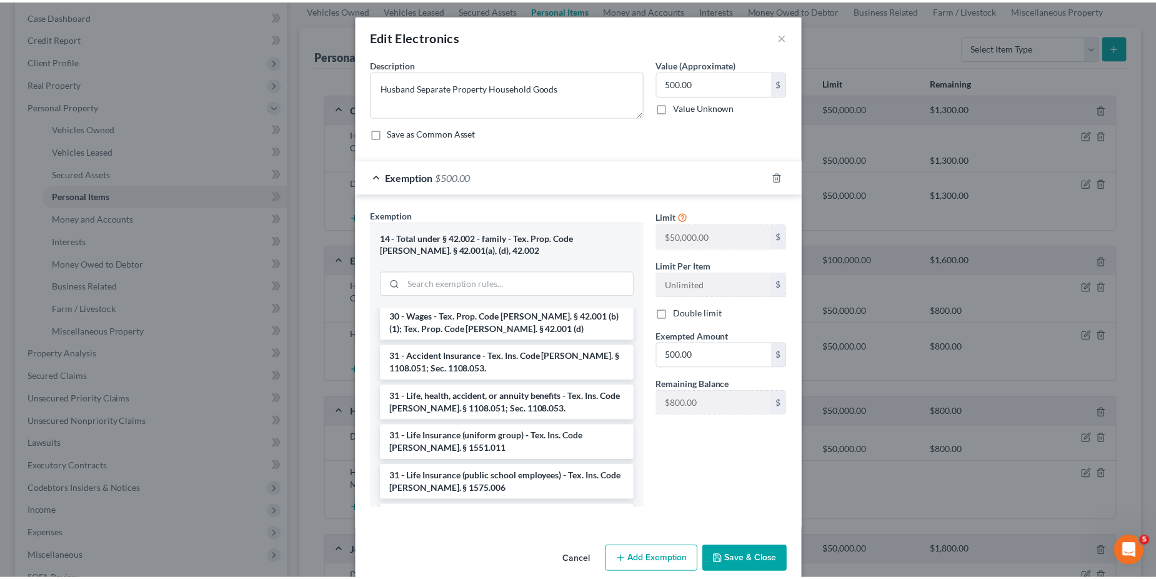
scroll to position [1437, 0]
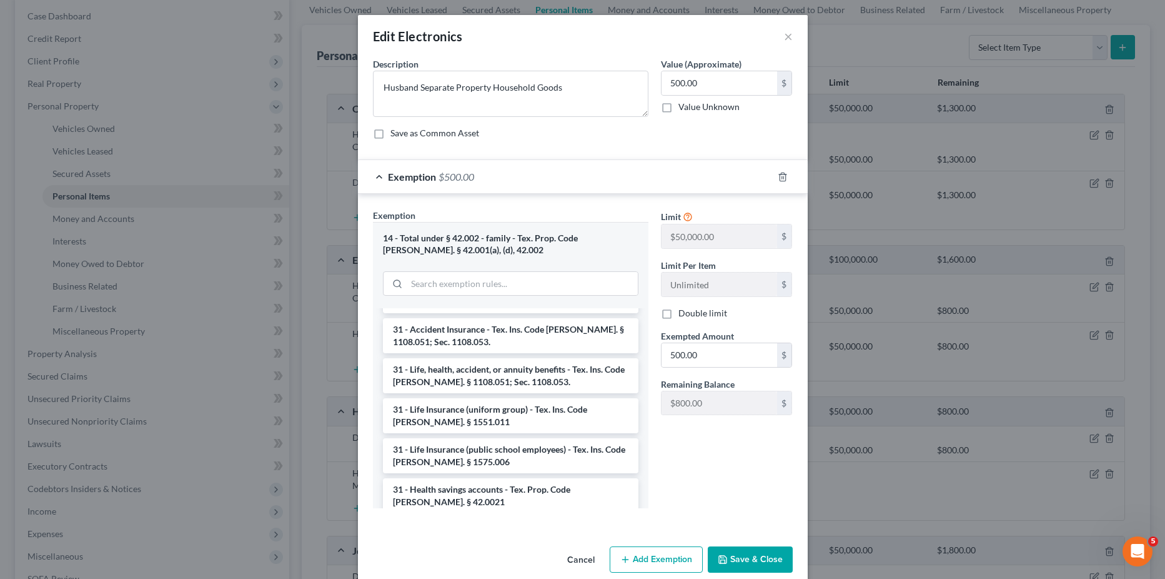
drag, startPoint x: 422, startPoint y: 486, endPoint x: 460, endPoint y: 502, distance: 40.9
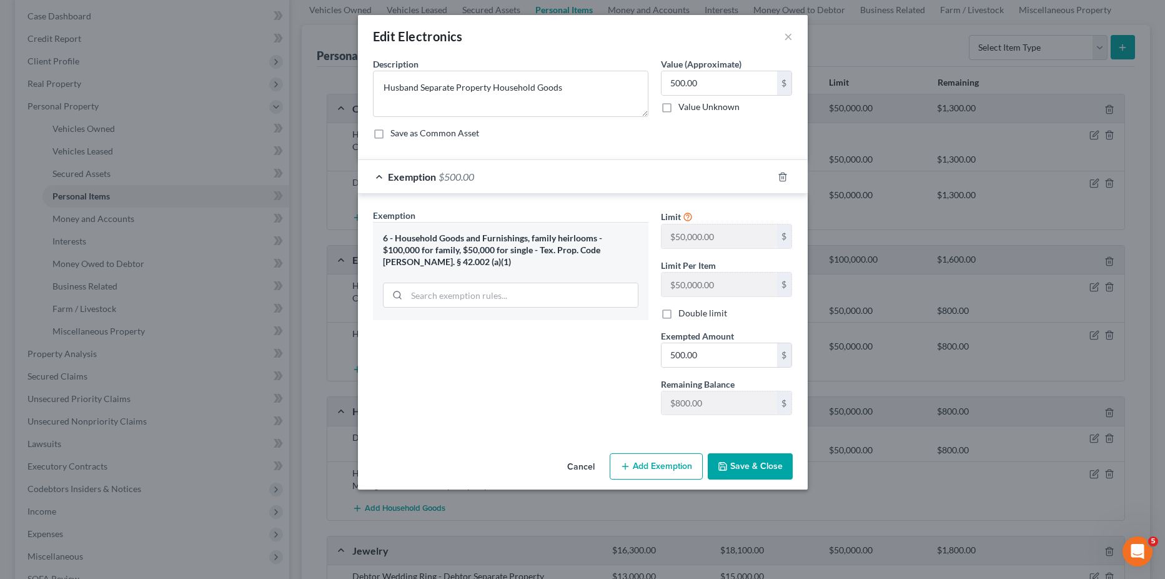
click at [746, 465] on button "Save & Close" at bounding box center [750, 466] width 85 height 26
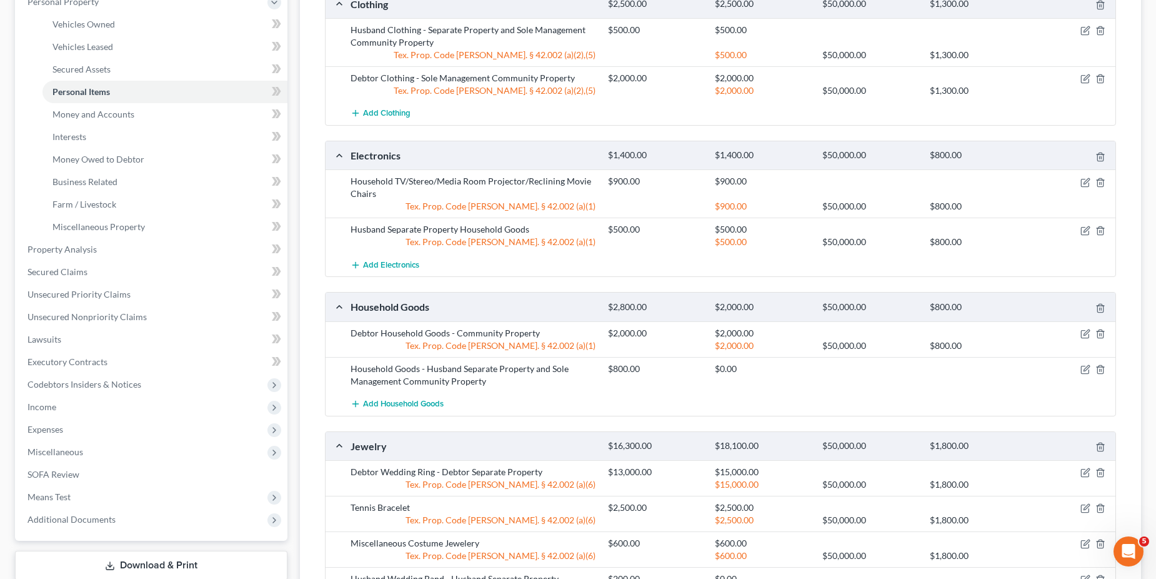
scroll to position [250, 0]
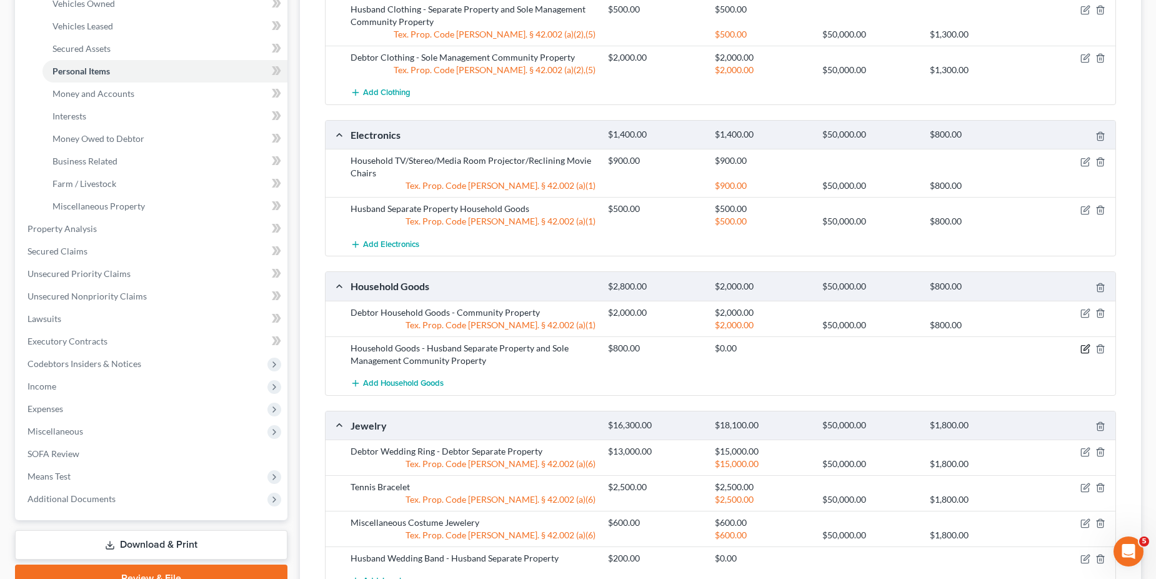
click at [1085, 351] on icon "button" at bounding box center [1085, 349] width 10 height 10
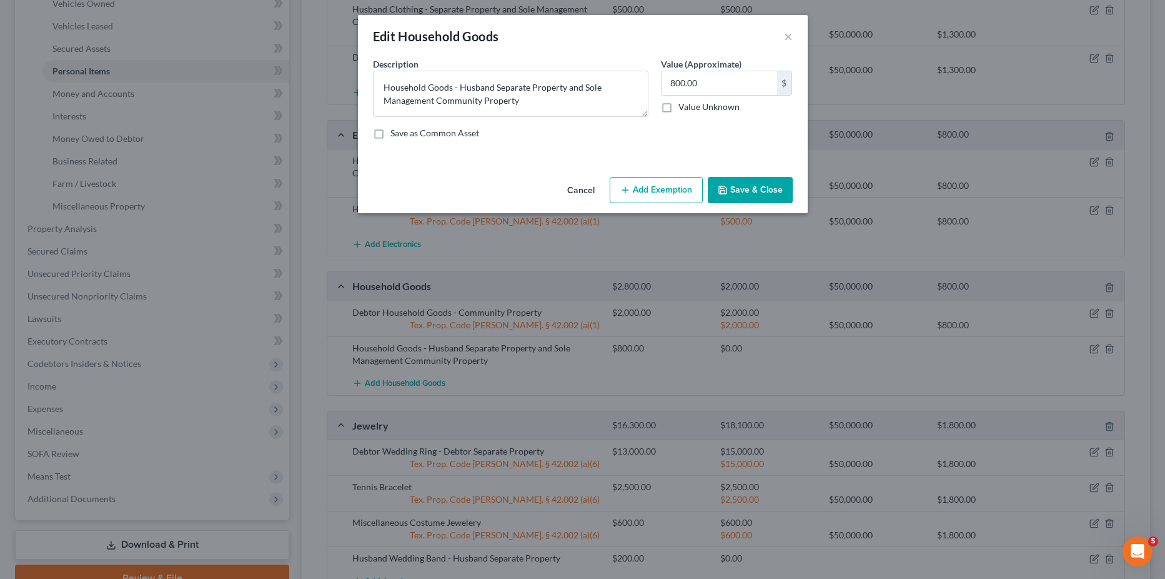
click at [664, 192] on button "Add Exemption" at bounding box center [656, 190] width 93 height 26
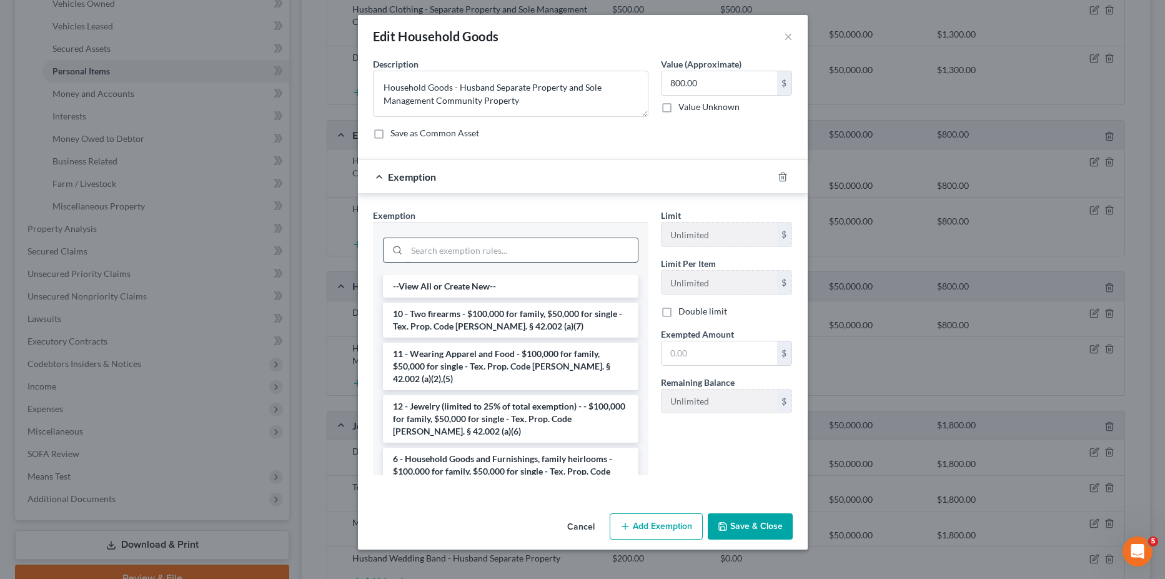
click at [435, 249] on input "search" at bounding box center [522, 250] width 231 height 24
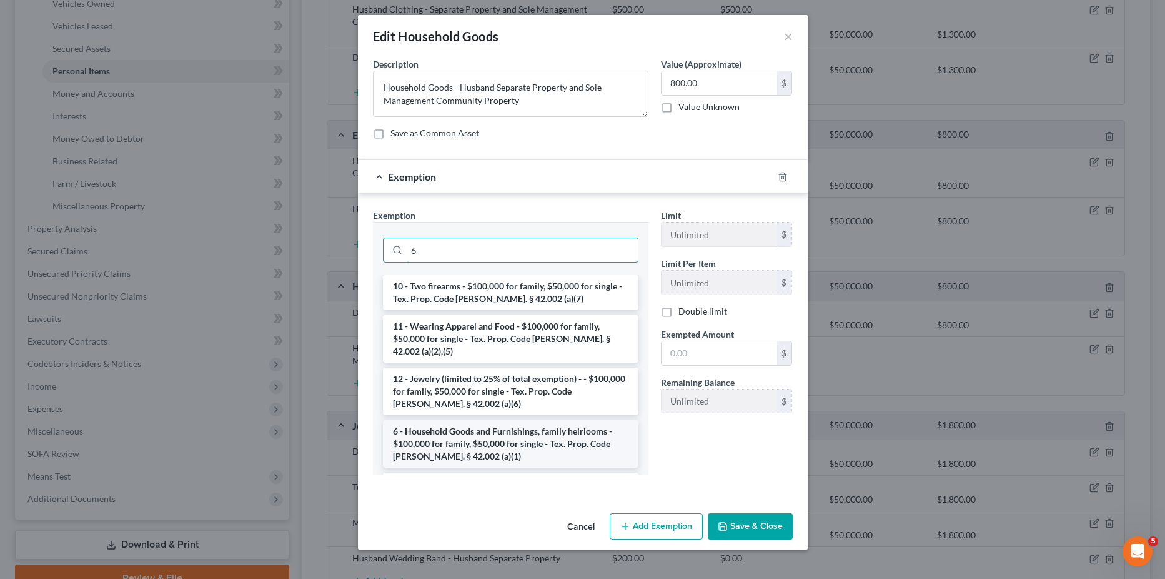
type input "6"
click at [474, 427] on li "6 - Household Goods and Furnishings, family heirlooms - $100,000 for family, $5…" at bounding box center [511, 443] width 256 height 47
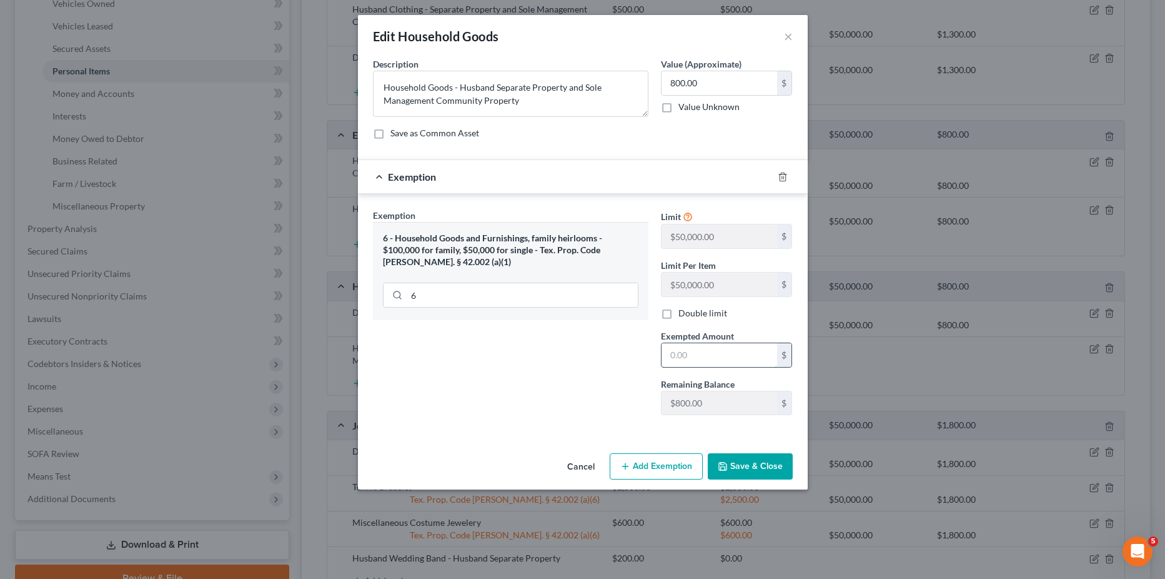
click at [694, 352] on input "text" at bounding box center [720, 355] width 116 height 24
type input "800"
click at [741, 462] on button "Save & Close" at bounding box center [750, 466] width 85 height 26
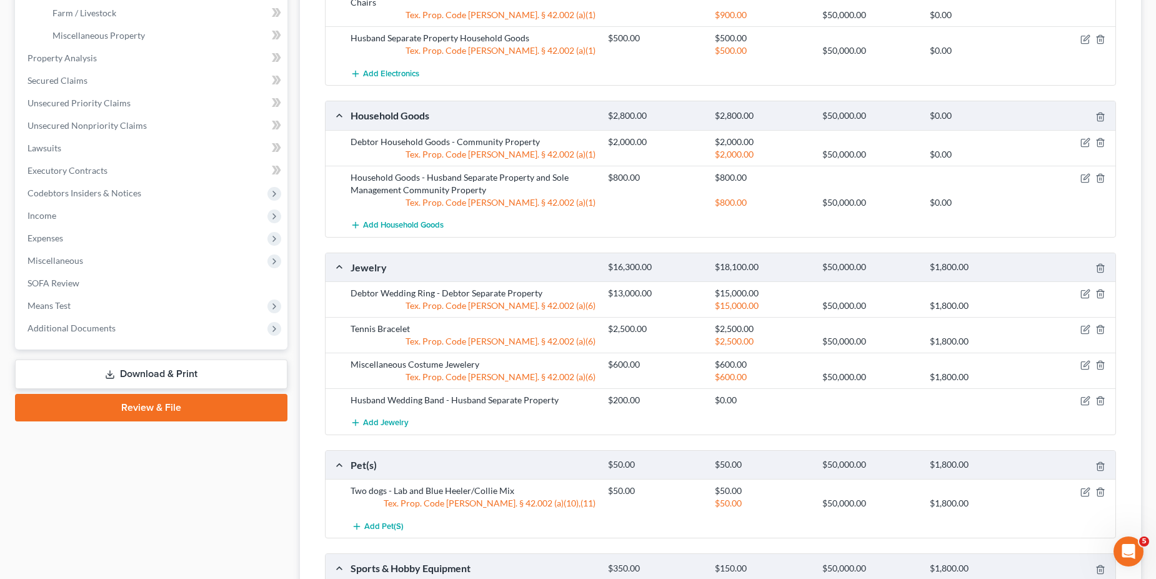
scroll to position [437, 0]
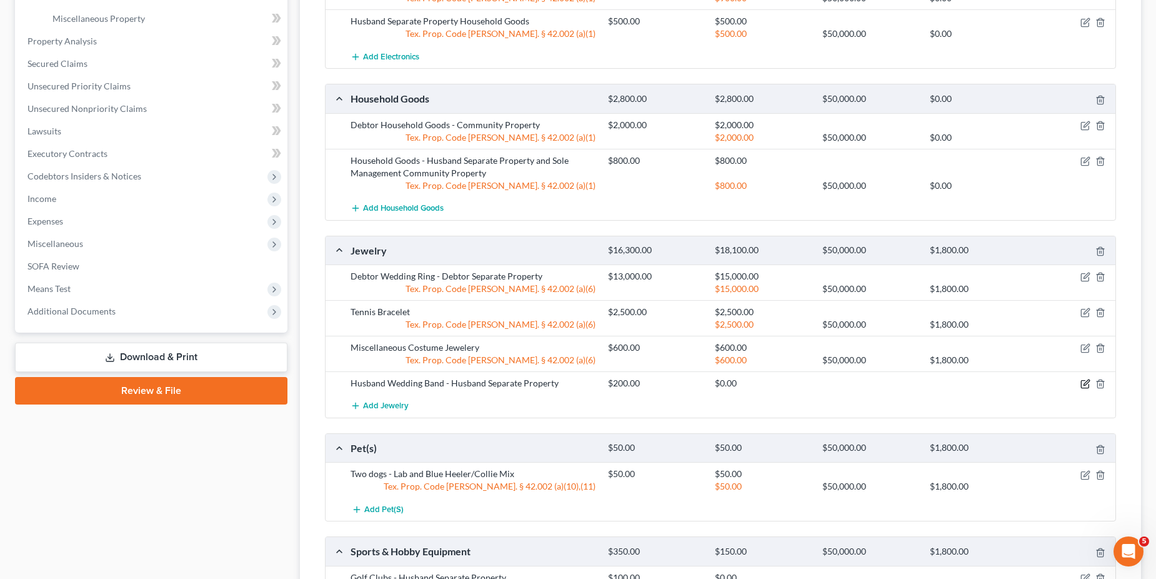
click at [1087, 384] on icon "button" at bounding box center [1085, 384] width 10 height 10
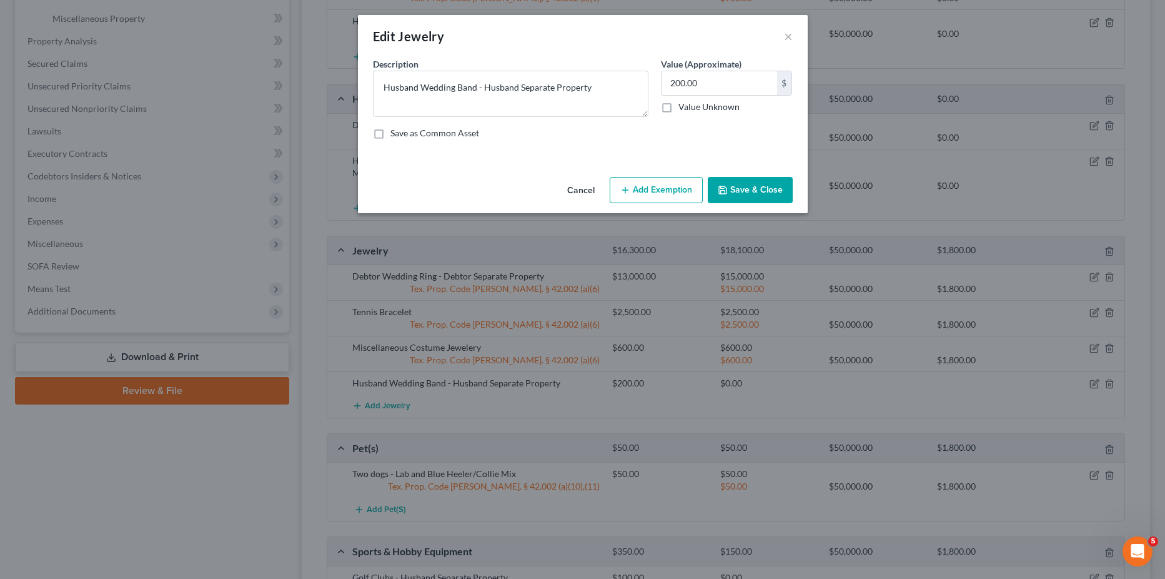
click at [643, 191] on button "Add Exemption" at bounding box center [656, 190] width 93 height 26
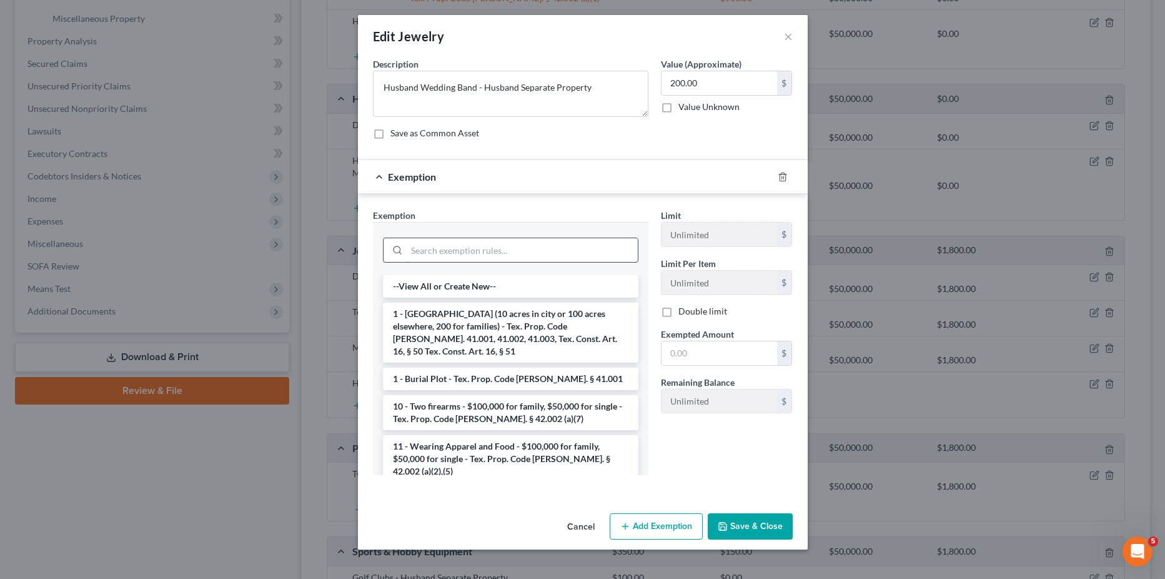
click at [446, 256] on input "search" at bounding box center [522, 250] width 231 height 24
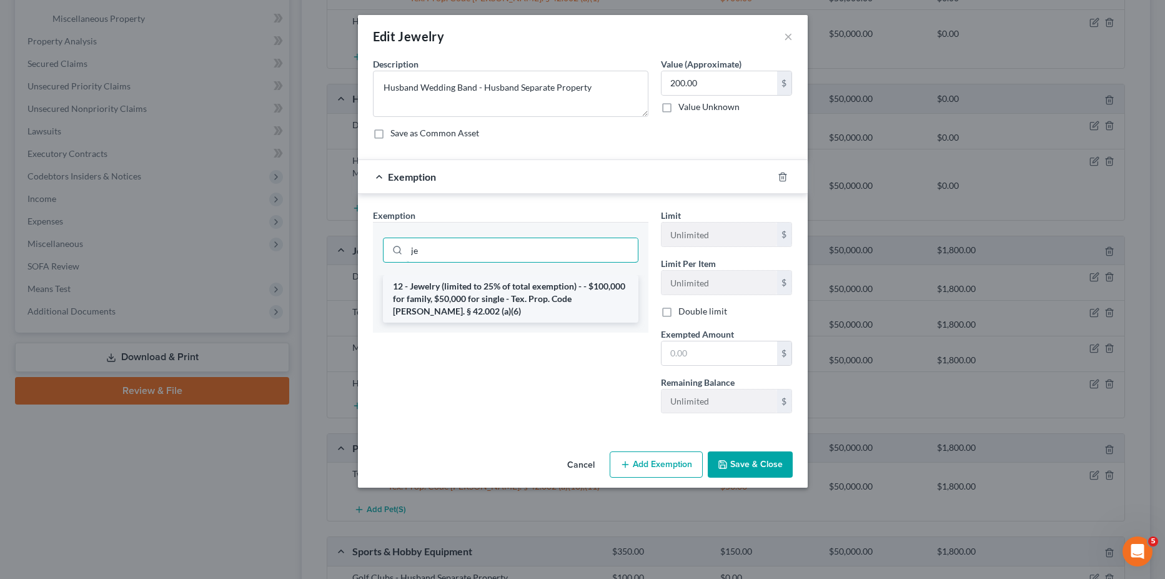
type input "je"
click at [512, 305] on li "12 - Jewelry (limited to 25% of total exemption) - - $100,000 for family, $50,0…" at bounding box center [511, 298] width 256 height 47
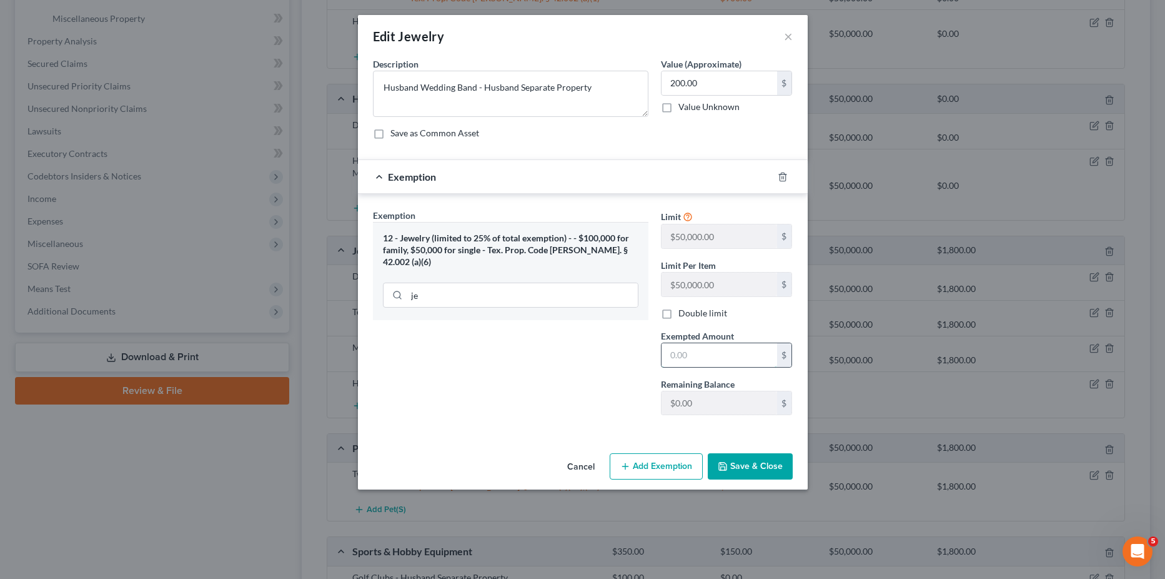
click at [698, 354] on input "text" at bounding box center [720, 355] width 116 height 24
type input "200"
click at [740, 472] on button "Save & Close" at bounding box center [750, 466] width 85 height 26
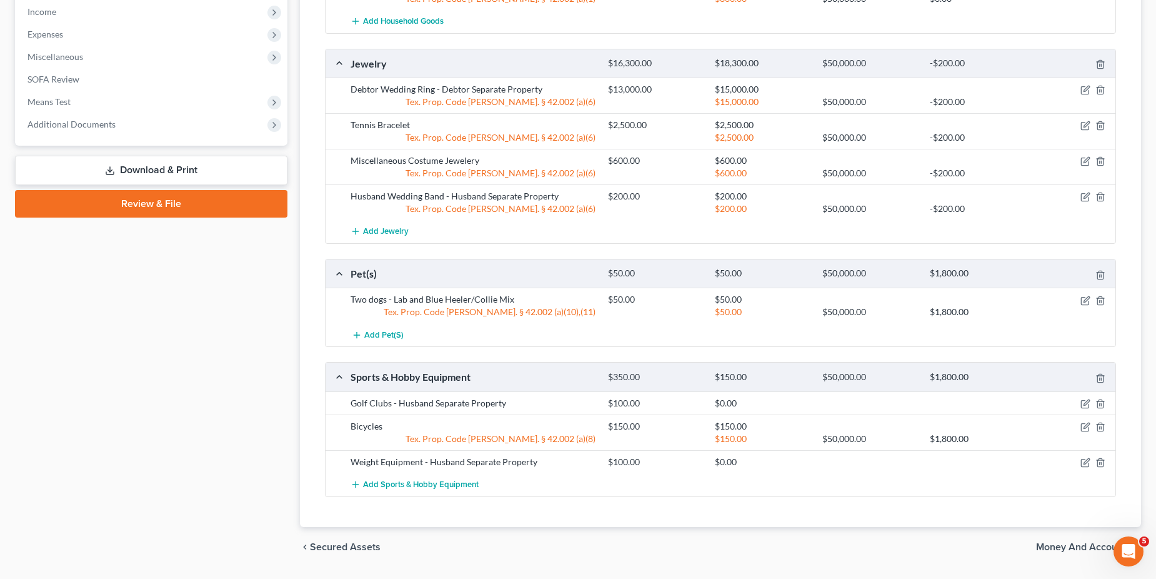
scroll to position [625, 0]
click at [1083, 403] on icon "button" at bounding box center [1085, 403] width 10 height 10
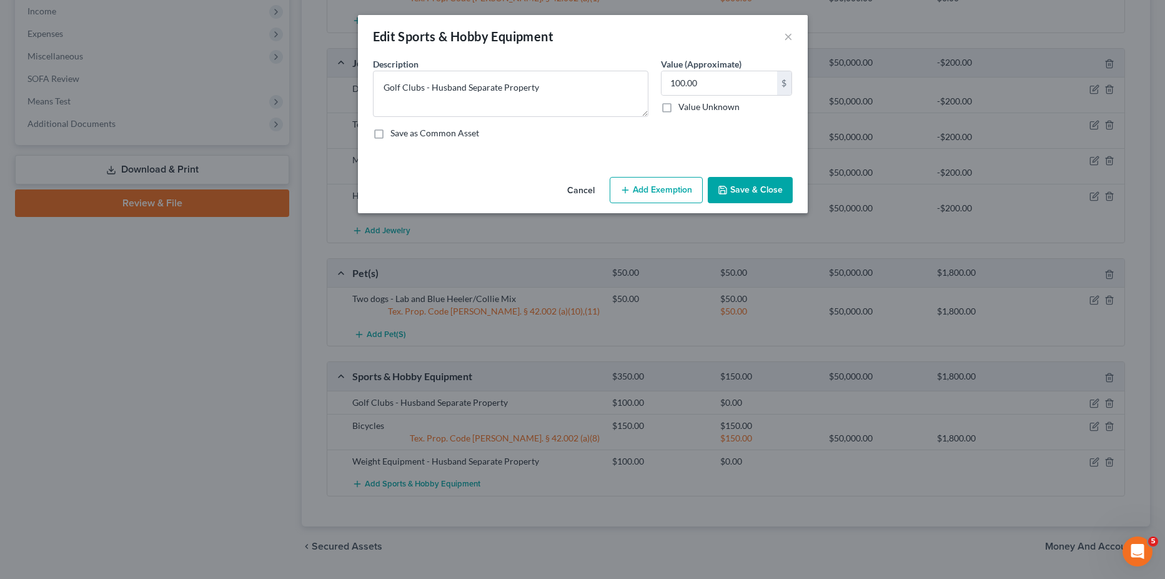
click at [643, 192] on button "Add Exemption" at bounding box center [656, 190] width 93 height 26
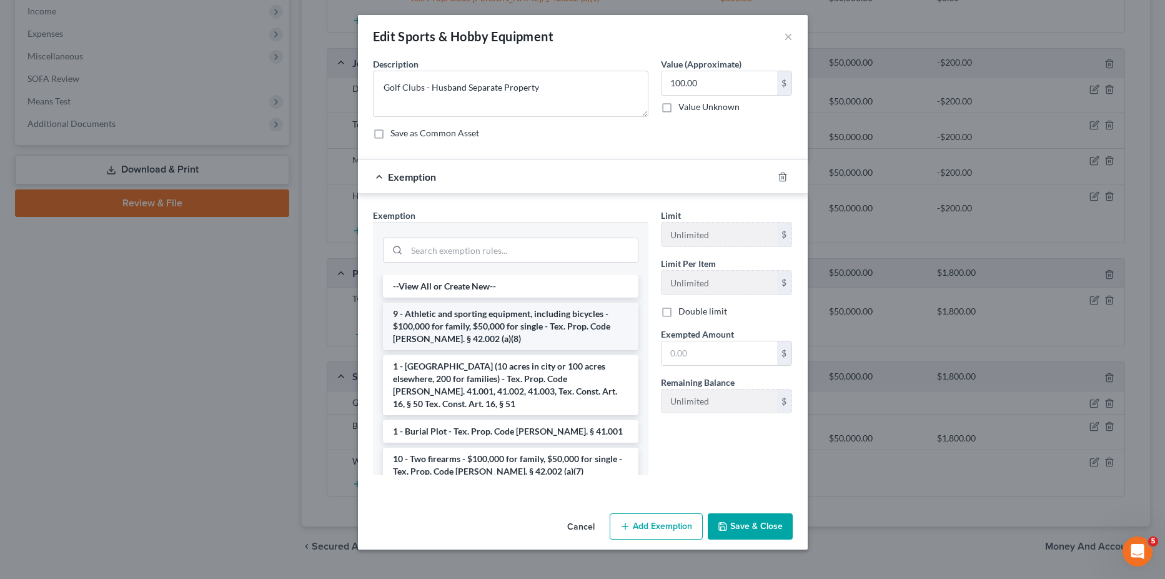
click at [459, 323] on li "9 - Athletic and sporting equipment, including bicycles - $100,000 for family, …" at bounding box center [511, 325] width 256 height 47
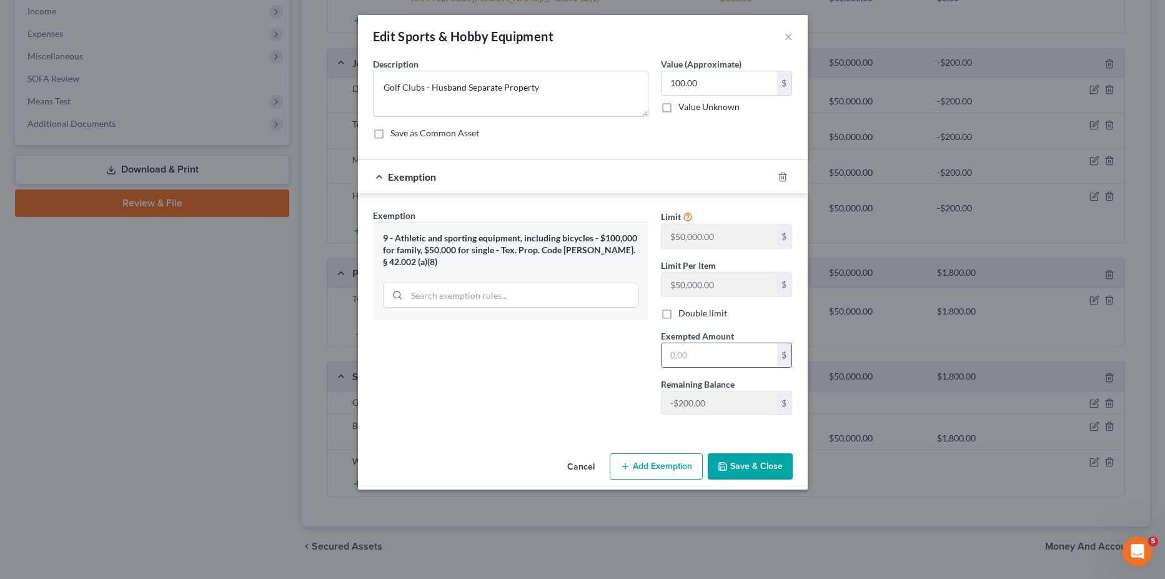
click at [704, 346] on input "text" at bounding box center [720, 355] width 116 height 24
type input "100"
click at [750, 462] on button "Save & Close" at bounding box center [750, 466] width 85 height 26
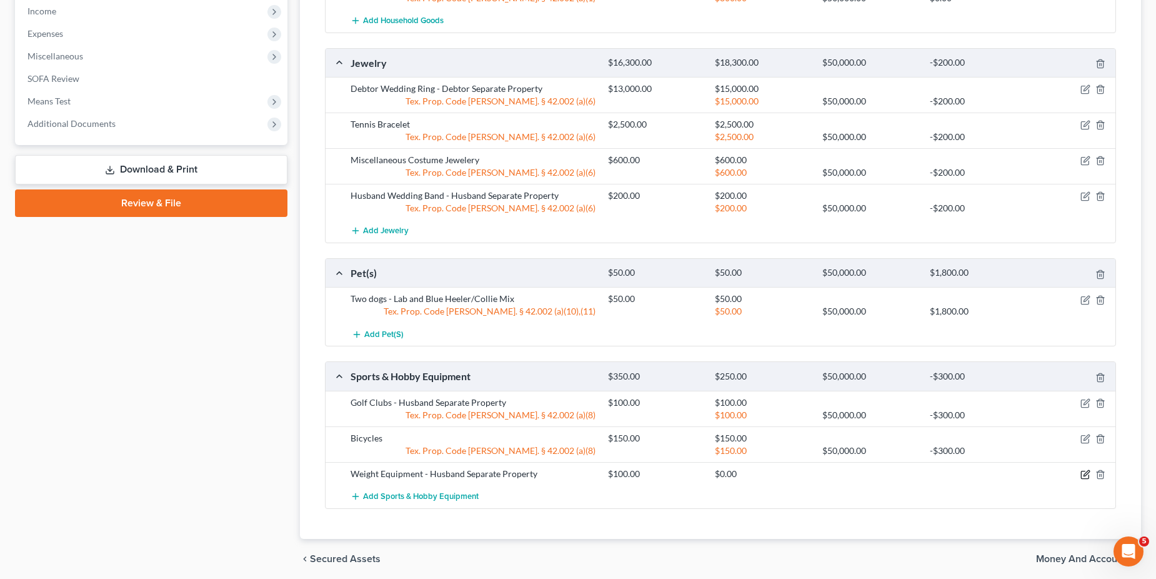
click at [1086, 474] on icon "button" at bounding box center [1085, 474] width 10 height 10
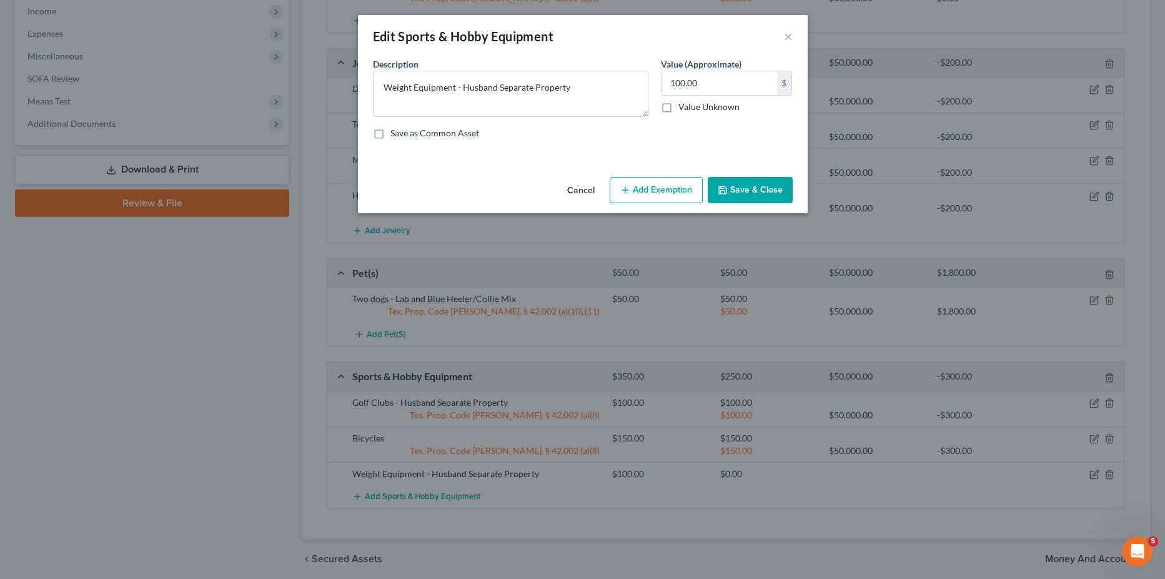
click at [654, 191] on button "Add Exemption" at bounding box center [656, 190] width 93 height 26
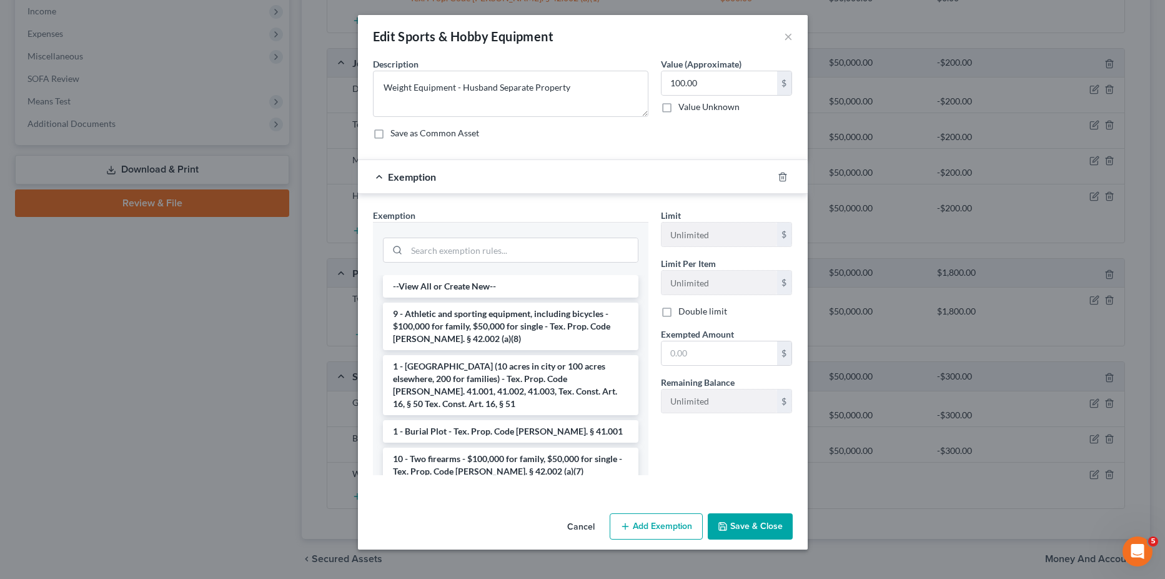
click at [471, 328] on li "9 - Athletic and sporting equipment, including bicycles - $100,000 for family, …" at bounding box center [511, 325] width 256 height 47
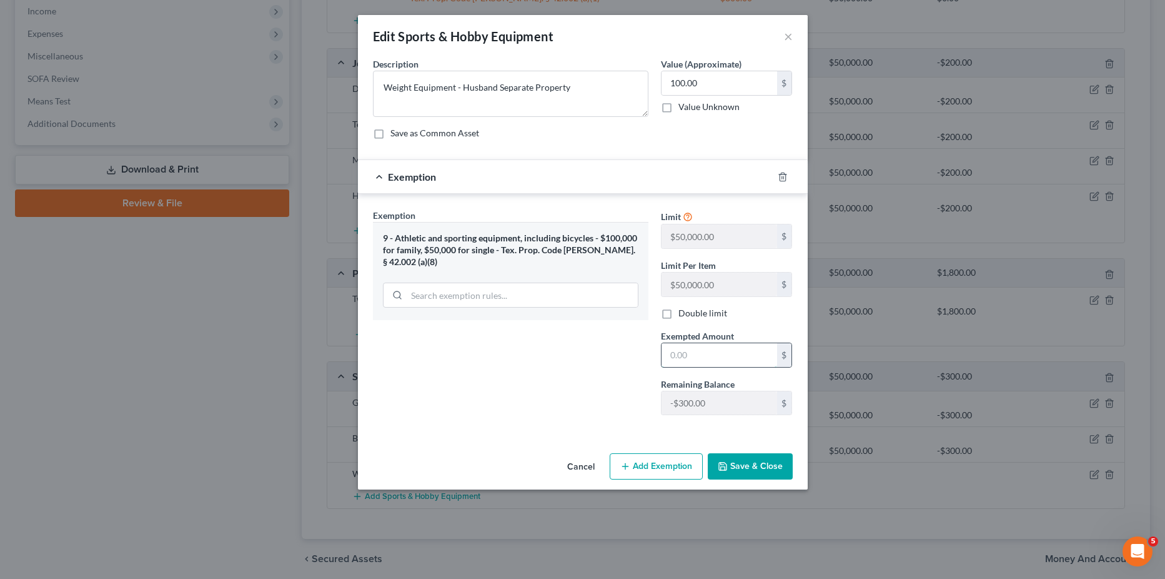
click at [696, 352] on input "text" at bounding box center [720, 355] width 116 height 24
type input "100"
click at [762, 465] on button "Save & Close" at bounding box center [750, 466] width 85 height 26
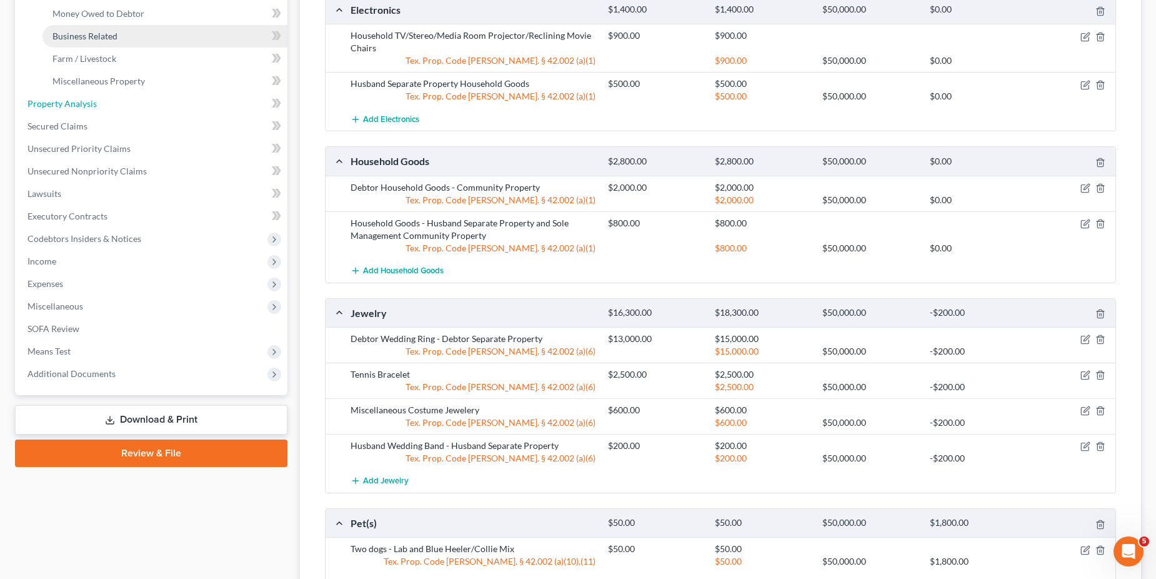
drag, startPoint x: 83, startPoint y: 103, endPoint x: 107, endPoint y: 108, distance: 24.9
click at [83, 103] on span "Property Analysis" at bounding box center [61, 103] width 69 height 11
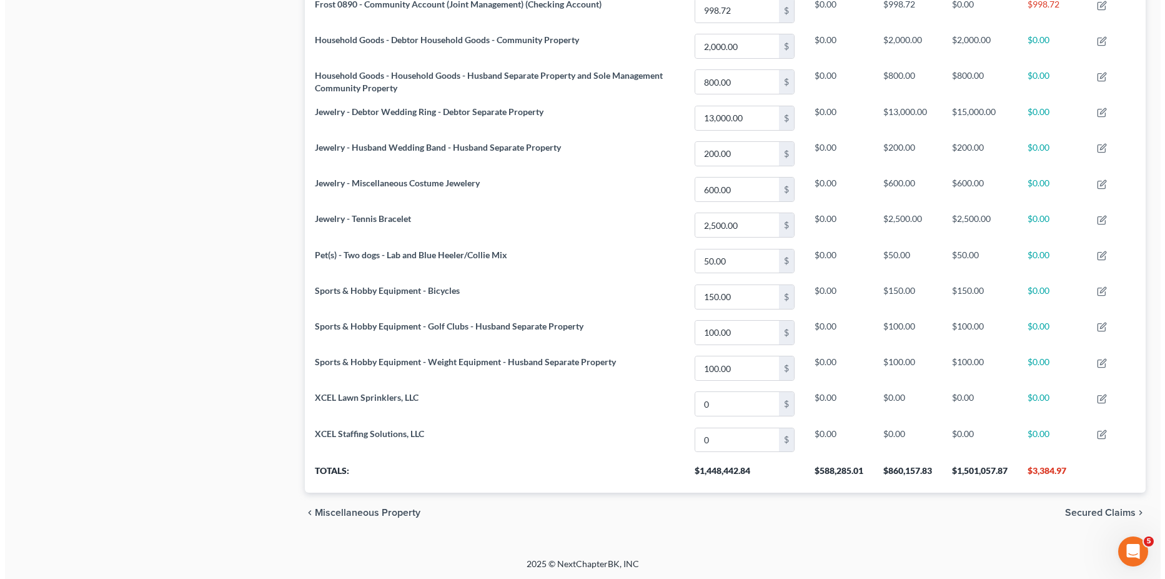
scroll to position [975, 0]
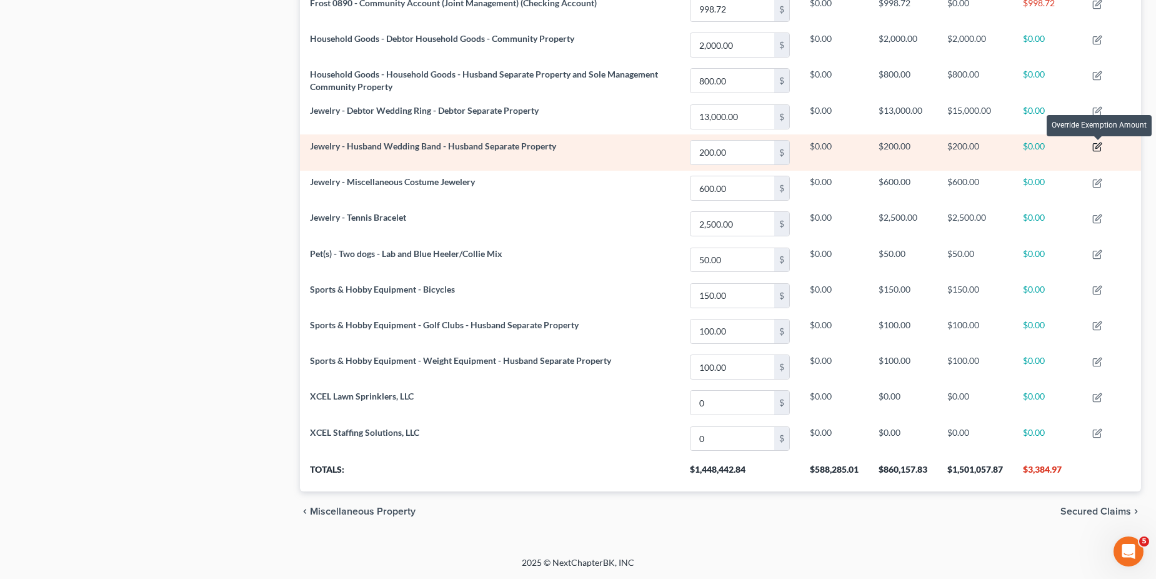
click at [1095, 146] on icon "button" at bounding box center [1097, 147] width 10 height 10
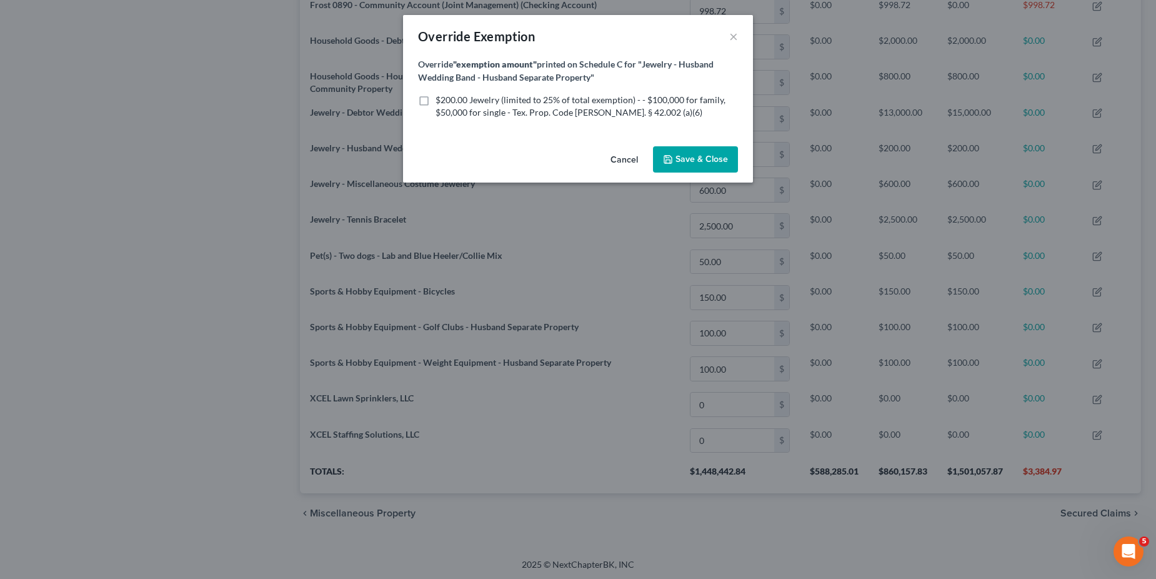
scroll to position [239, 849]
click at [441, 101] on label "$200.00 Jewelry (limited to 25% of total exemption) - - $100,000 for family, $5…" at bounding box center [592, 106] width 302 height 25
click at [446, 101] on input "$200.00 Jewelry (limited to 25% of total exemption) - - $100,000 for family, $5…" at bounding box center [450, 98] width 8 height 8
checkbox input "true"
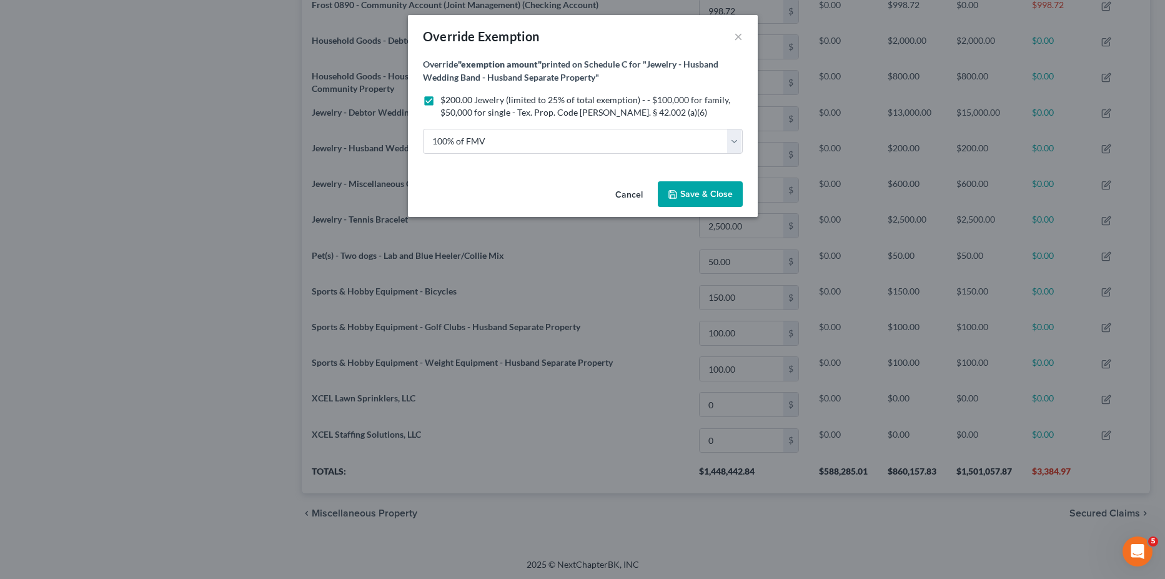
click at [691, 196] on span "Save & Close" at bounding box center [707, 194] width 52 height 11
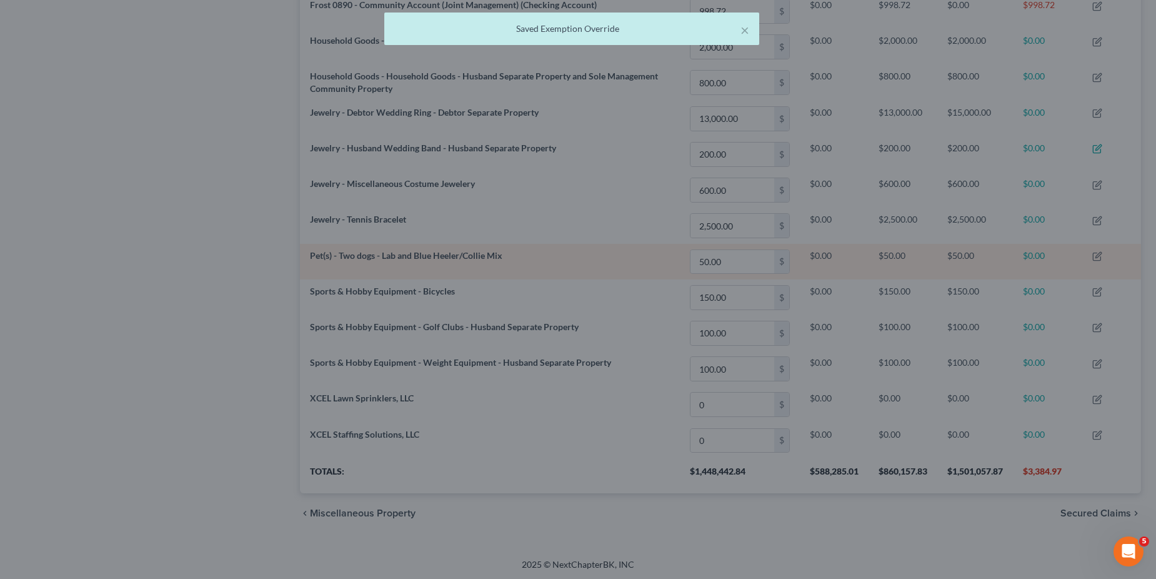
scroll to position [237, 841]
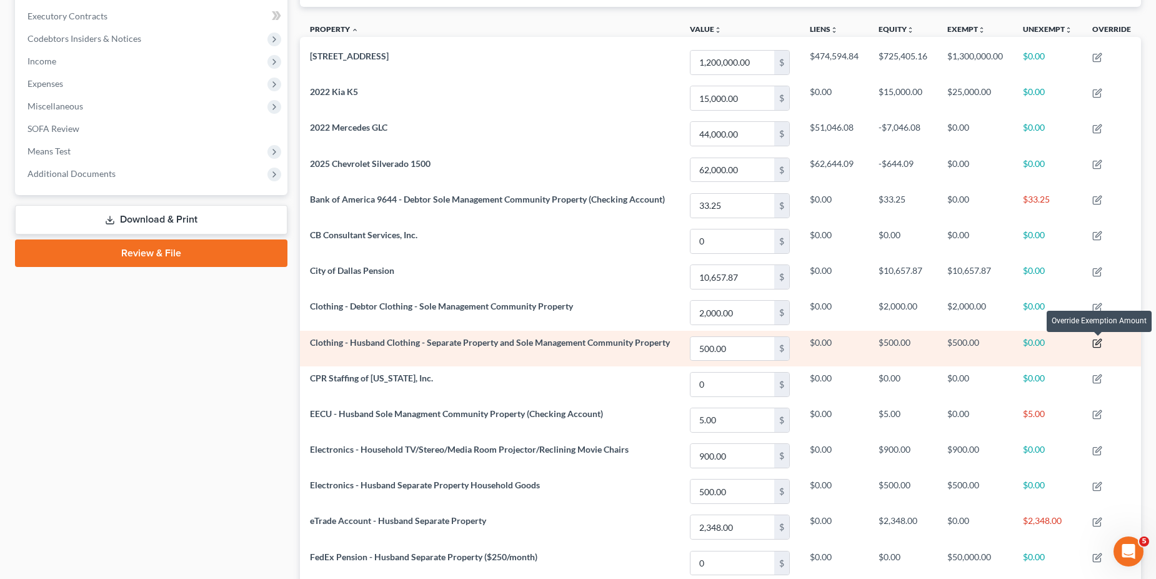
click at [1100, 346] on icon "button" at bounding box center [1097, 343] width 10 height 10
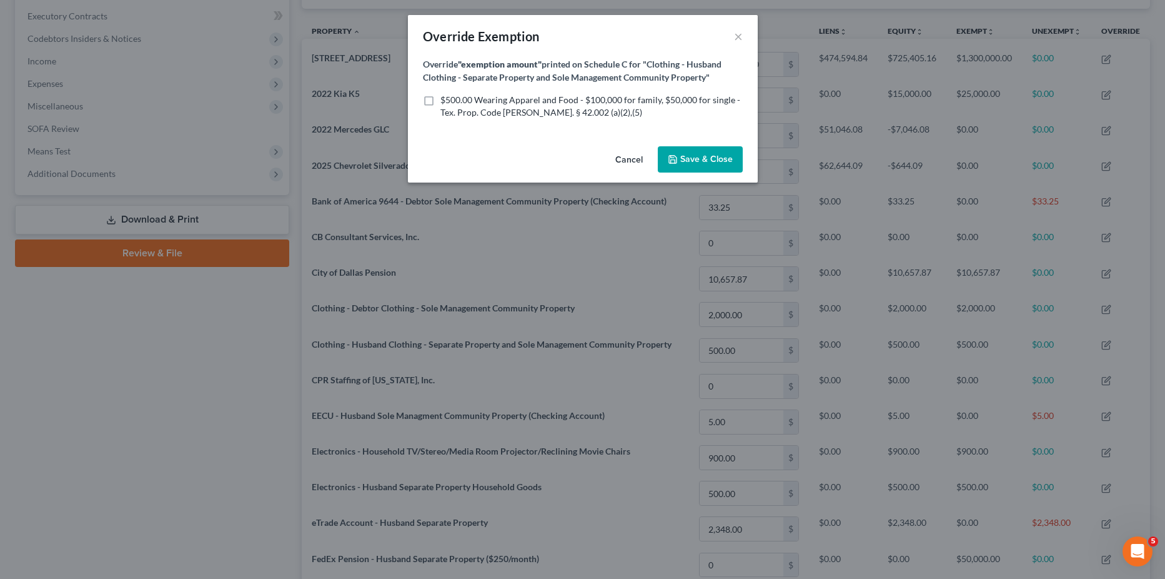
click at [500, 94] on span "$500.00 Wearing Apparel and Food - $100,000 for family, $50,000 for single - Te…" at bounding box center [591, 105] width 300 height 23
click at [454, 94] on input "$500.00 Wearing Apparel and Food - $100,000 for family, $50,000 for single - Te…" at bounding box center [450, 98] width 8 height 8
checkbox input "true"
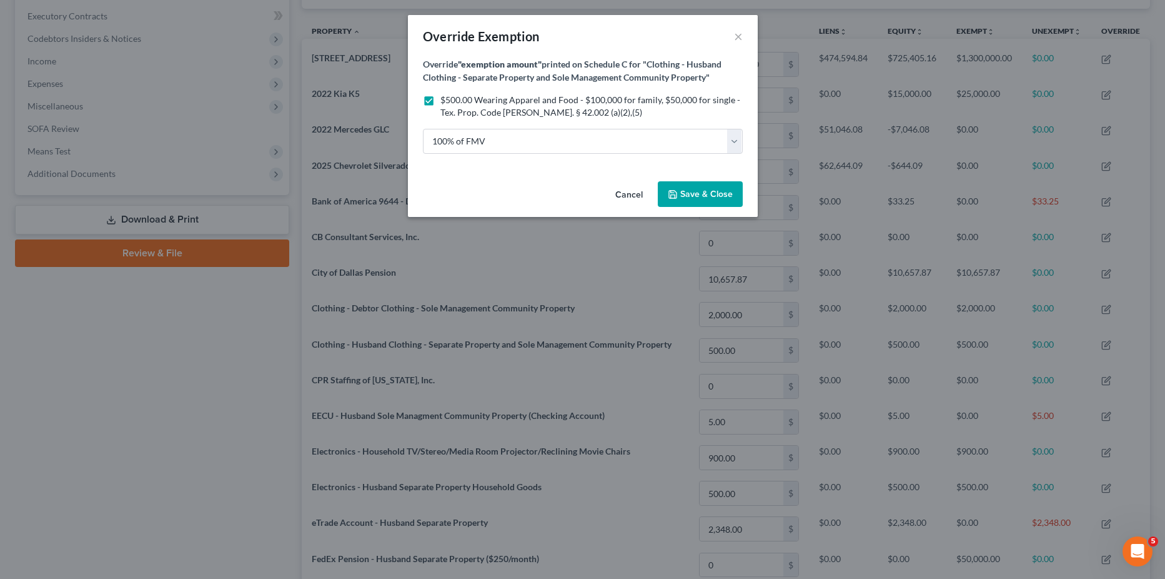
click at [700, 198] on span "Save & Close" at bounding box center [707, 194] width 52 height 11
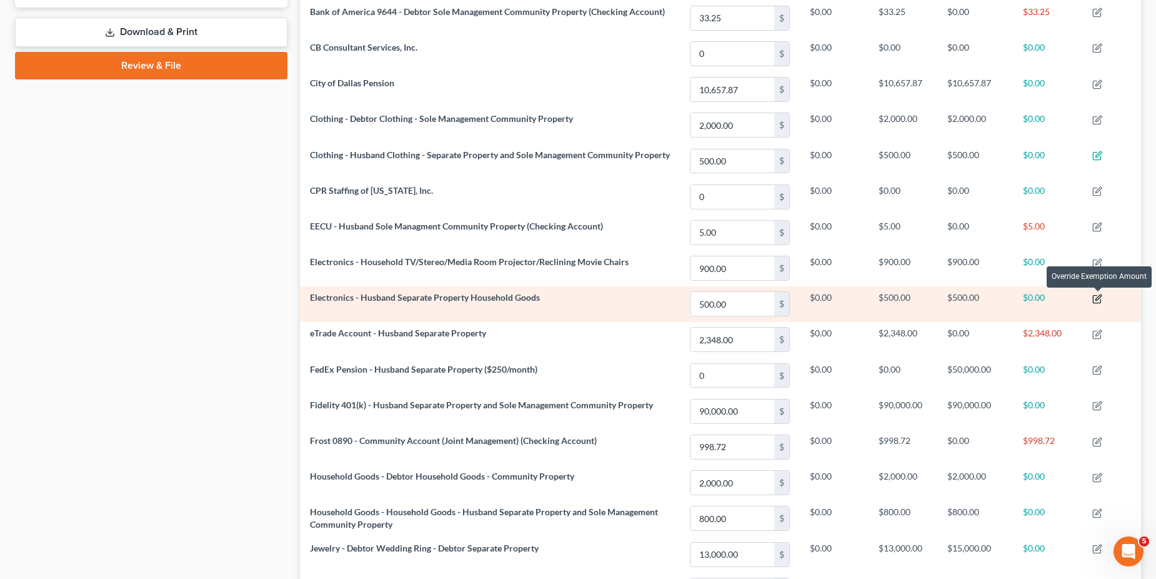
click at [1097, 300] on icon "button" at bounding box center [1098, 297] width 6 height 6
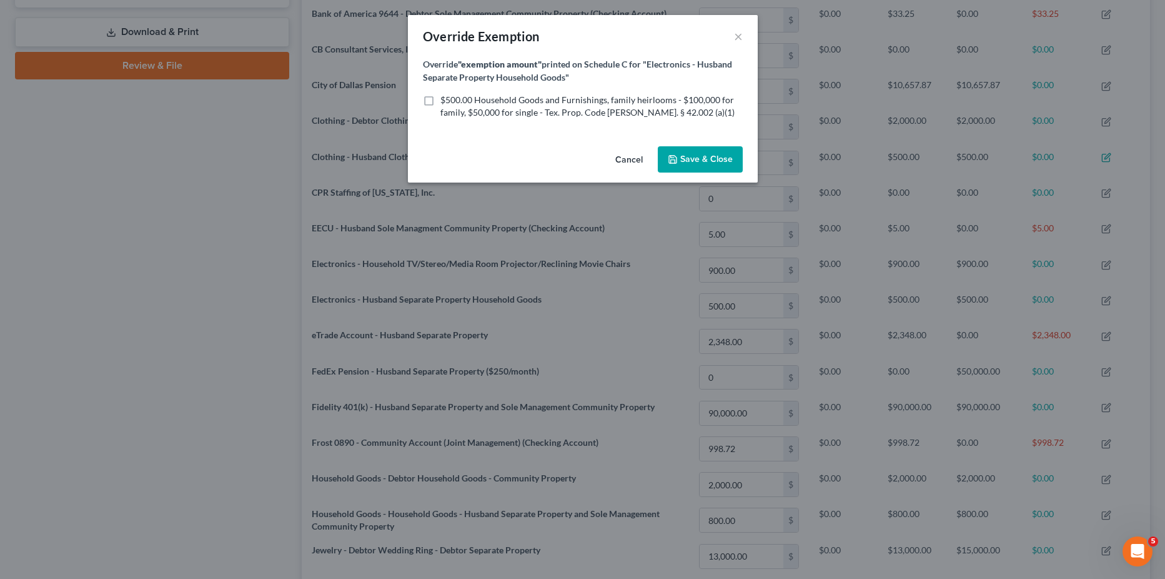
click at [466, 107] on span "$500.00 Household Goods and Furnishings, family heirlooms - $100,000 for family…" at bounding box center [588, 105] width 294 height 23
click at [454, 102] on input "$500.00 Household Goods and Furnishings, family heirlooms - $100,000 for family…" at bounding box center [450, 98] width 8 height 8
checkbox input "true"
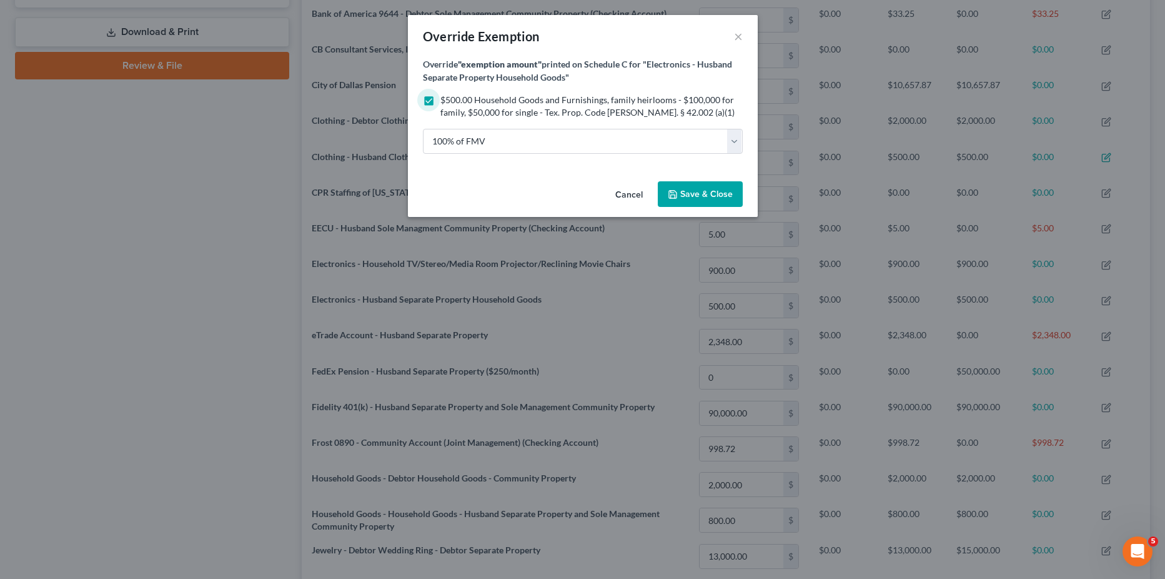
click at [692, 195] on span "Save & Close" at bounding box center [707, 194] width 52 height 11
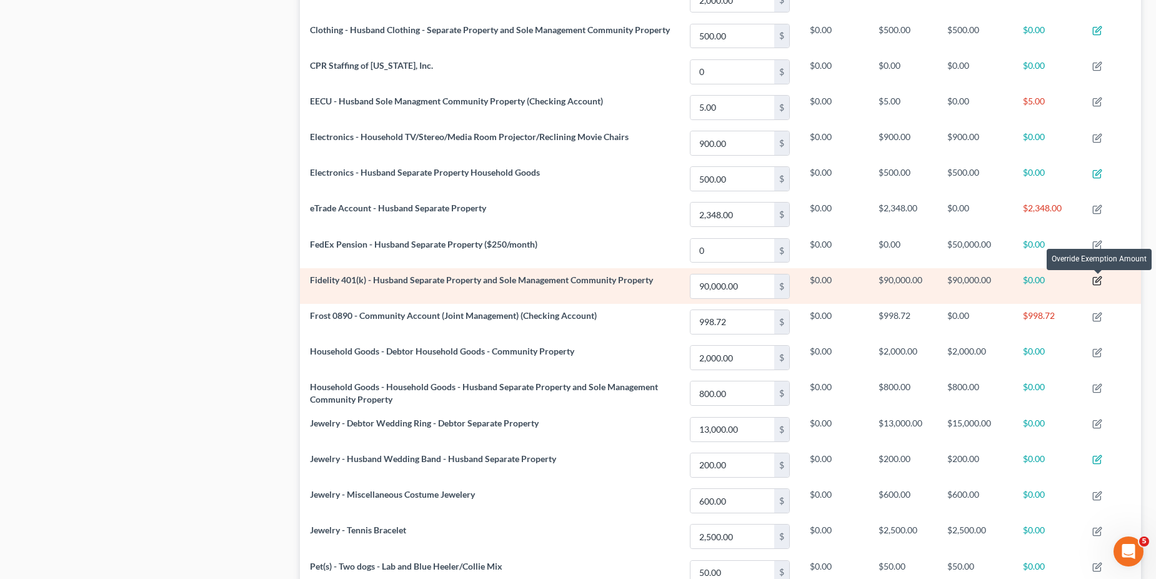
click at [1097, 283] on icon "button" at bounding box center [1097, 281] width 10 height 10
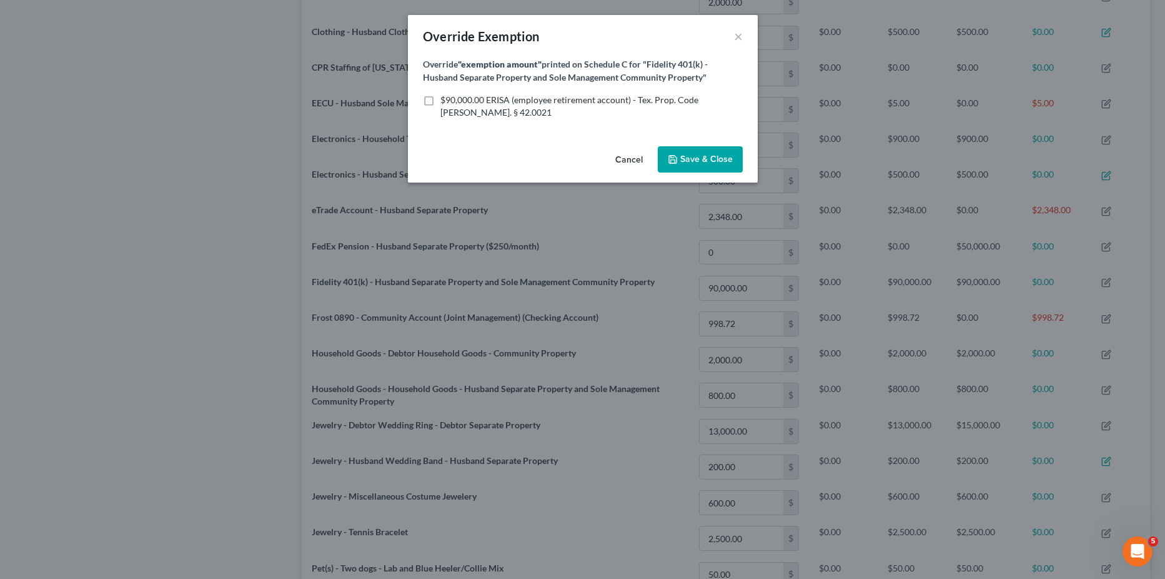
click at [441, 101] on label "$90,000.00 ERISA (employee retirement account) - Tex. Prop. Code [PERSON_NAME].…" at bounding box center [592, 106] width 302 height 25
click at [446, 101] on input "$90,000.00 ERISA (employee retirement account) - Tex. Prop. Code [PERSON_NAME].…" at bounding box center [450, 98] width 8 height 8
checkbox input "true"
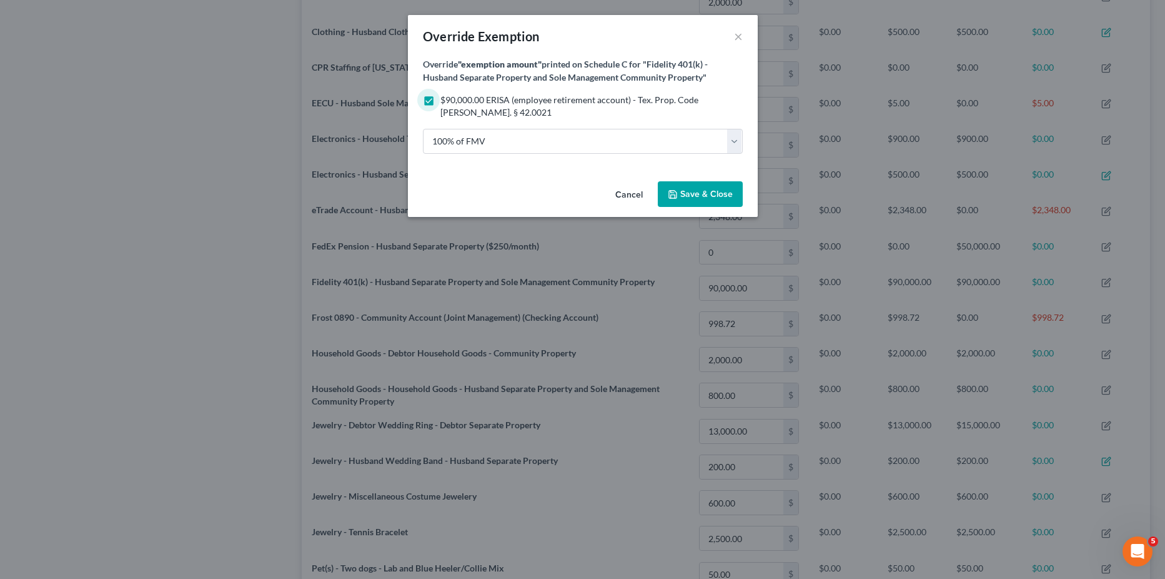
click at [713, 187] on button "Save & Close" at bounding box center [700, 194] width 85 height 26
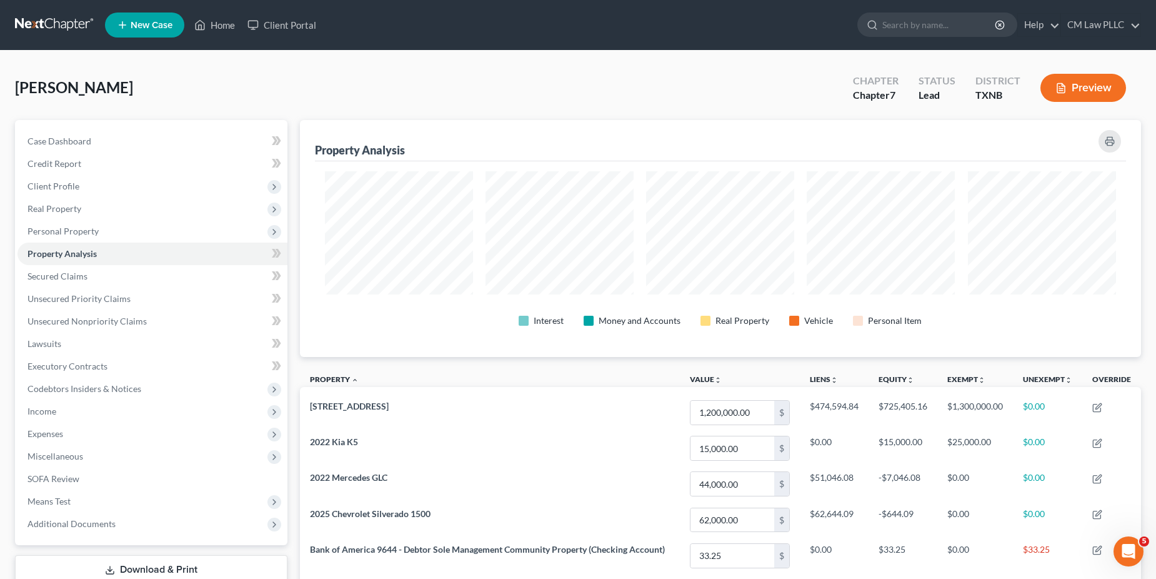
click at [1072, 87] on button "Preview" at bounding box center [1083, 88] width 86 height 28
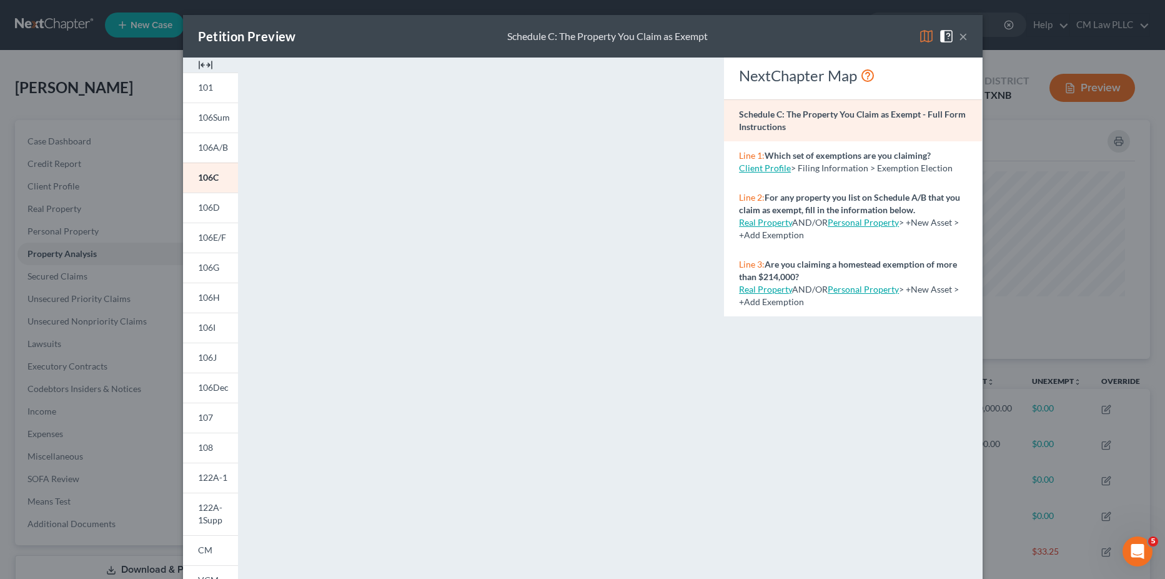
click at [959, 36] on button "×" at bounding box center [963, 36] width 9 height 15
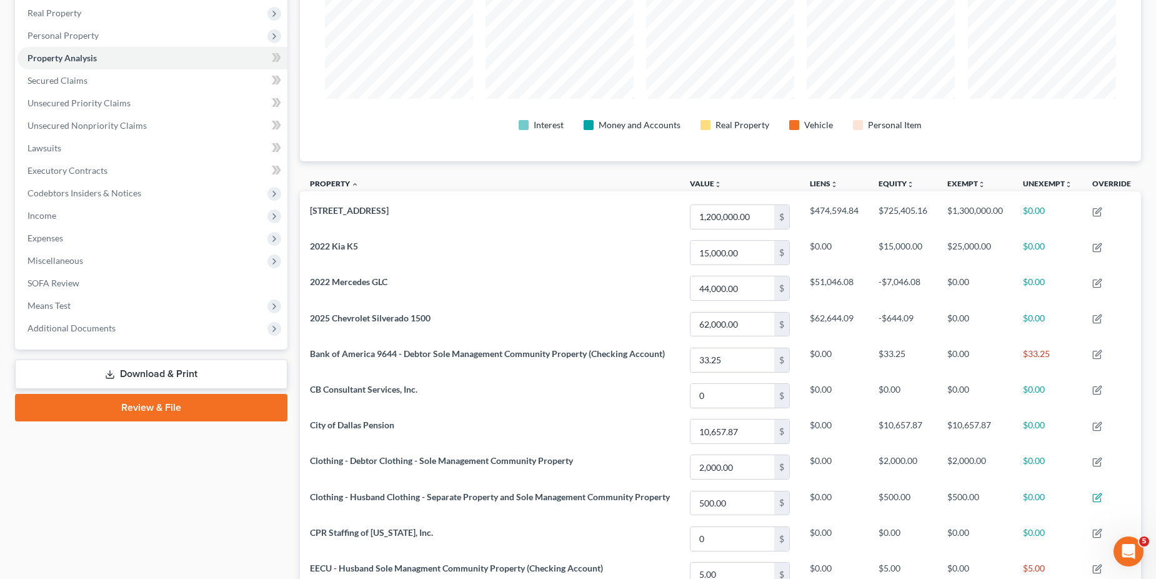
scroll to position [187, 0]
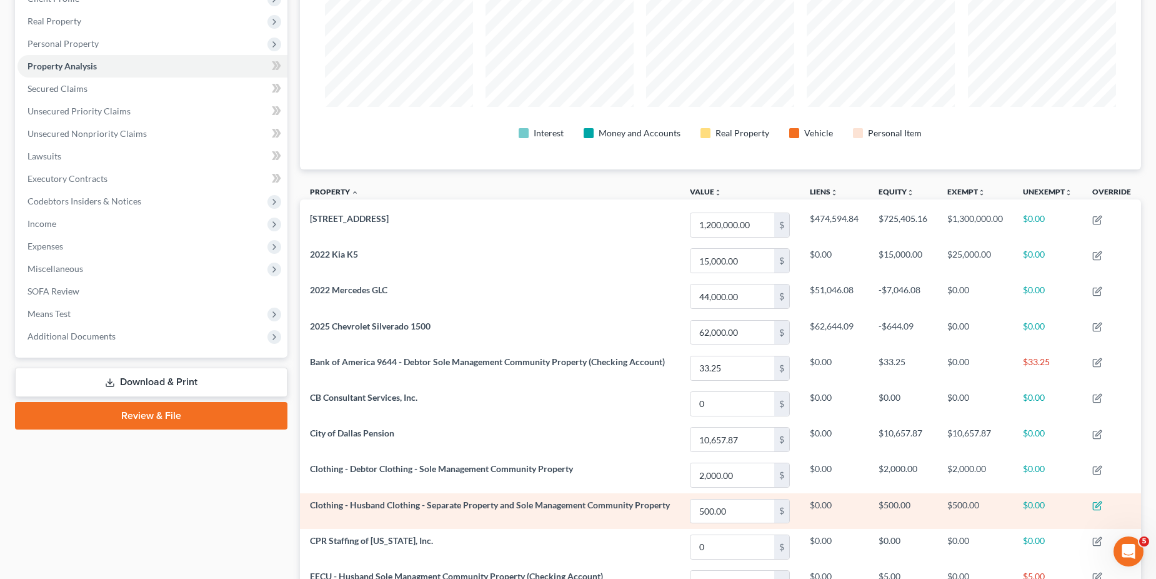
drag, startPoint x: 1098, startPoint y: 511, endPoint x: 1081, endPoint y: 499, distance: 21.0
click at [1098, 511] on td at bounding box center [1111, 511] width 59 height 36
click at [1100, 503] on icon "button" at bounding box center [1098, 504] width 6 height 6
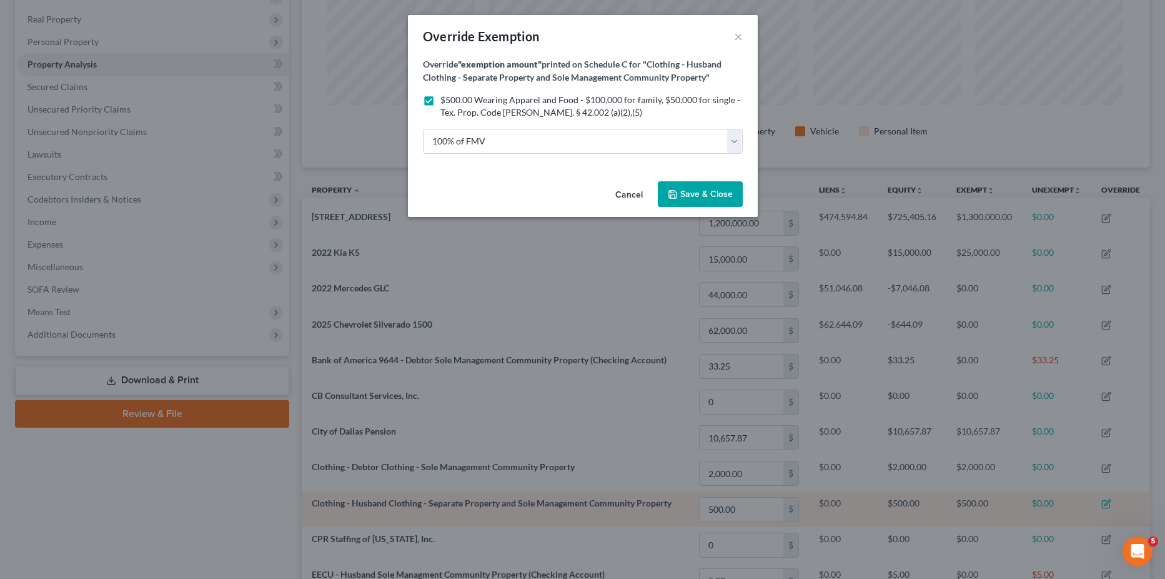
scroll to position [239, 849]
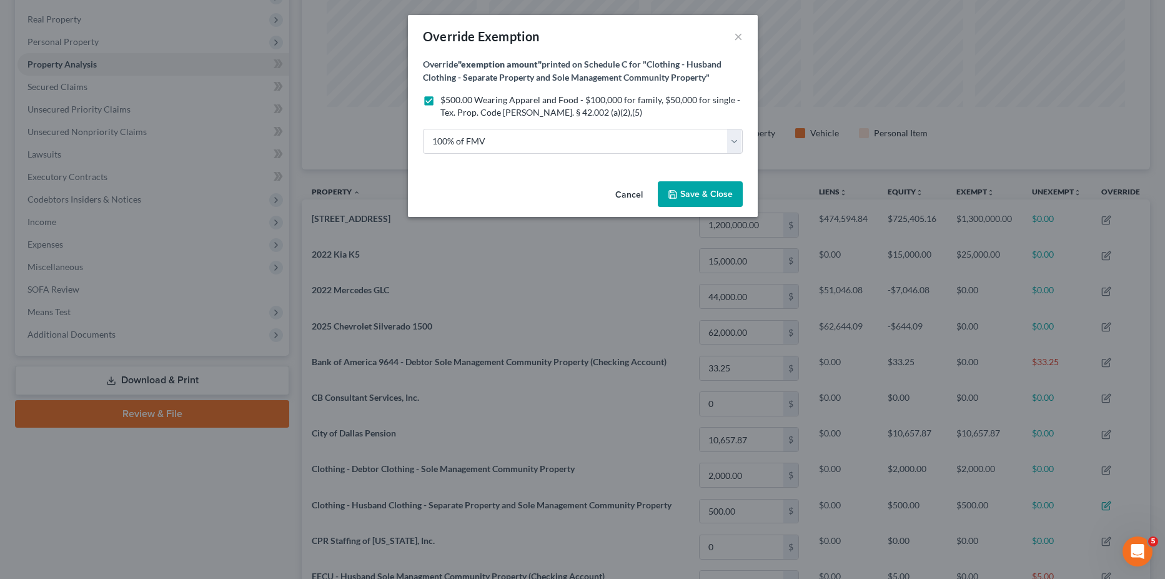
click at [694, 191] on span "Save & Close" at bounding box center [707, 194] width 52 height 11
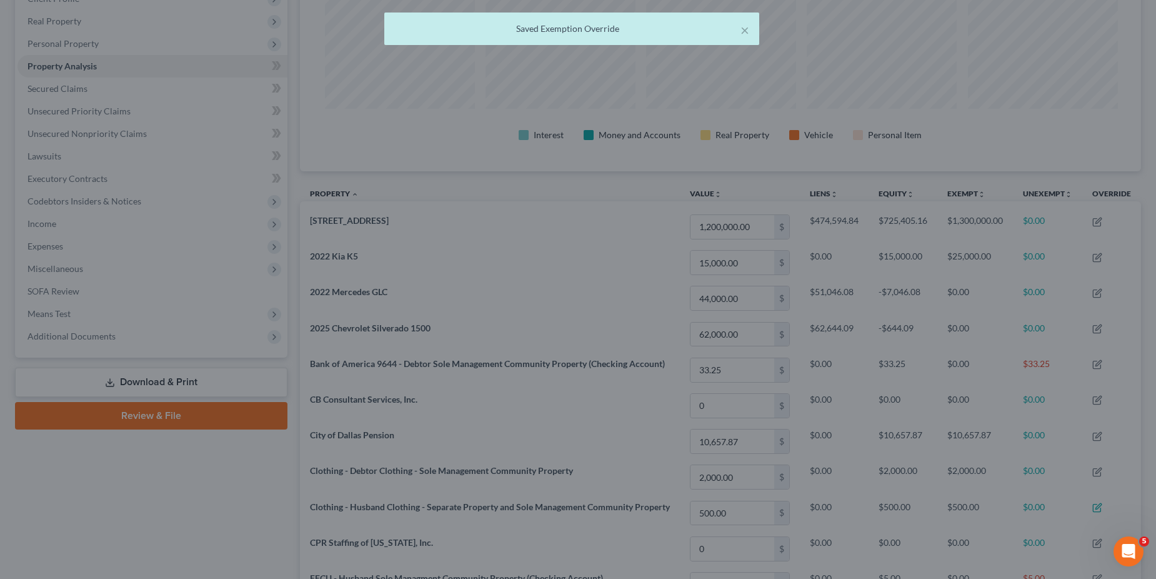
scroll to position [624661, 624056]
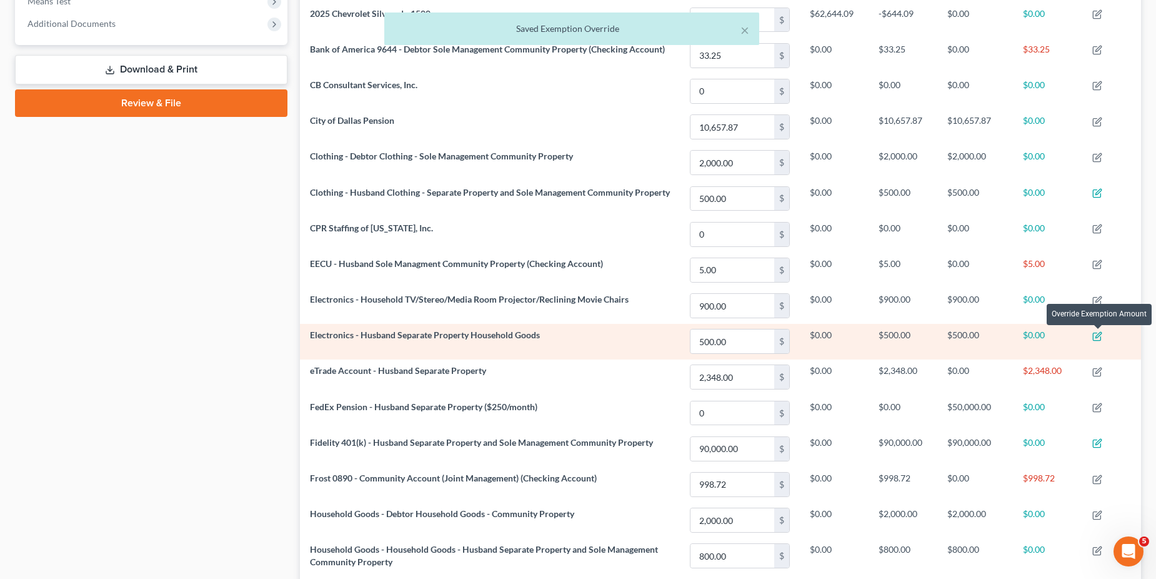
click at [1098, 337] on icon "button" at bounding box center [1098, 335] width 6 height 6
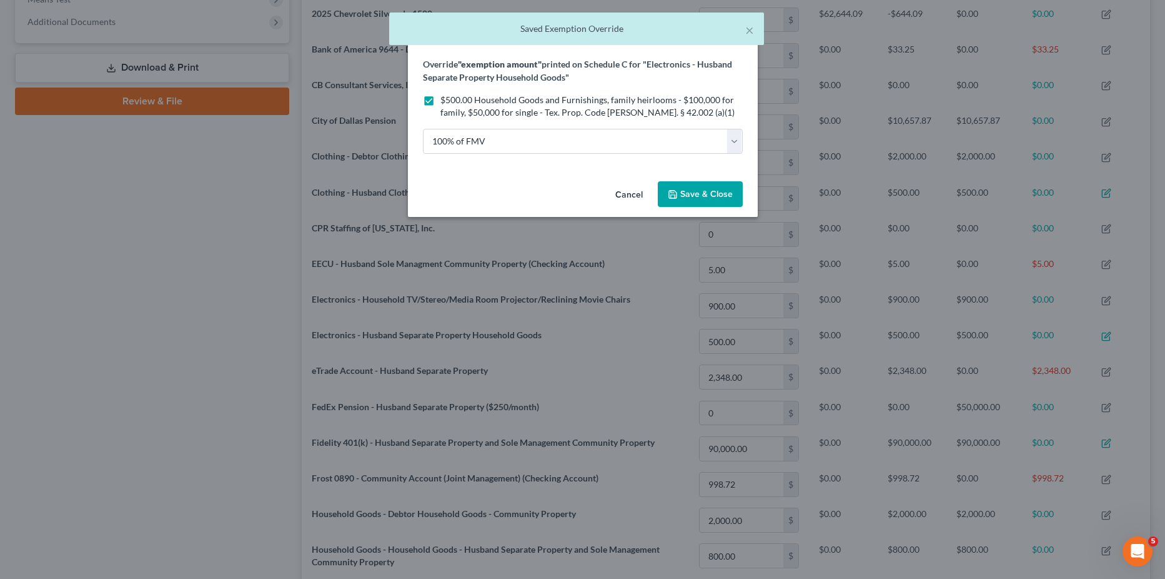
click at [707, 193] on span "Save & Close" at bounding box center [707, 194] width 52 height 11
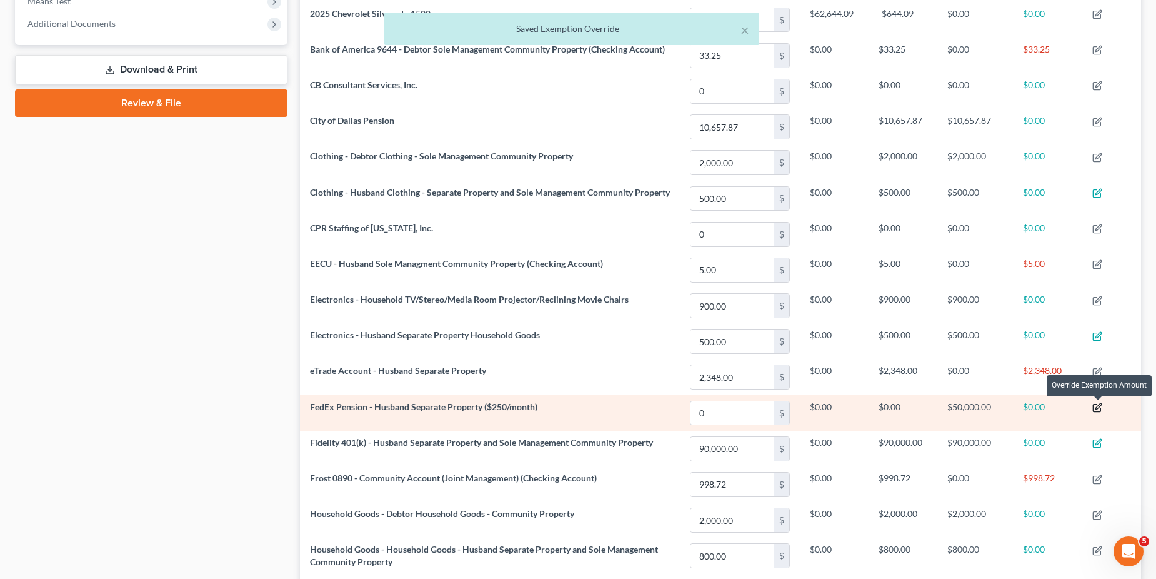
click at [1096, 408] on icon "button" at bounding box center [1097, 407] width 10 height 10
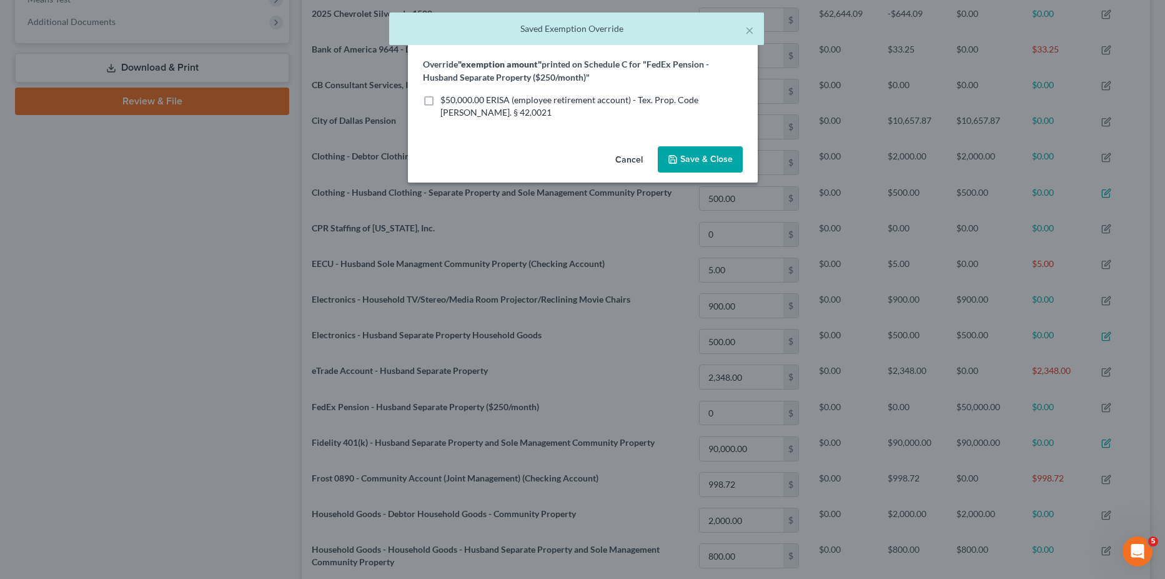
click at [412, 93] on div "Override "exemption amount" printed on Schedule C for "FedEx Pension - Husband …" at bounding box center [583, 99] width 350 height 84
click at [441, 101] on label "$50,000.00 ERISA (employee retirement account) - Tex. Prop. Code [PERSON_NAME].…" at bounding box center [592, 106] width 302 height 25
click at [446, 101] on input "$50,000.00 ERISA (employee retirement account) - Tex. Prop. Code [PERSON_NAME].…" at bounding box center [450, 98] width 8 height 8
checkbox input "true"
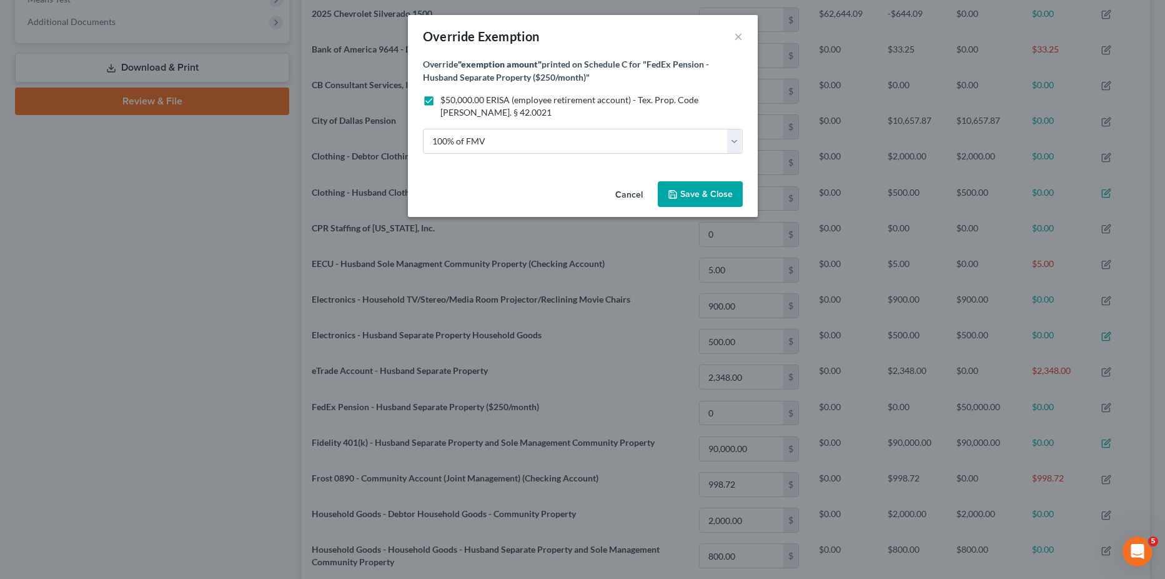
click at [696, 196] on span "Save & Close" at bounding box center [707, 194] width 52 height 11
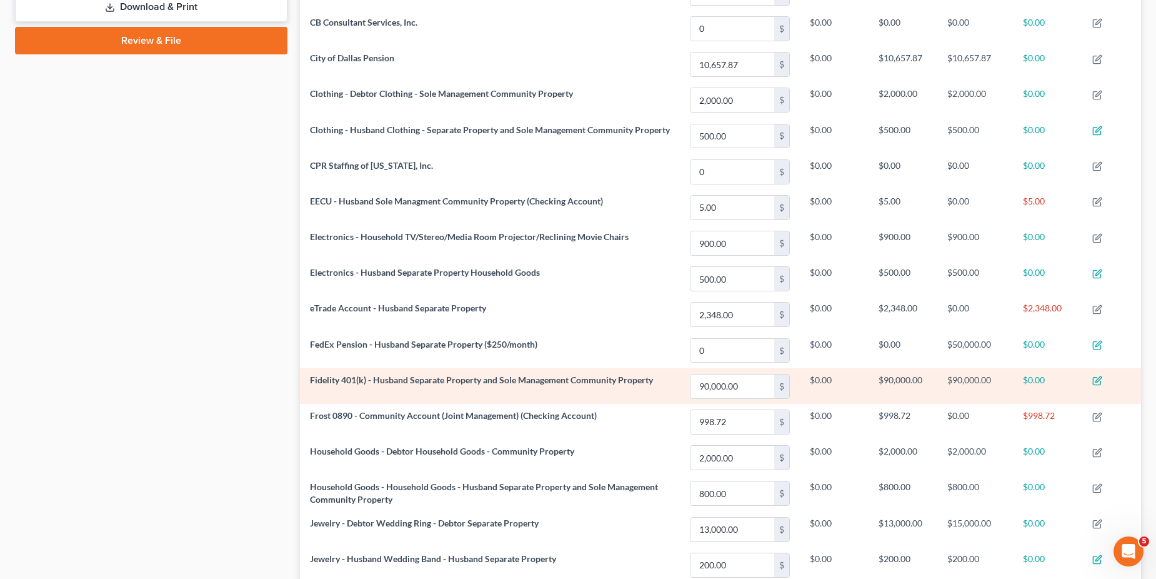
click at [1104, 382] on td at bounding box center [1111, 386] width 59 height 36
click at [1095, 380] on icon "button" at bounding box center [1097, 381] width 10 height 10
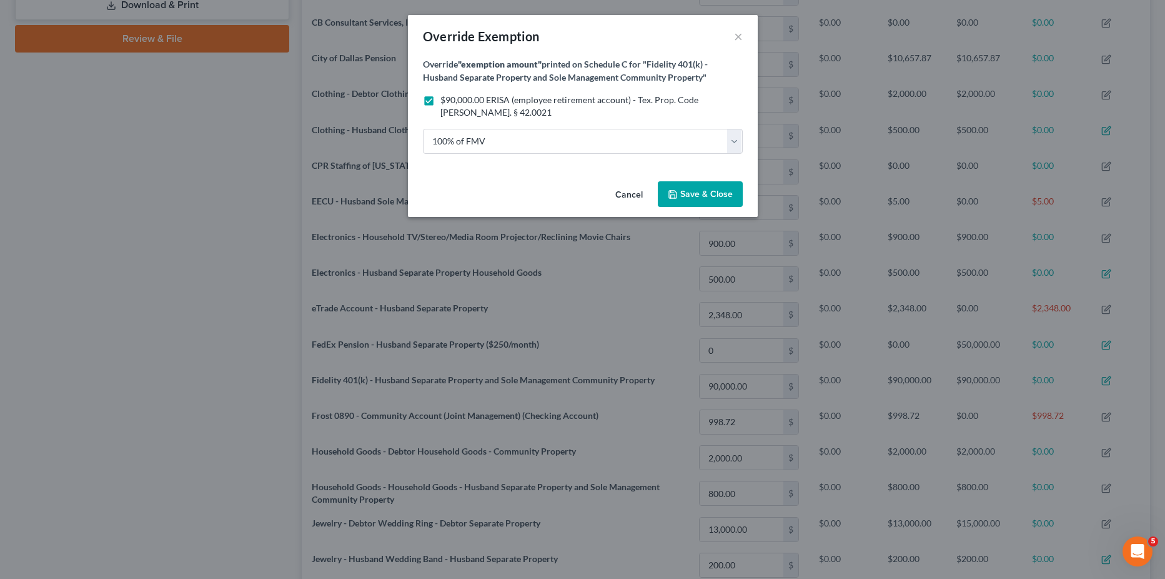
click at [694, 192] on span "Save & Close" at bounding box center [707, 194] width 52 height 11
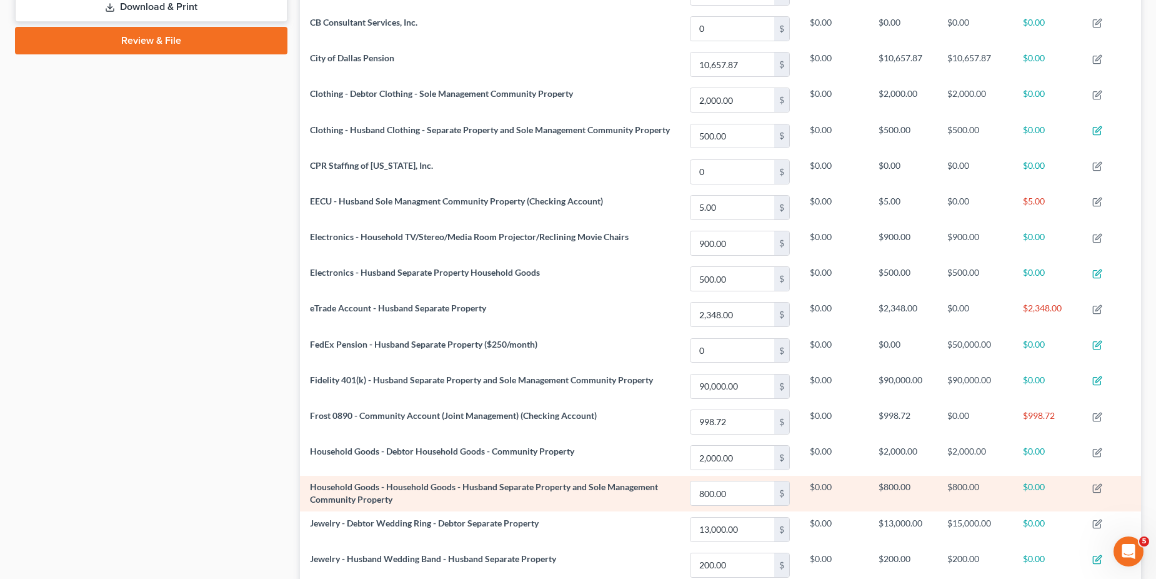
click at [1092, 486] on td at bounding box center [1111, 494] width 59 height 36
click at [1098, 487] on icon "button" at bounding box center [1098, 487] width 6 height 6
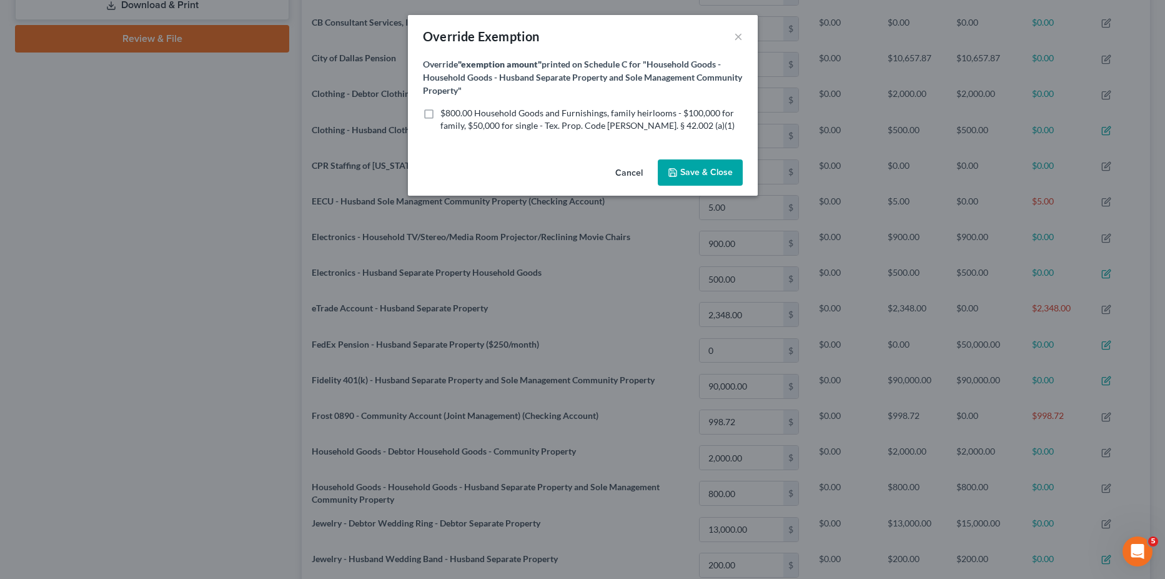
click at [441, 116] on label "$800.00 Household Goods and Furnishings, family heirlooms - $100,000 for family…" at bounding box center [592, 119] width 302 height 25
click at [446, 115] on input "$800.00 Household Goods and Furnishings, family heirlooms - $100,000 for family…" at bounding box center [450, 111] width 8 height 8
checkbox input "true"
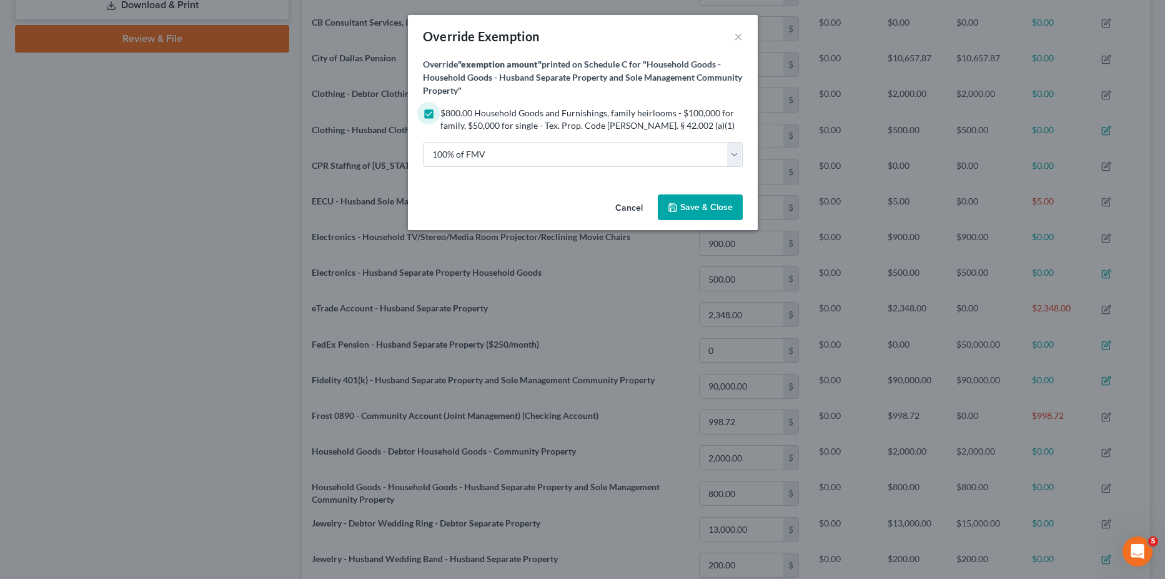
click at [711, 213] on button "Save & Close" at bounding box center [700, 207] width 85 height 26
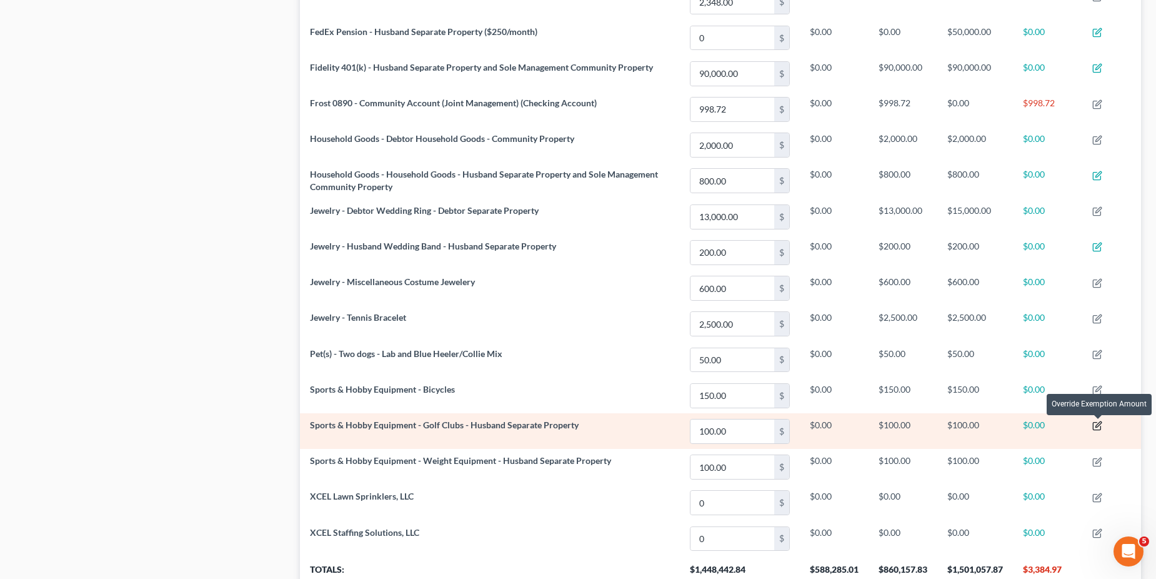
click at [1101, 426] on icon "button" at bounding box center [1097, 426] width 10 height 10
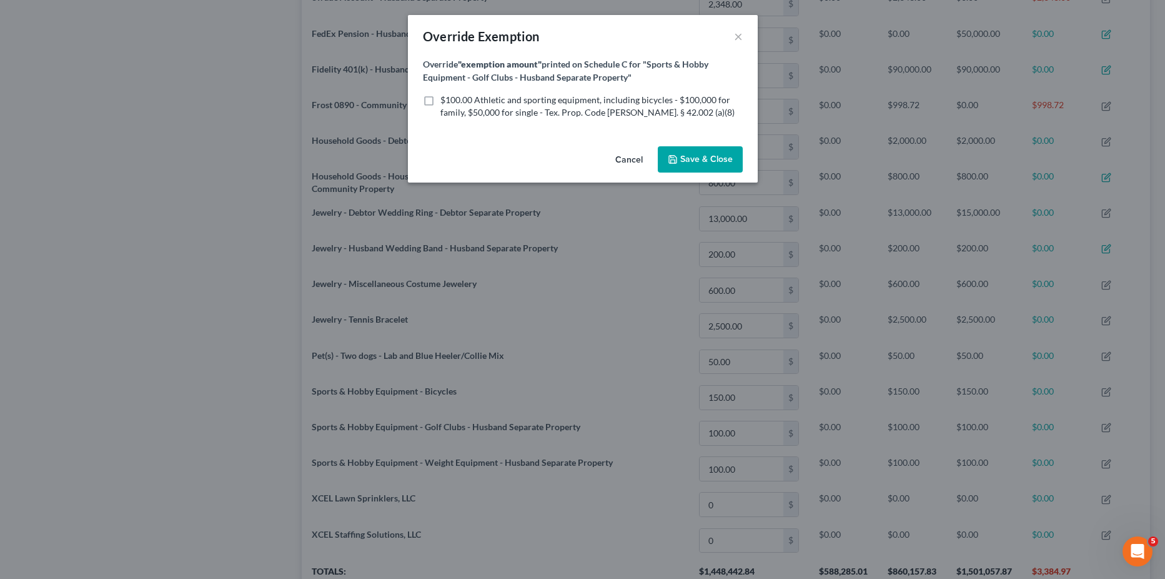
click at [461, 106] on label "$100.00 Athletic and sporting equipment, including bicycles - $100,000 for fami…" at bounding box center [592, 106] width 302 height 25
click at [454, 102] on input "$100.00 Athletic and sporting equipment, including bicycles - $100,000 for fami…" at bounding box center [450, 98] width 8 height 8
checkbox input "true"
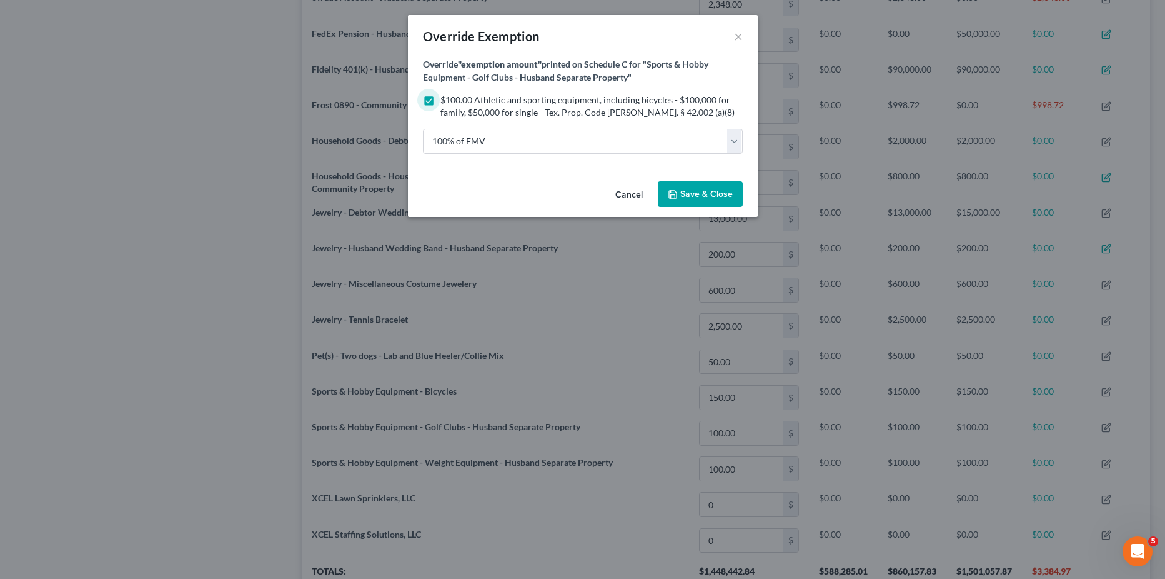
click at [716, 192] on span "Save & Close" at bounding box center [707, 194] width 52 height 11
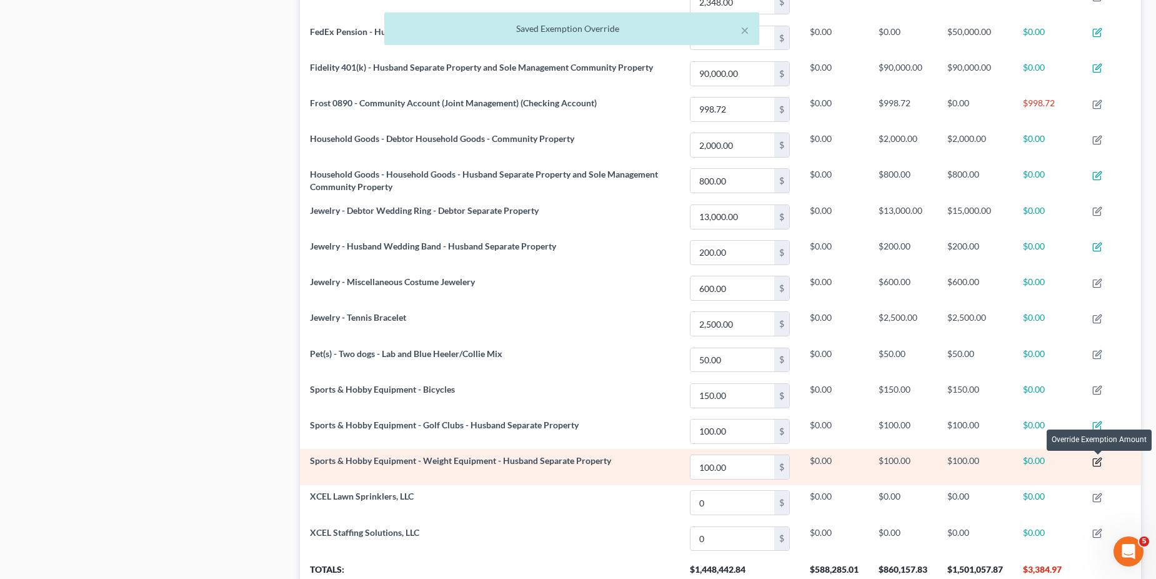
click at [1102, 461] on icon "button" at bounding box center [1097, 462] width 10 height 10
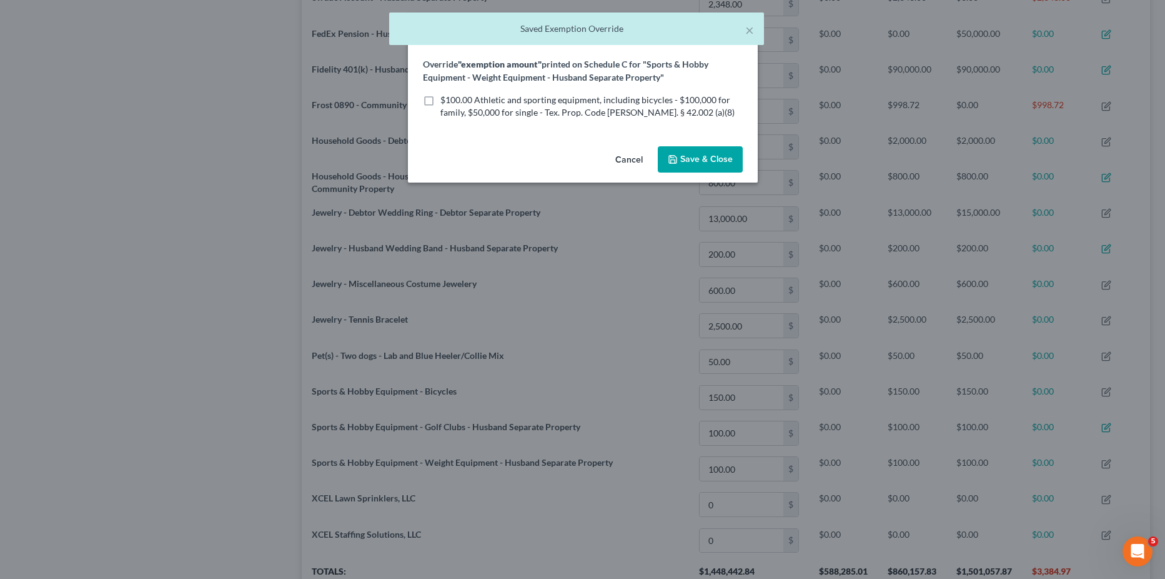
click at [441, 101] on label "$100.00 Athletic and sporting equipment, including bicycles - $100,000 for fami…" at bounding box center [592, 106] width 302 height 25
click at [446, 101] on input "$100.00 Athletic and sporting equipment, including bicycles - $100,000 for fami…" at bounding box center [450, 98] width 8 height 8
checkbox input "true"
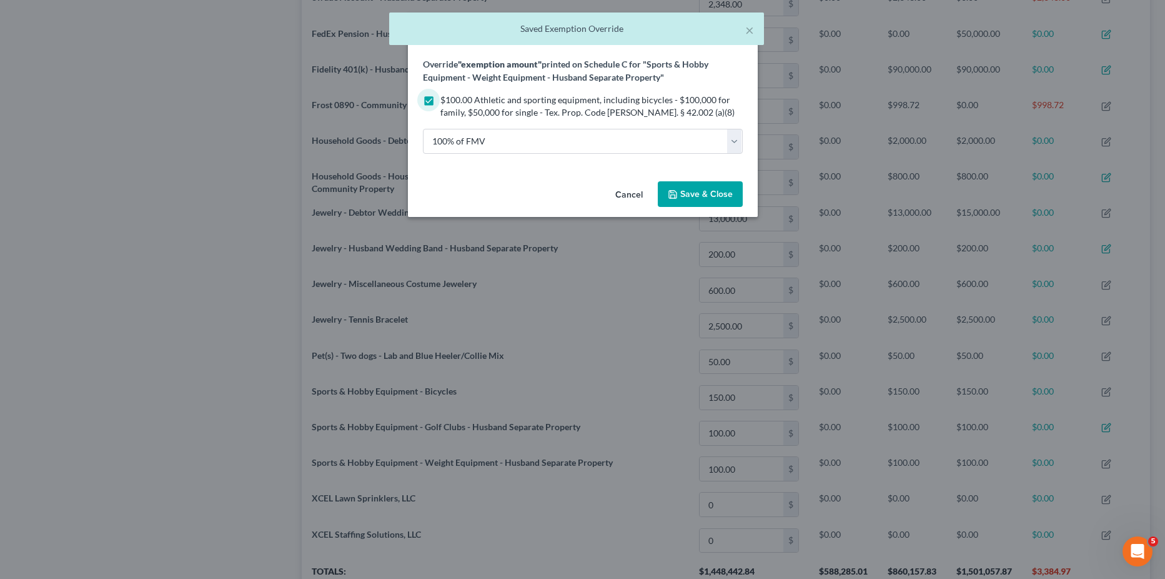
click at [712, 192] on span "Save & Close" at bounding box center [707, 194] width 52 height 11
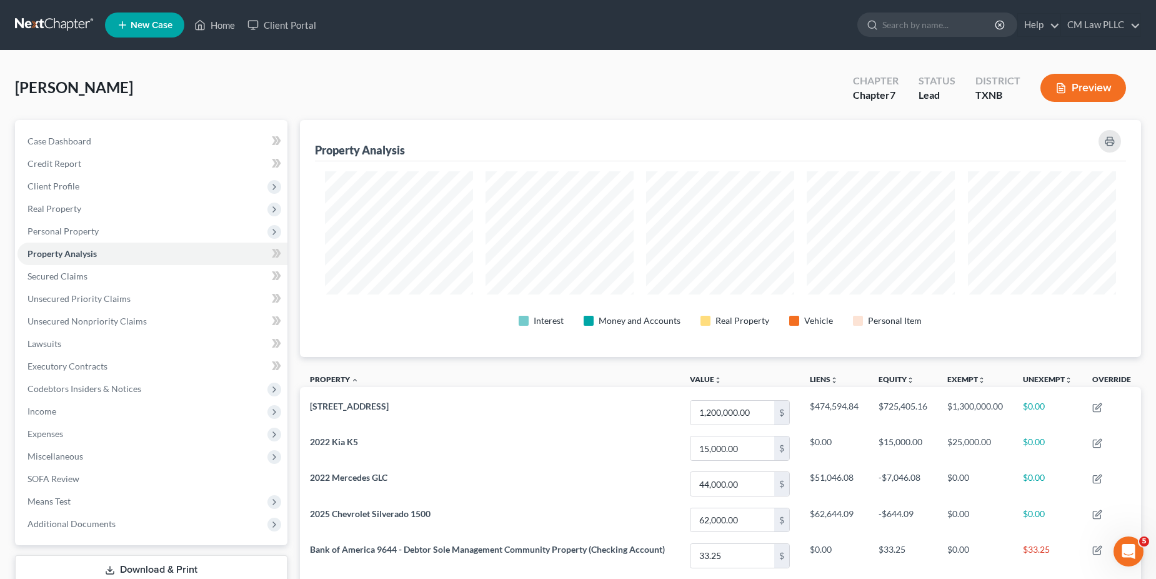
click at [1082, 88] on button "Preview" at bounding box center [1083, 88] width 86 height 28
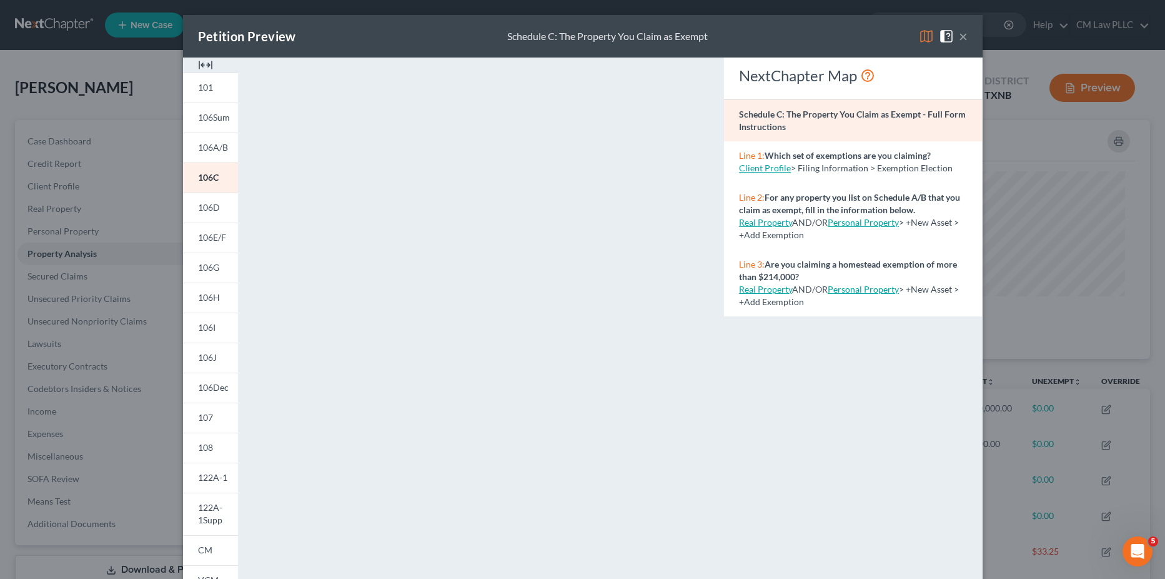
click at [959, 36] on button "×" at bounding box center [963, 36] width 9 height 15
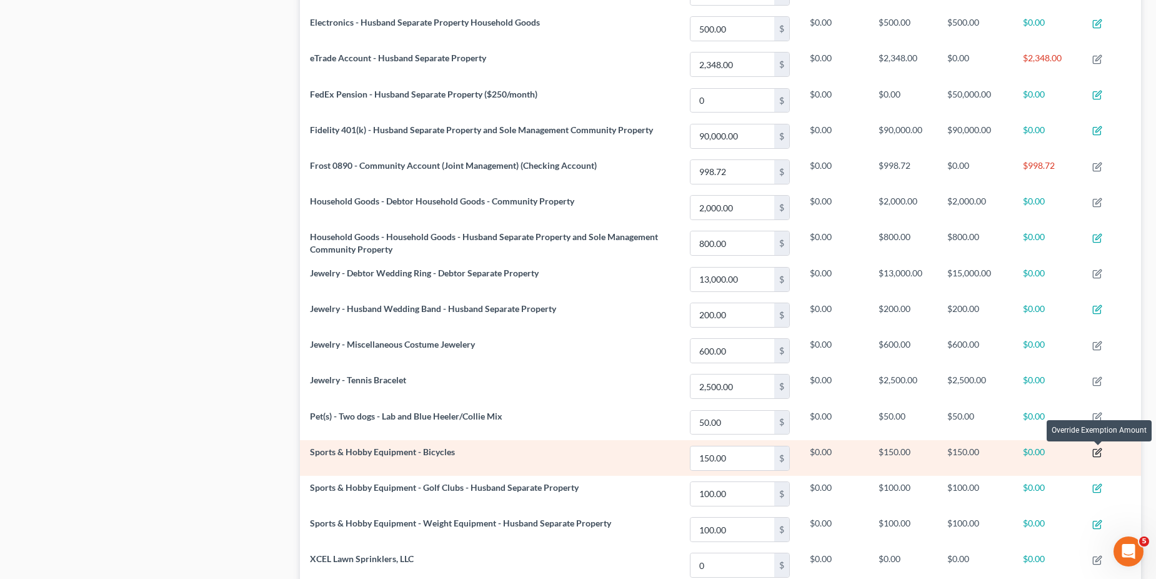
click at [1097, 452] on icon "button" at bounding box center [1097, 452] width 10 height 10
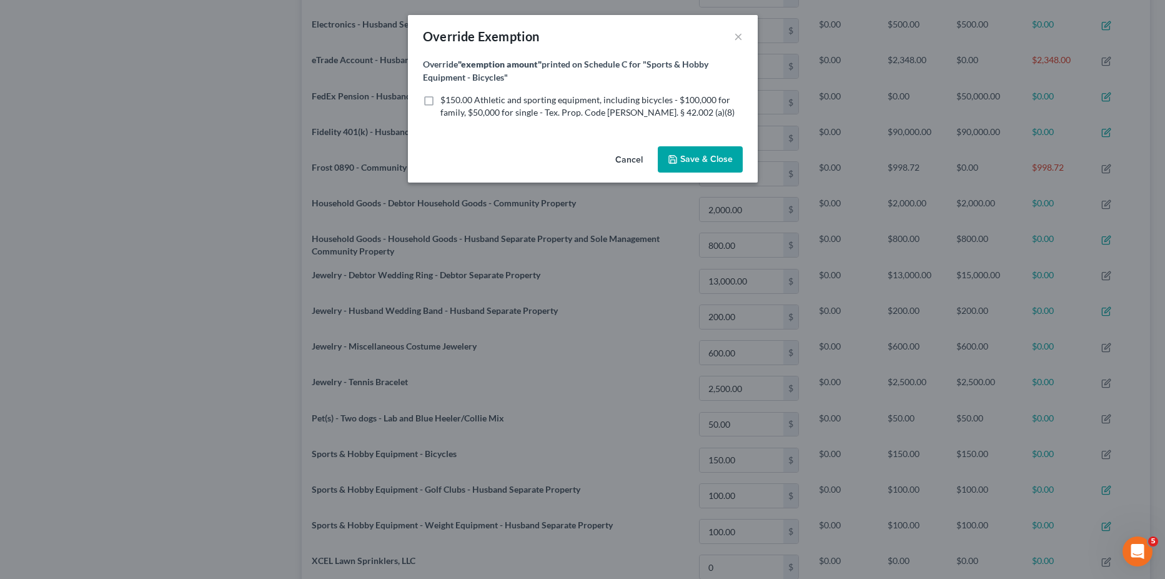
drag, startPoint x: 488, startPoint y: 111, endPoint x: 542, endPoint y: 126, distance: 56.4
click at [488, 111] on span "$150.00 Athletic and sporting equipment, including bicycles - $100,000 for fami…" at bounding box center [588, 105] width 294 height 23
click at [454, 102] on input "$150.00 Athletic and sporting equipment, including bicycles - $100,000 for fami…" at bounding box center [450, 98] width 8 height 8
checkbox input "true"
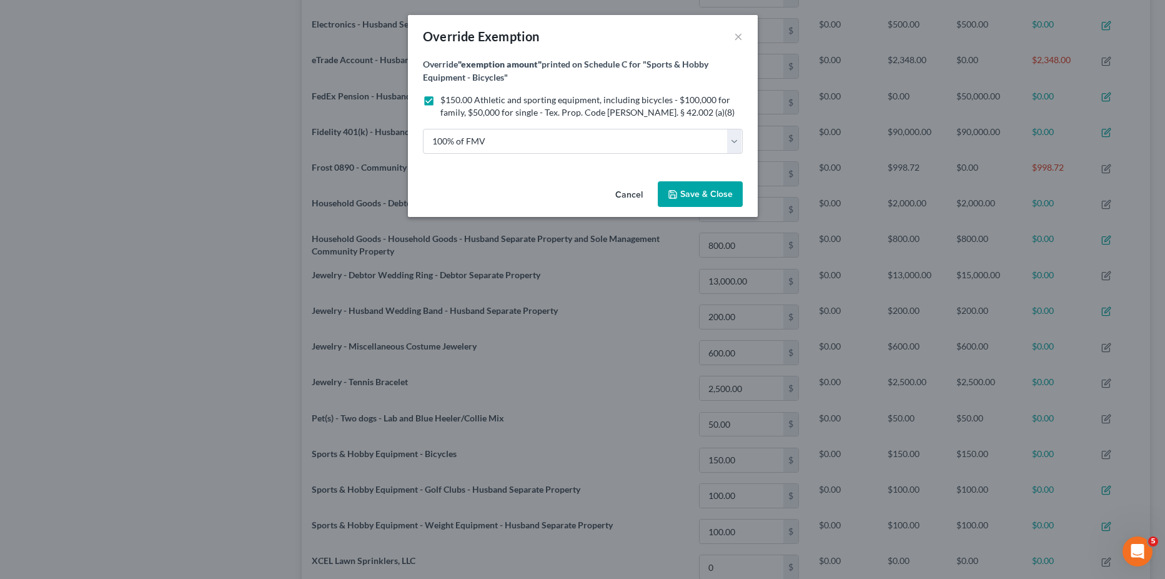
click at [720, 197] on span "Save & Close" at bounding box center [707, 194] width 52 height 11
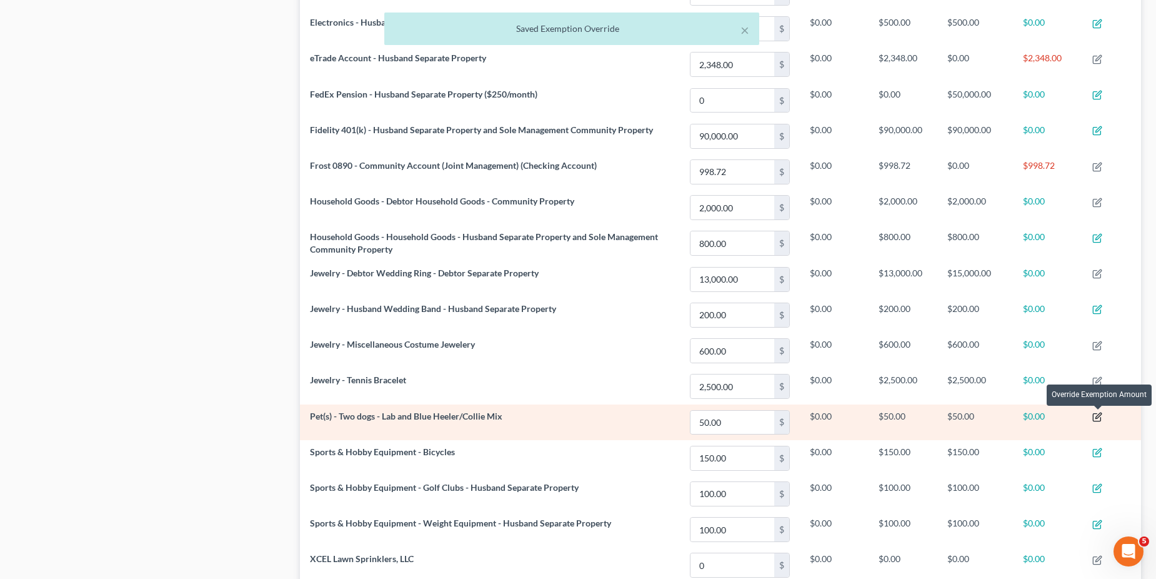
click at [1099, 416] on icon "button" at bounding box center [1098, 415] width 6 height 6
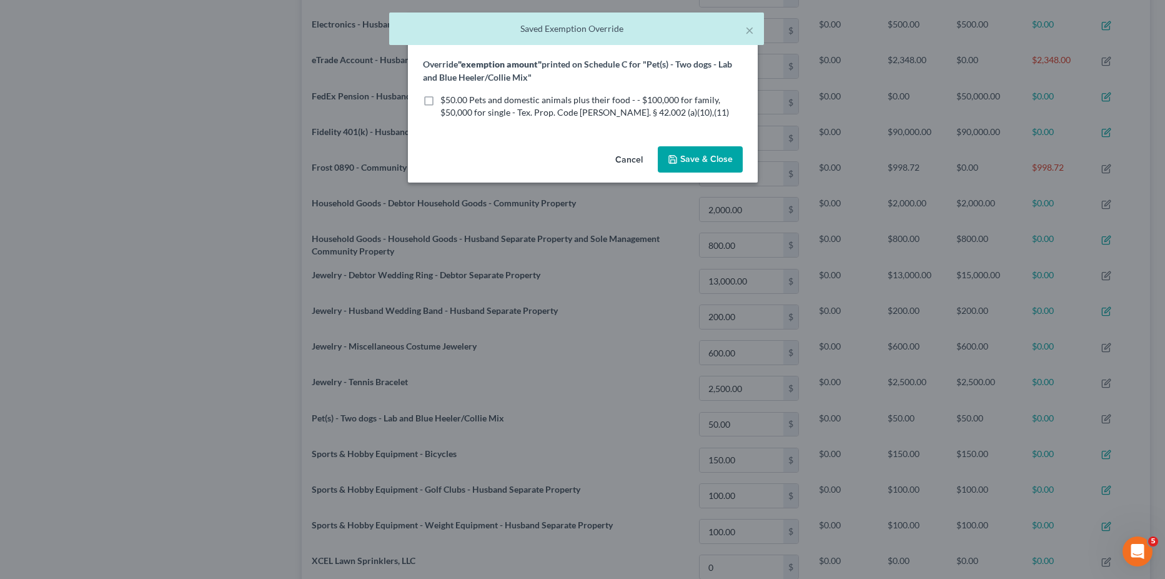
click at [455, 104] on span "$50.00 Pets and domestic animals plus their food - - $100,000 for family, $50,0…" at bounding box center [585, 105] width 289 height 23
click at [454, 102] on input "$50.00 Pets and domestic animals plus their food - - $100,000 for family, $50,0…" at bounding box center [450, 98] width 8 height 8
checkbox input "true"
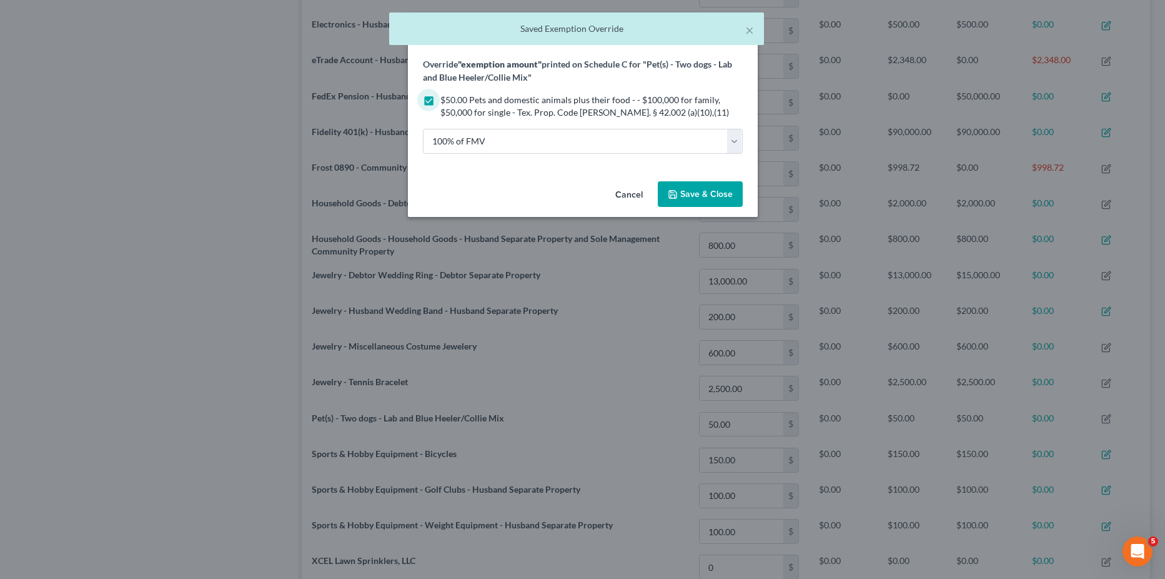
click at [716, 191] on span "Save & Close" at bounding box center [707, 194] width 52 height 11
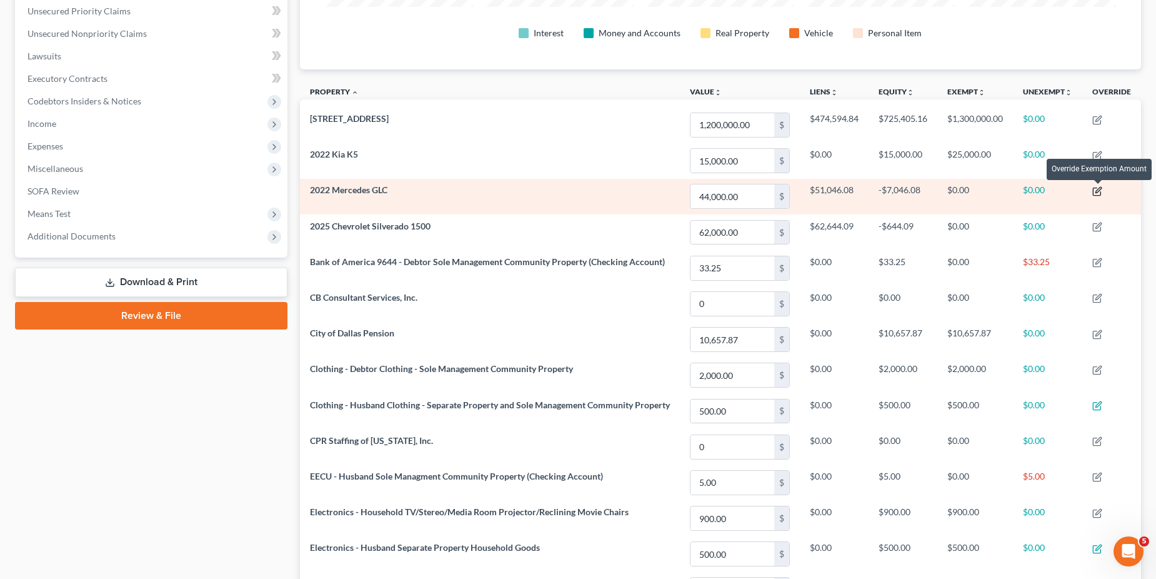
click at [1097, 194] on icon "button" at bounding box center [1097, 191] width 10 height 10
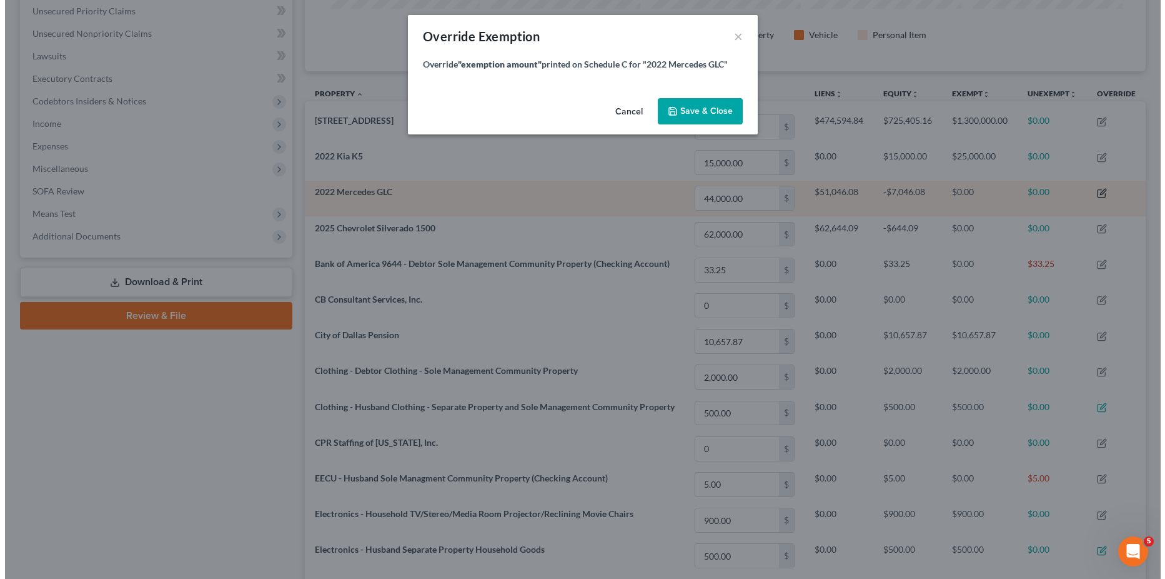
scroll to position [239, 849]
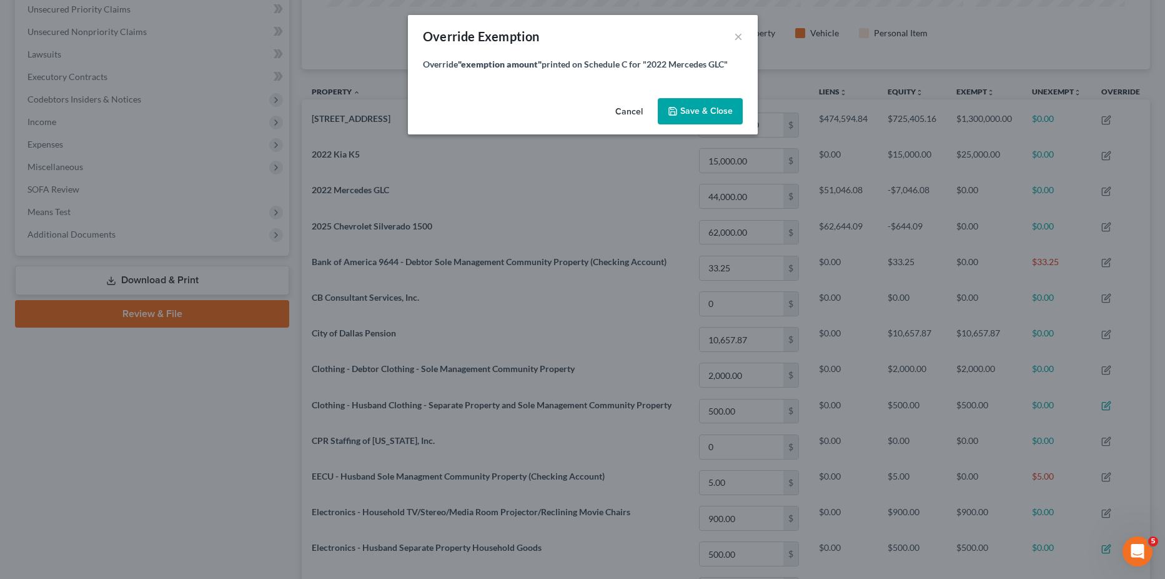
click at [676, 106] on icon "button" at bounding box center [673, 111] width 10 height 10
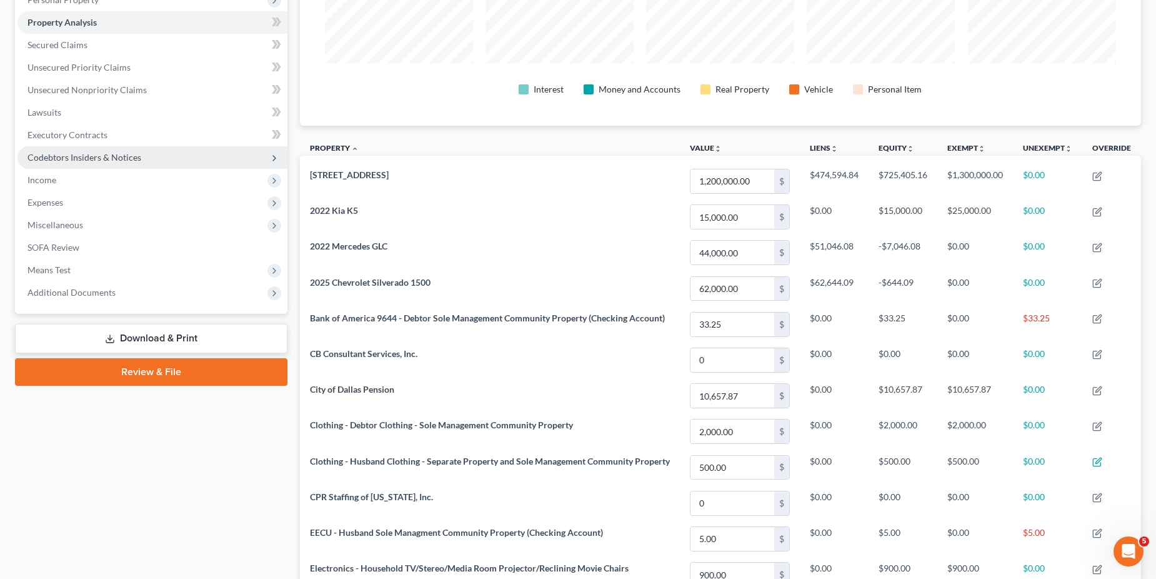
scroll to position [37, 0]
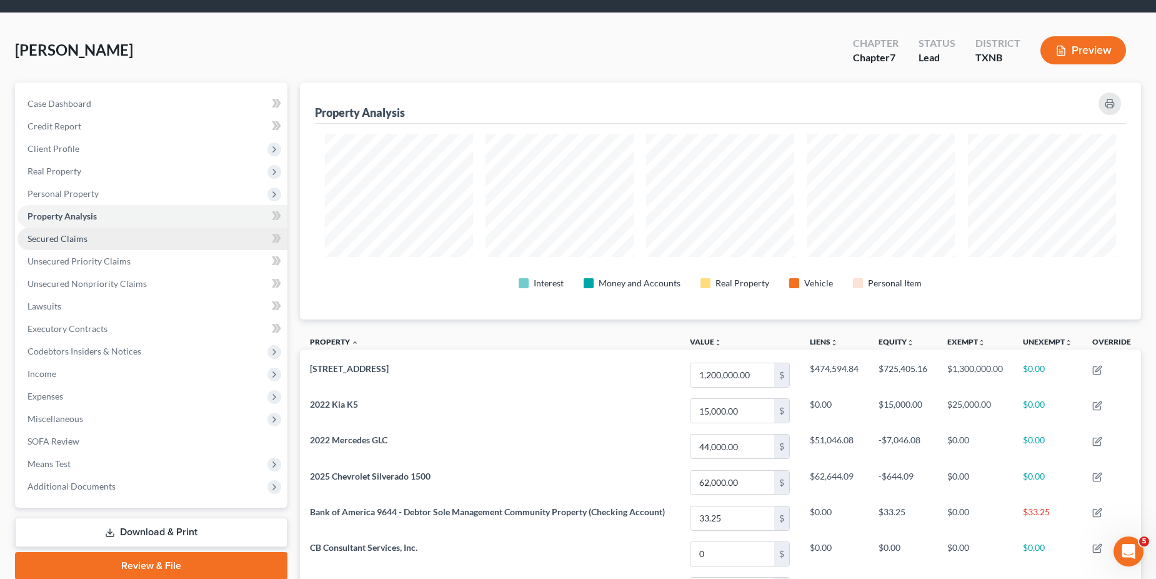
click at [75, 238] on span "Secured Claims" at bounding box center [57, 238] width 60 height 11
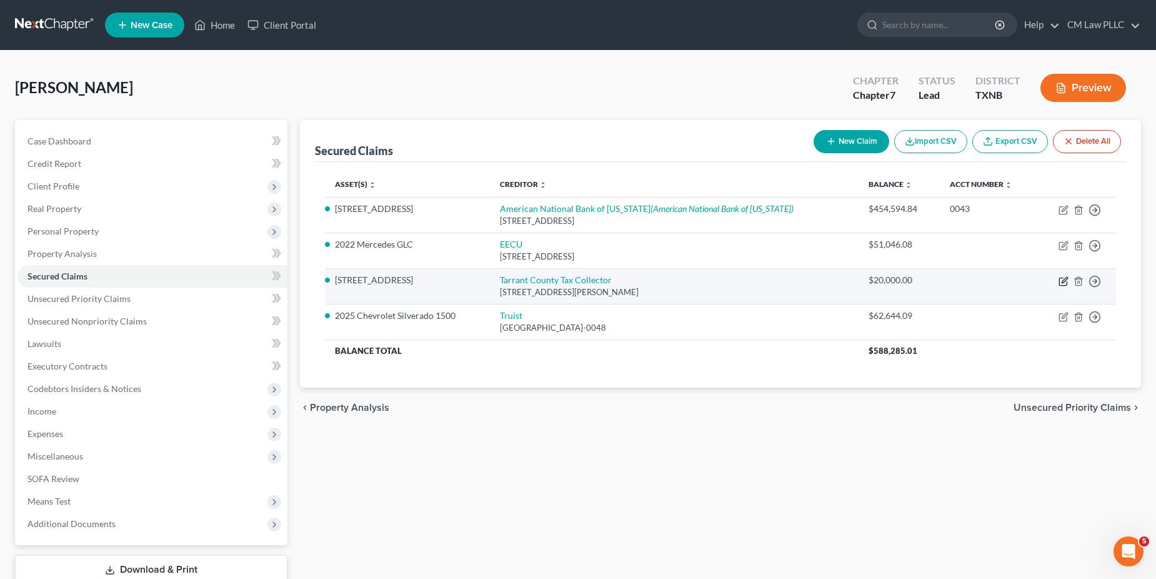
click at [1065, 282] on icon "button" at bounding box center [1064, 281] width 10 height 10
select select "45"
select select "0"
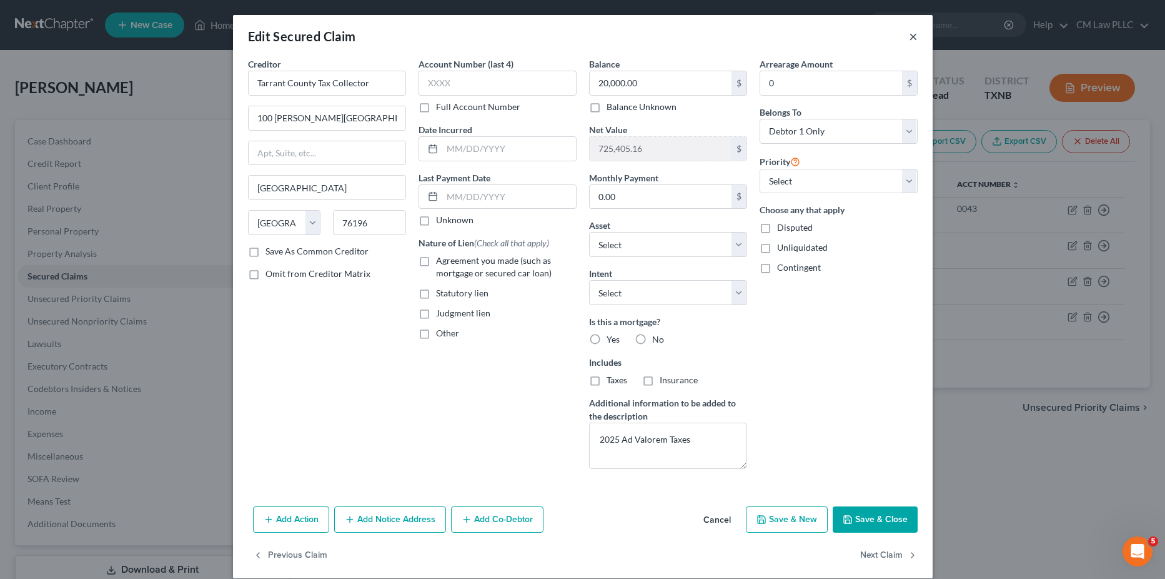
click at [909, 36] on button "×" at bounding box center [913, 36] width 9 height 15
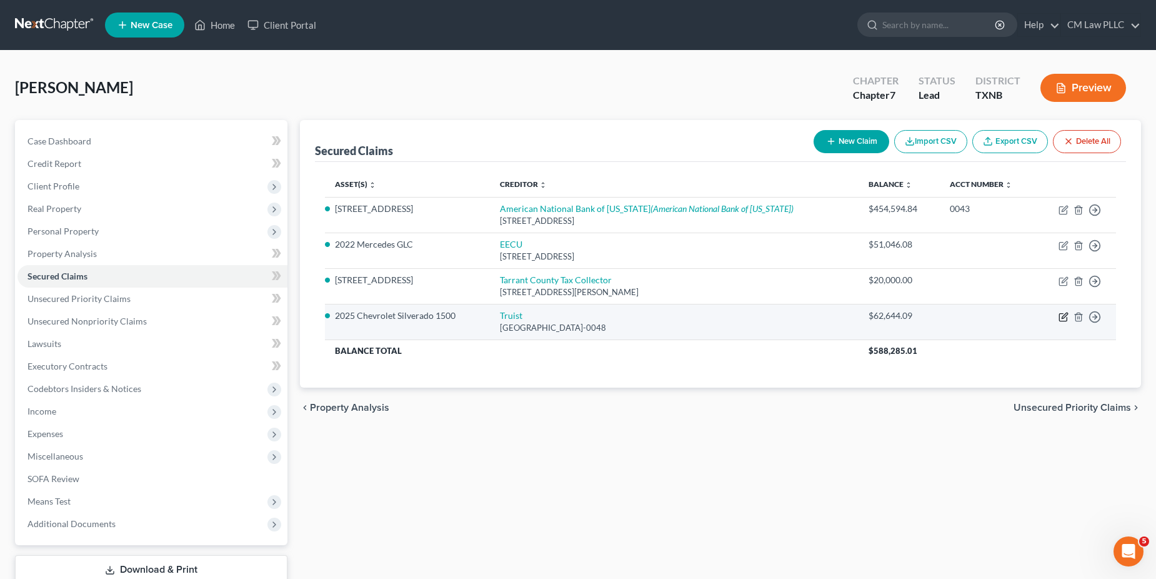
click at [1062, 318] on icon "button" at bounding box center [1065, 315] width 6 height 6
select select "28"
select select "0"
select select "7"
select select "0"
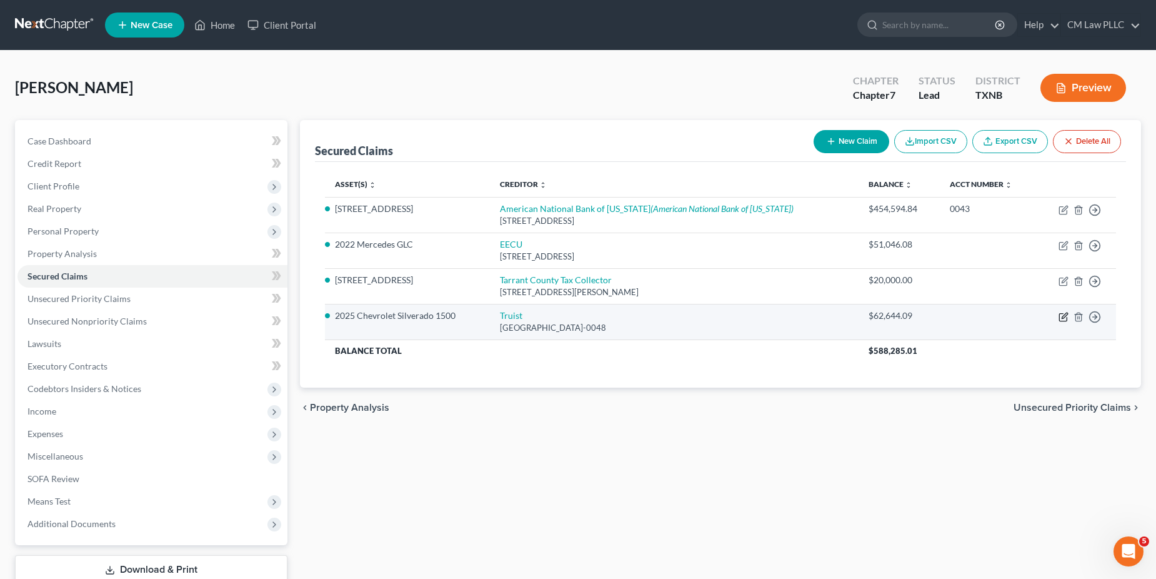
select select "0"
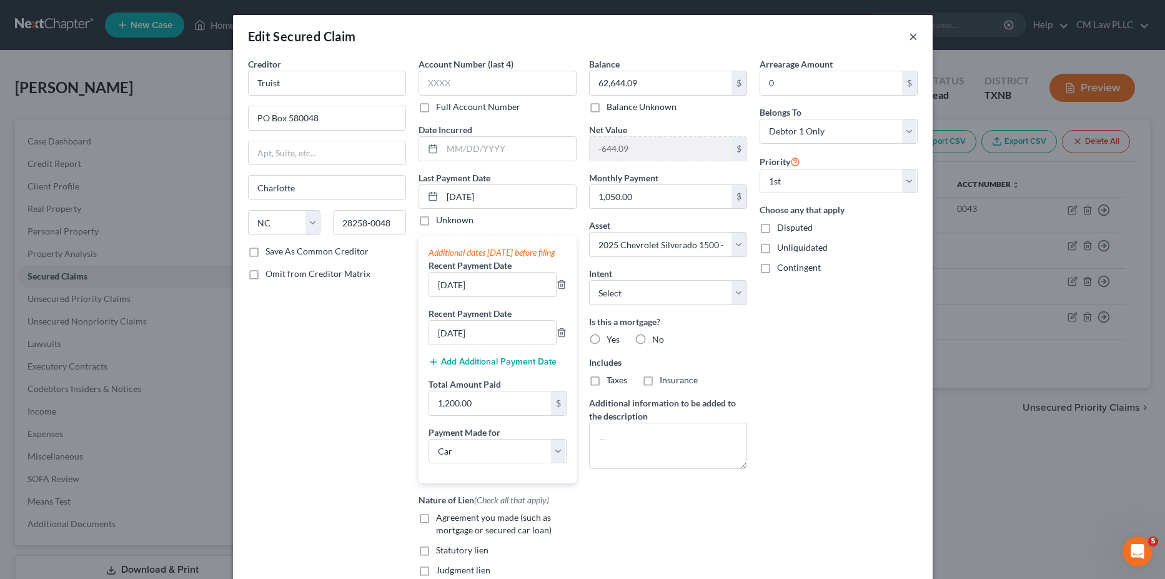
click at [910, 36] on button "×" at bounding box center [913, 36] width 9 height 15
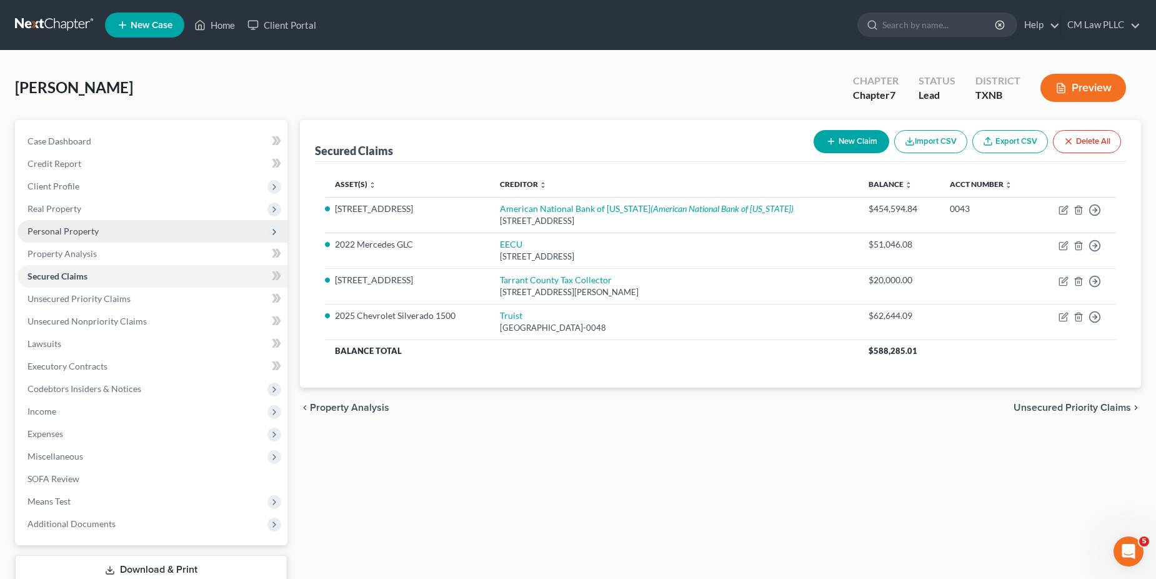
click at [66, 233] on span "Personal Property" at bounding box center [62, 231] width 71 height 11
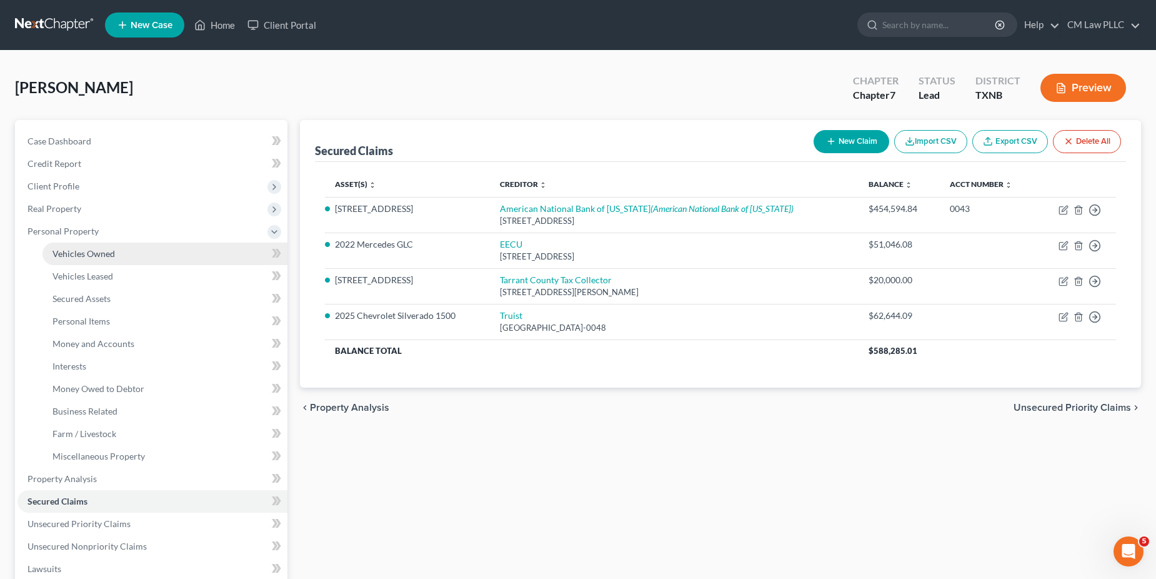
click at [86, 255] on span "Vehicles Owned" at bounding box center [83, 253] width 62 height 11
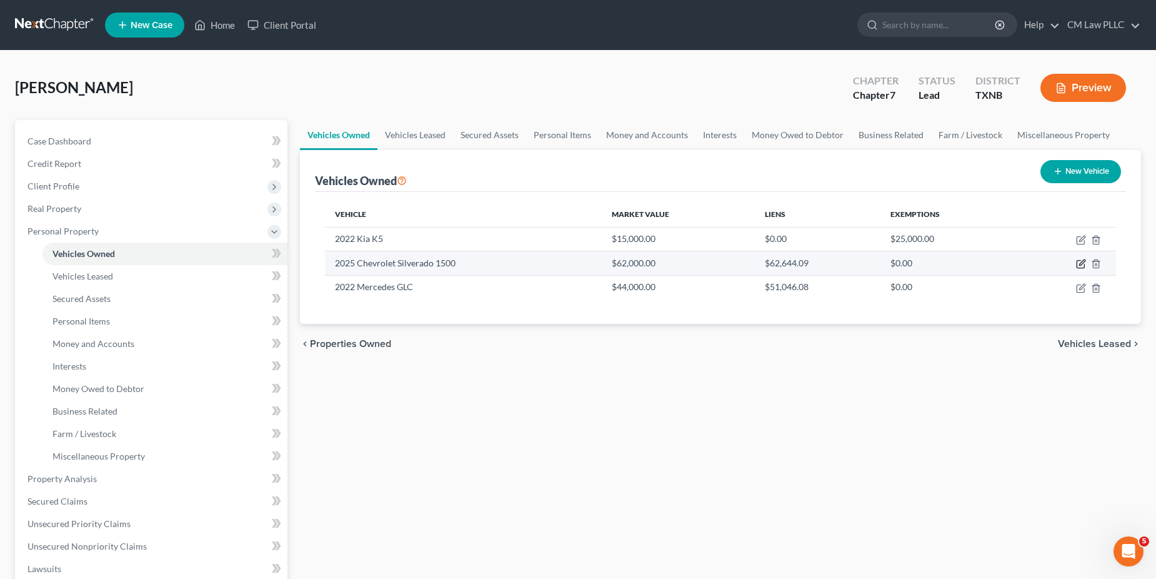
click at [1077, 262] on icon "button" at bounding box center [1080, 264] width 7 height 7
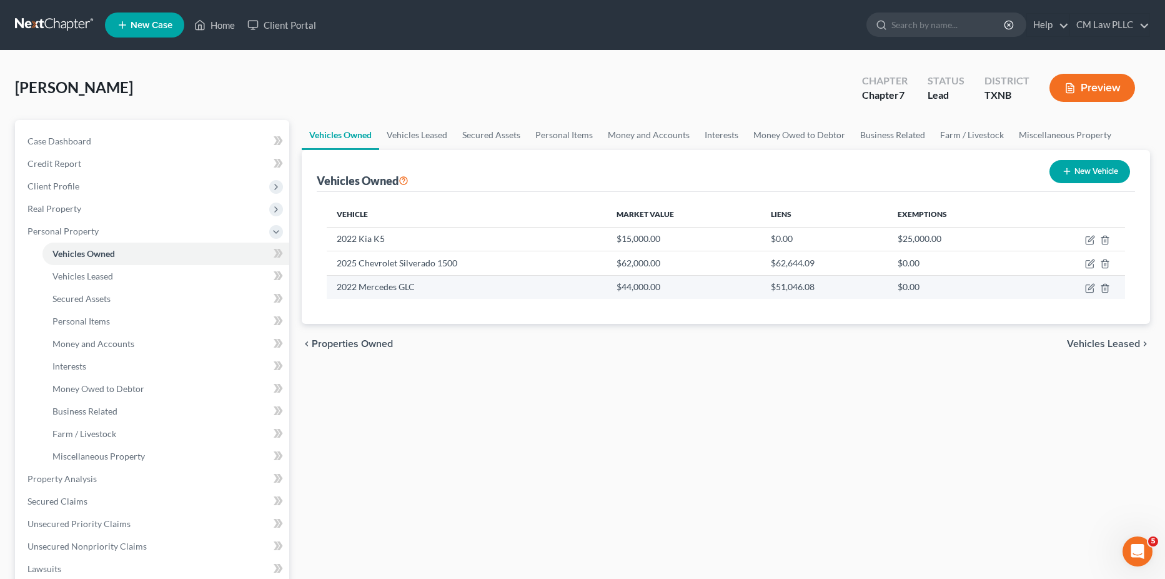
select select "1"
select select "0"
select select "4"
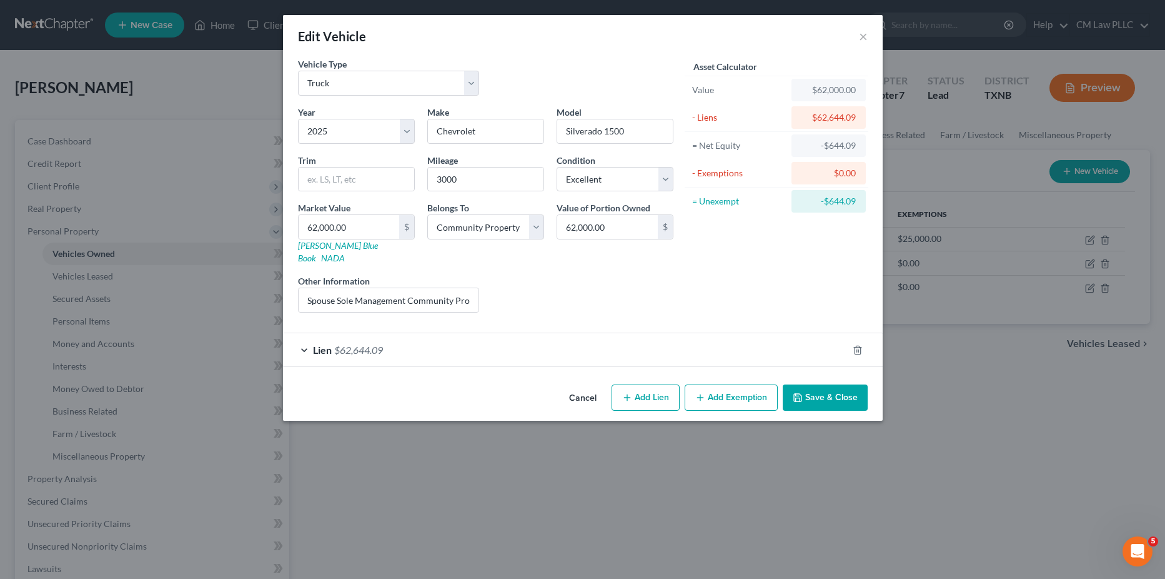
click at [720, 384] on button "Add Exemption" at bounding box center [731, 397] width 93 height 26
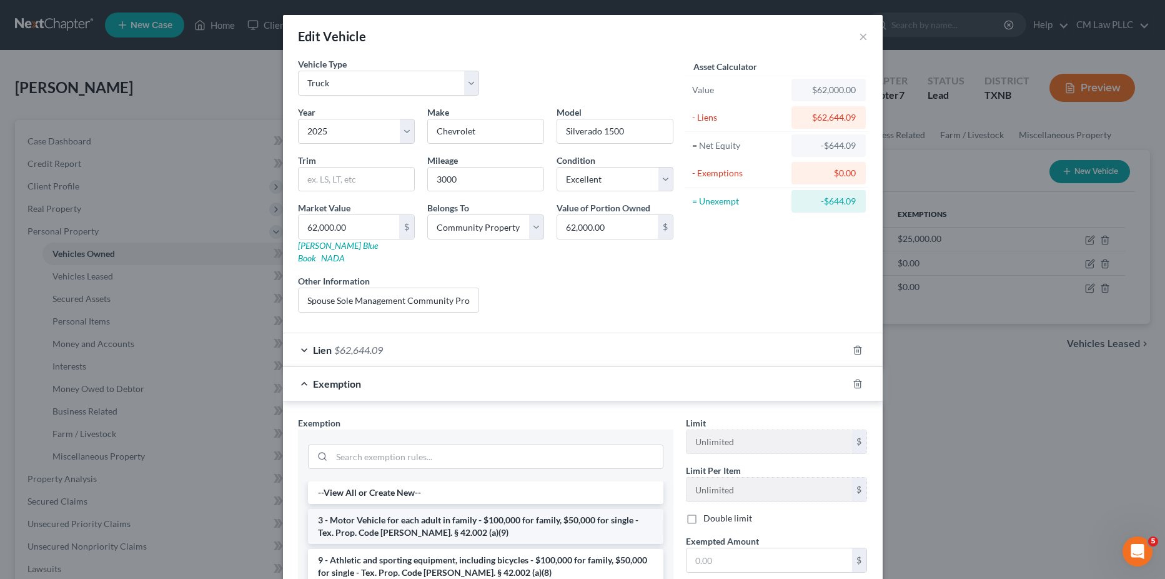
click at [438, 514] on li "3 - Motor Vehicle for each adult in family - $100,000 for family, $50,000 for s…" at bounding box center [486, 526] width 356 height 35
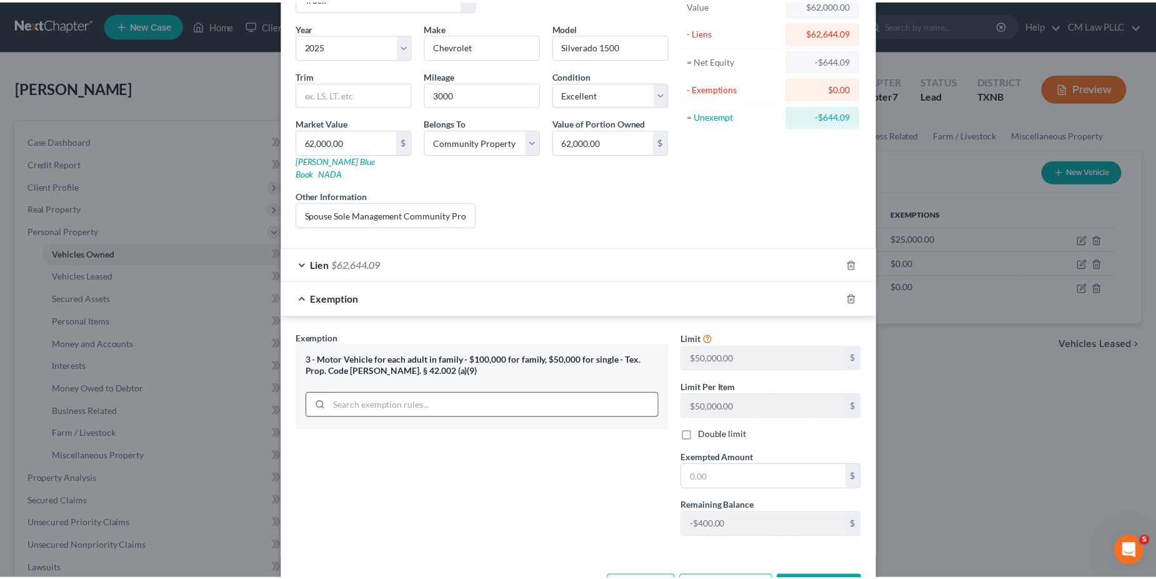
scroll to position [120, 0]
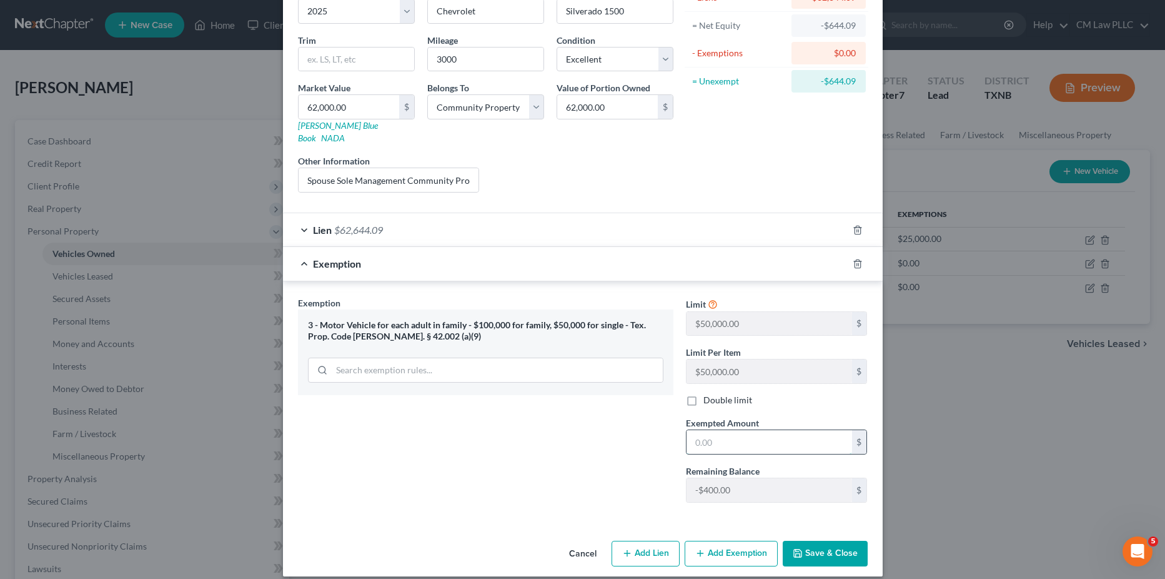
click at [729, 434] on input "text" at bounding box center [770, 442] width 166 height 24
type input "1"
type input "62,000"
click at [820, 544] on button "Save & Close" at bounding box center [825, 554] width 85 height 26
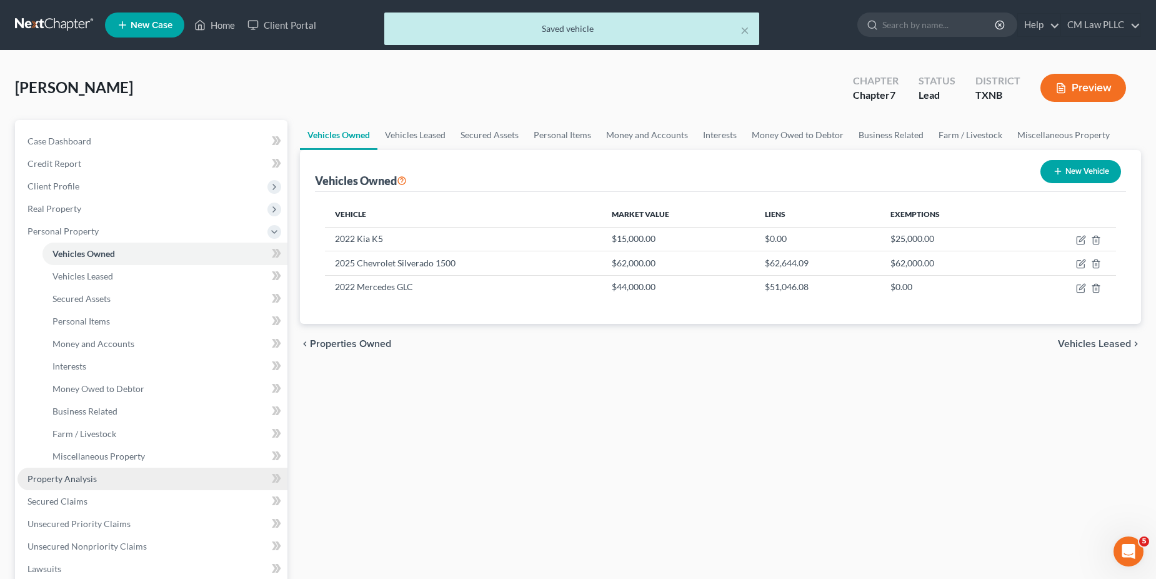
drag, startPoint x: 67, startPoint y: 478, endPoint x: 78, endPoint y: 474, distance: 11.9
click at [67, 478] on span "Property Analysis" at bounding box center [61, 478] width 69 height 11
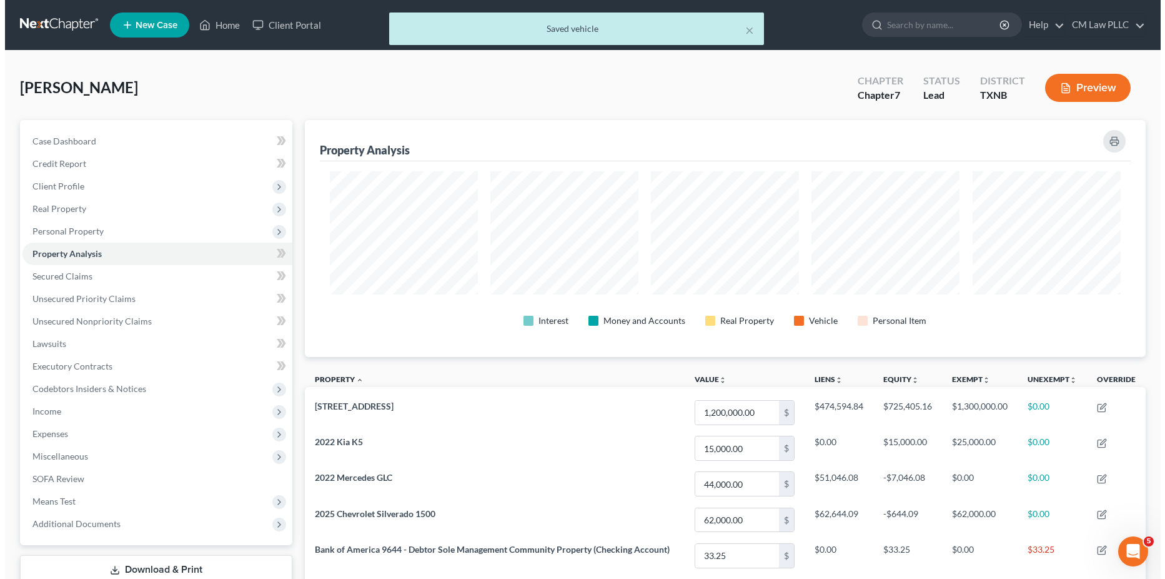
scroll to position [237, 841]
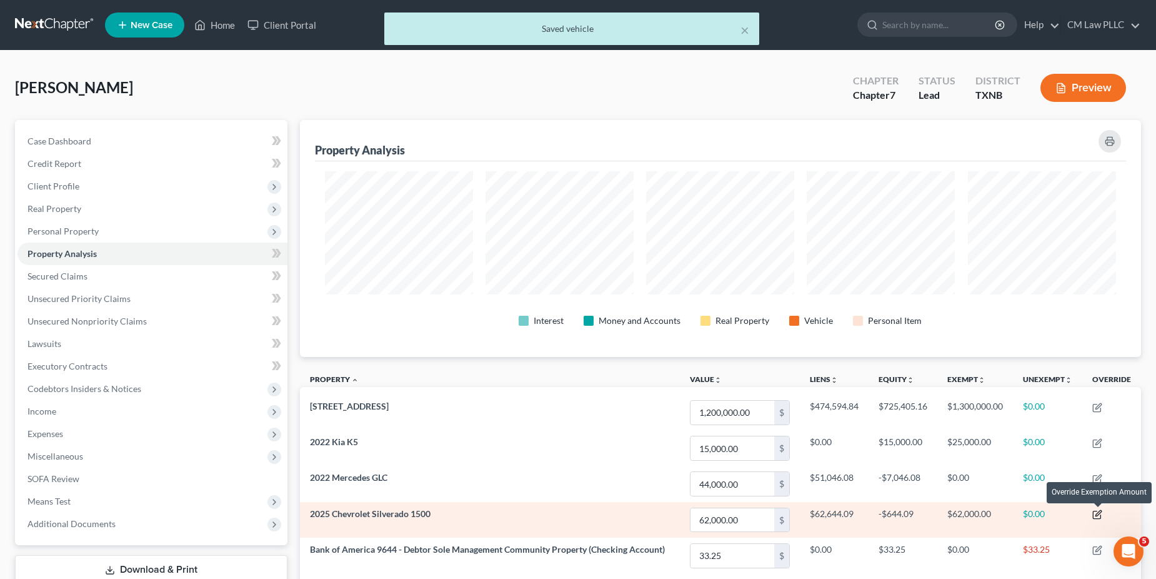
click at [1099, 514] on icon "button" at bounding box center [1098, 513] width 6 height 6
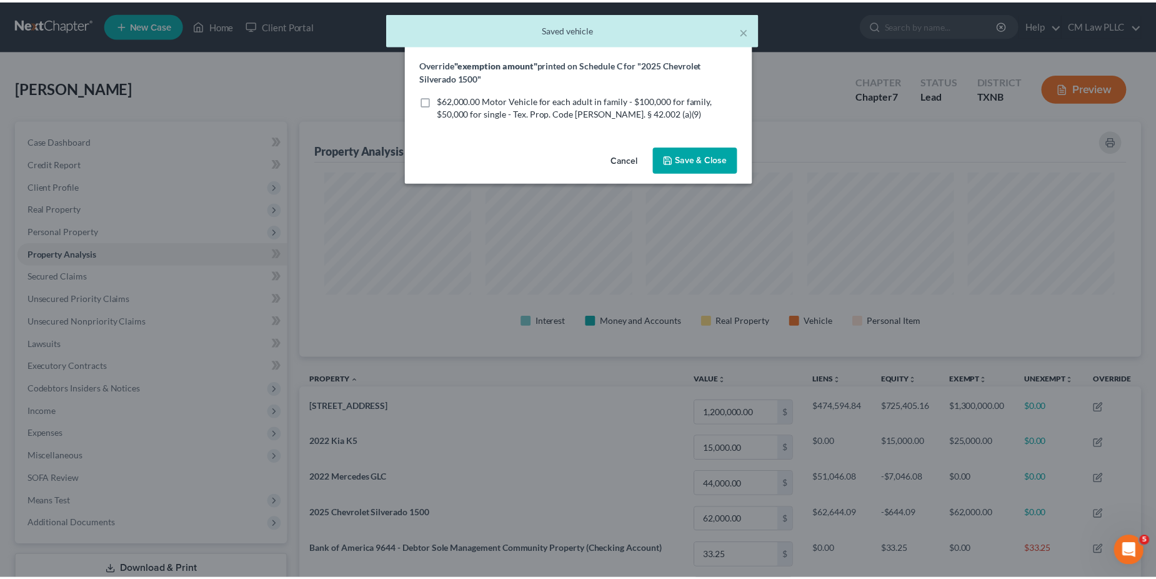
scroll to position [239, 849]
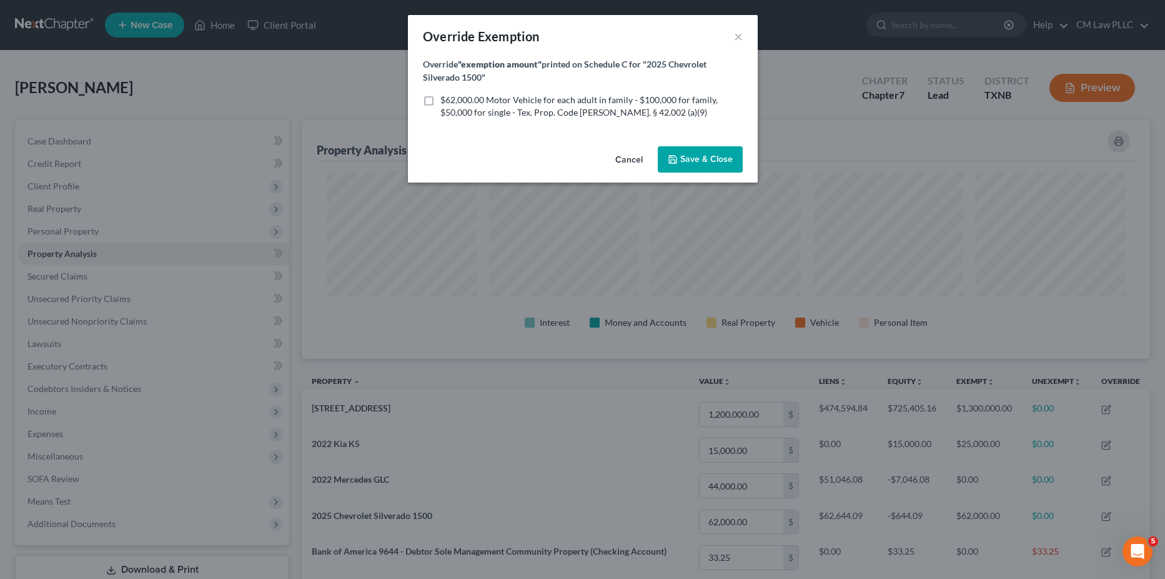
click at [441, 102] on label "$62,000.00 Motor Vehicle for each adult in family - $100,000 for family, $50,00…" at bounding box center [592, 106] width 302 height 25
click at [446, 102] on input "$62,000.00 Motor Vehicle for each adult in family - $100,000 for family, $50,00…" at bounding box center [450, 98] width 8 height 8
checkbox input "true"
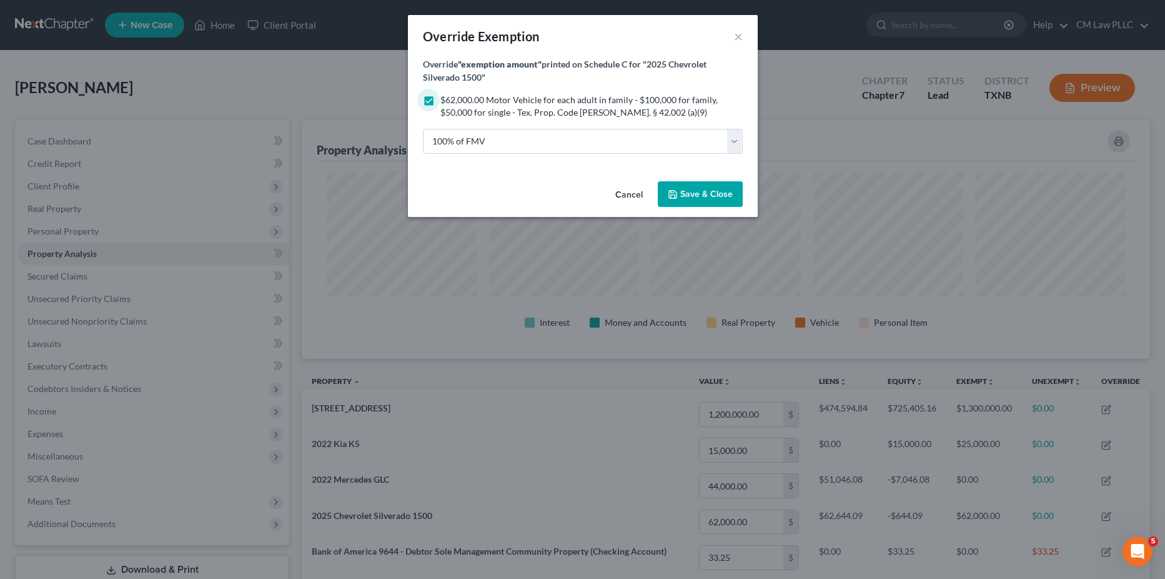
click at [691, 199] on button "Save & Close" at bounding box center [700, 194] width 85 height 26
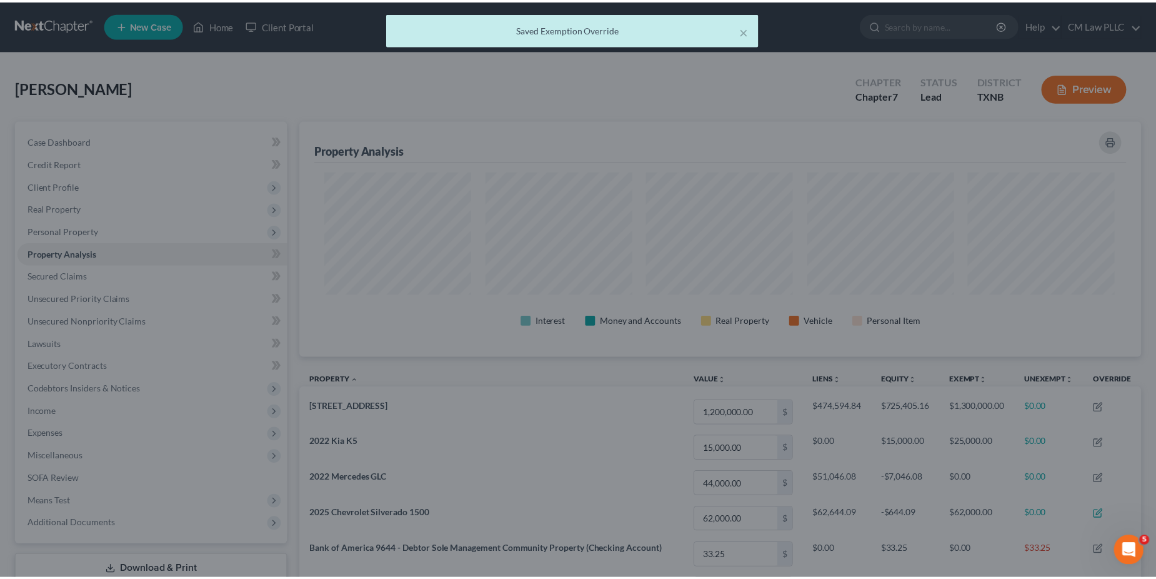
scroll to position [624661, 624056]
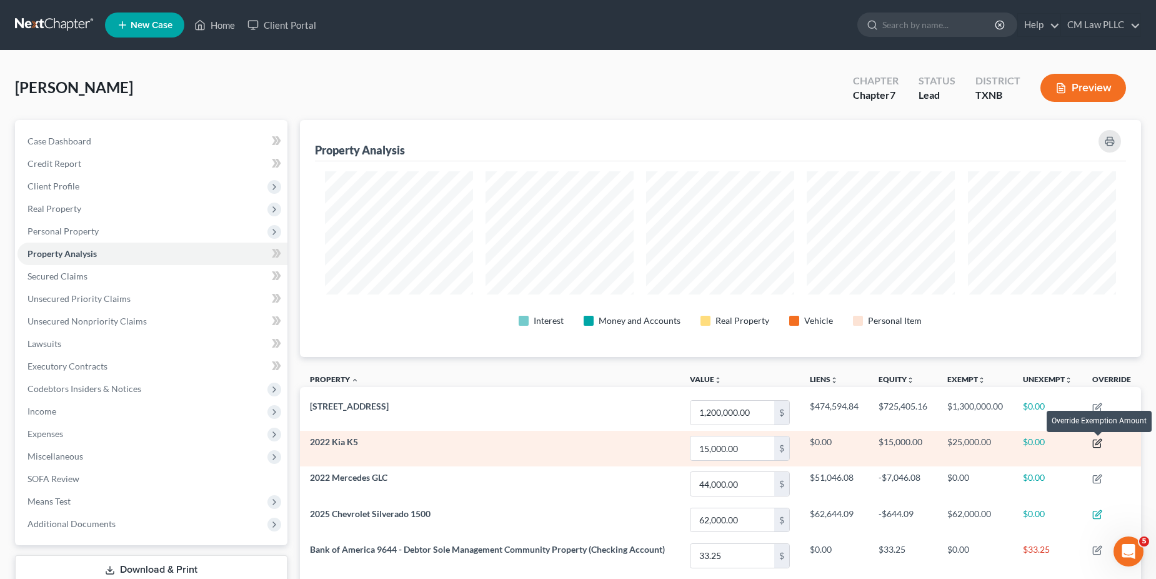
click at [1100, 444] on icon "button" at bounding box center [1096, 442] width 7 height 7
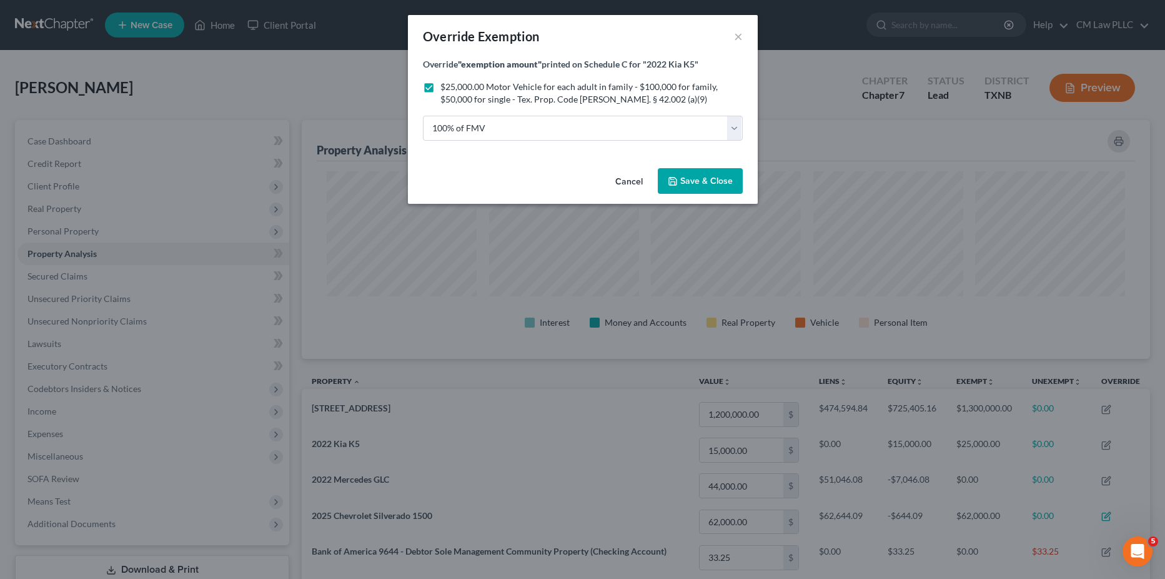
click at [620, 179] on button "Cancel" at bounding box center [629, 181] width 47 height 25
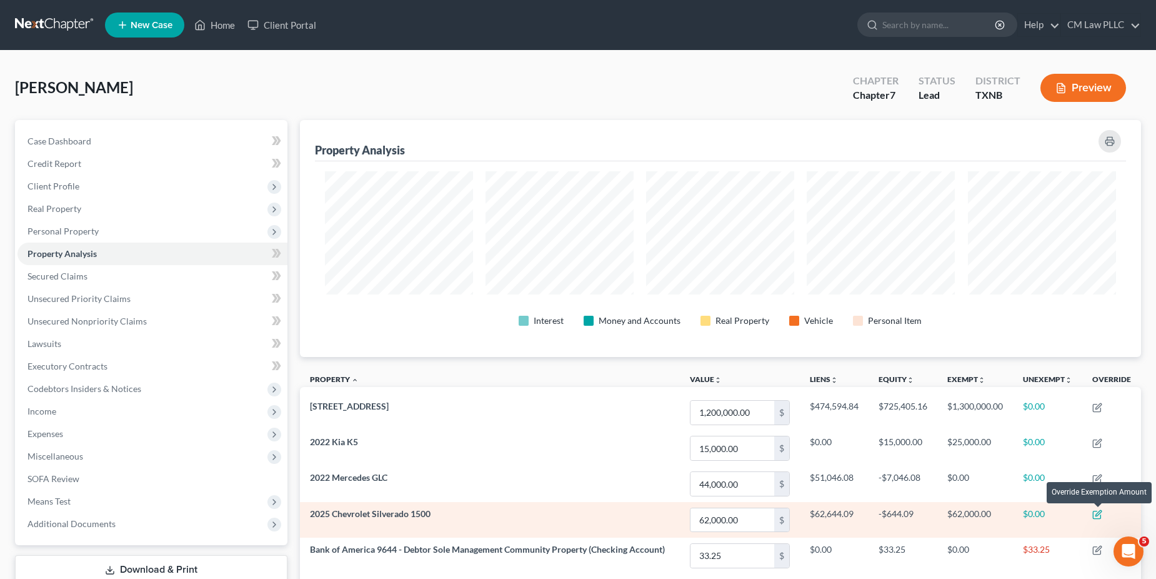
click at [1102, 514] on icon "button" at bounding box center [1097, 514] width 10 height 10
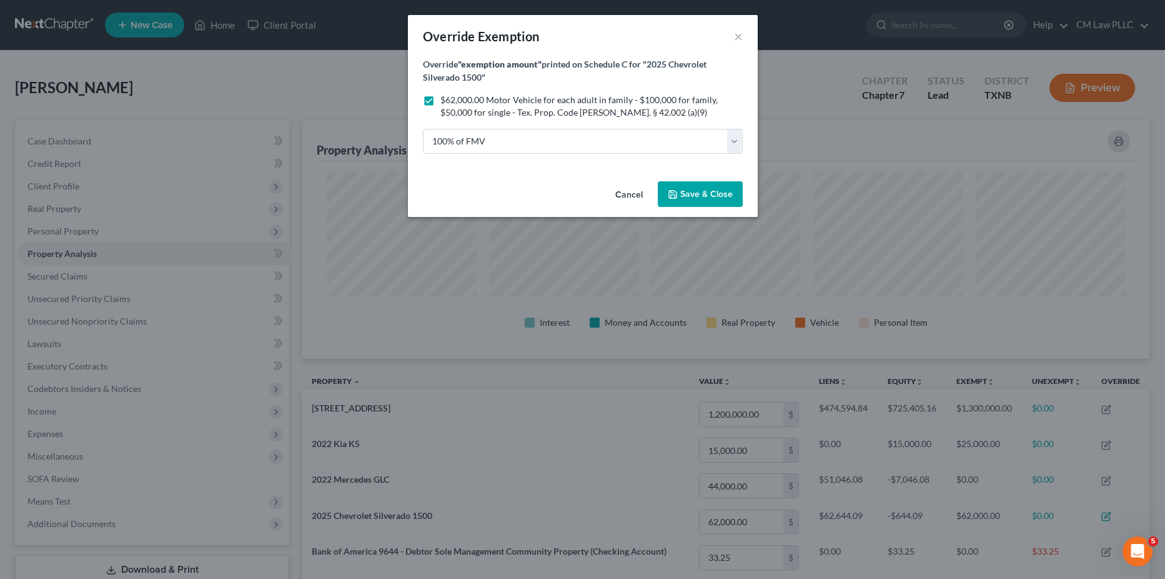
click at [629, 189] on button "Cancel" at bounding box center [629, 194] width 47 height 25
